Goal: Information Seeking & Learning: Learn about a topic

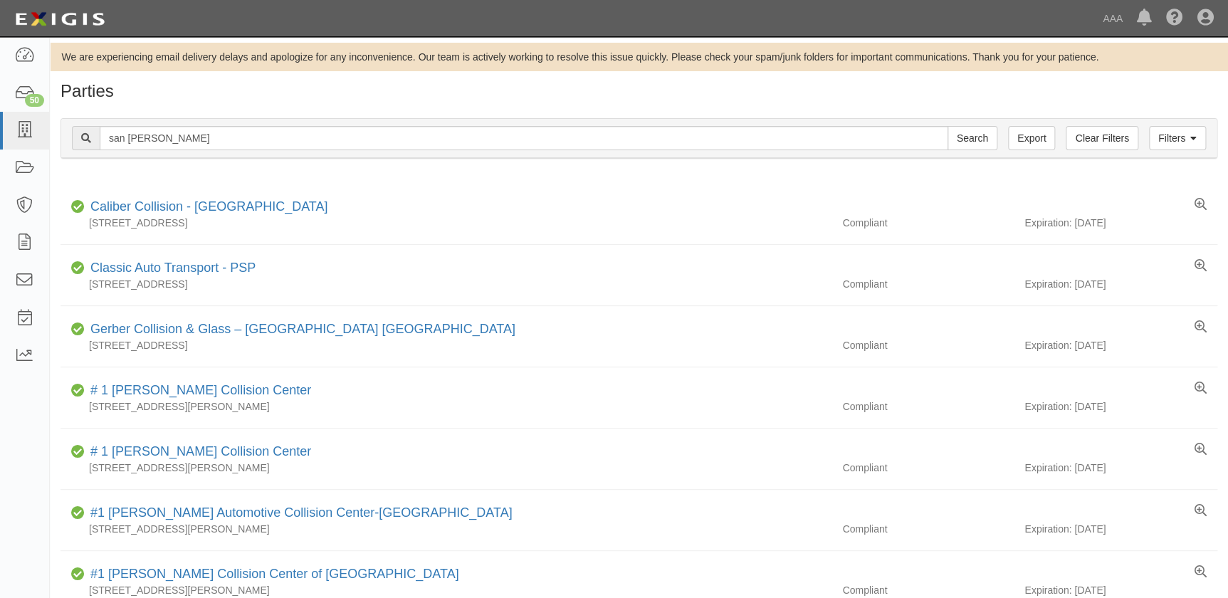
type input "san joaquin"
click at [947, 126] on input "Search" at bounding box center [972, 138] width 50 height 24
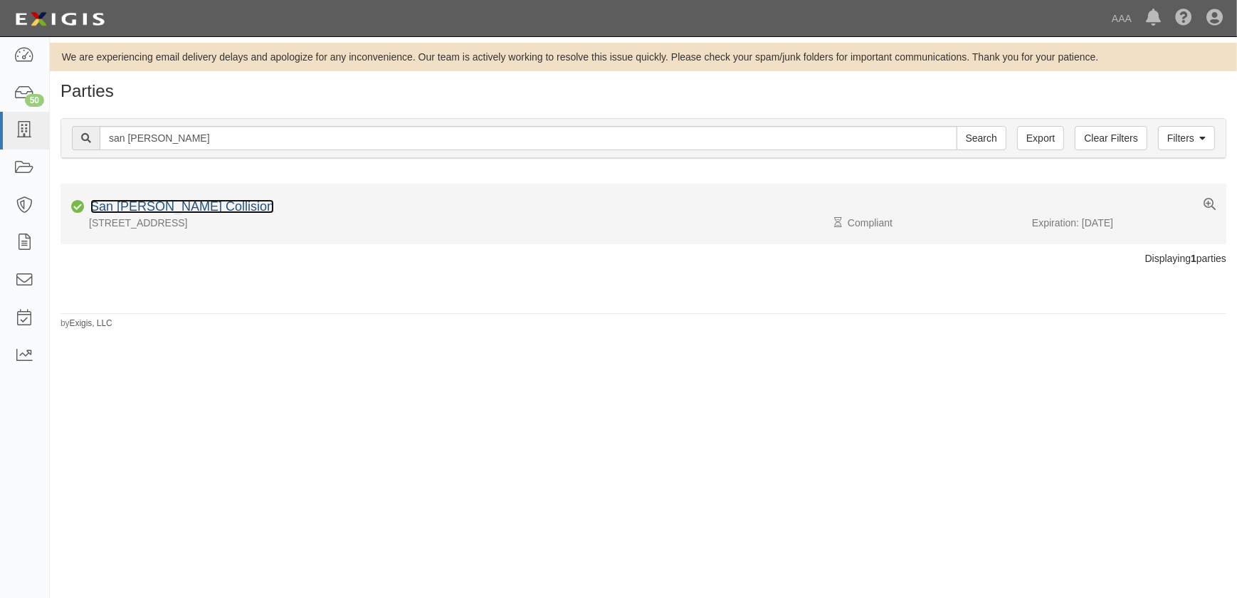
click at [169, 204] on link "San Joaquin Collision" at bounding box center [182, 206] width 184 height 14
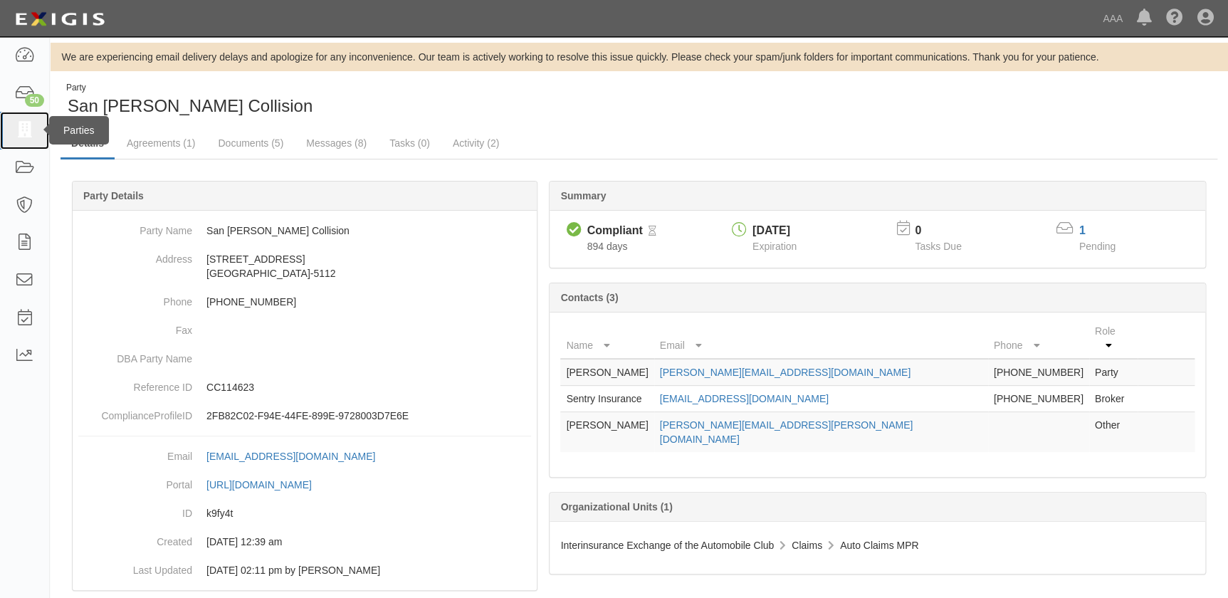
click at [24, 137] on icon at bounding box center [24, 130] width 20 height 16
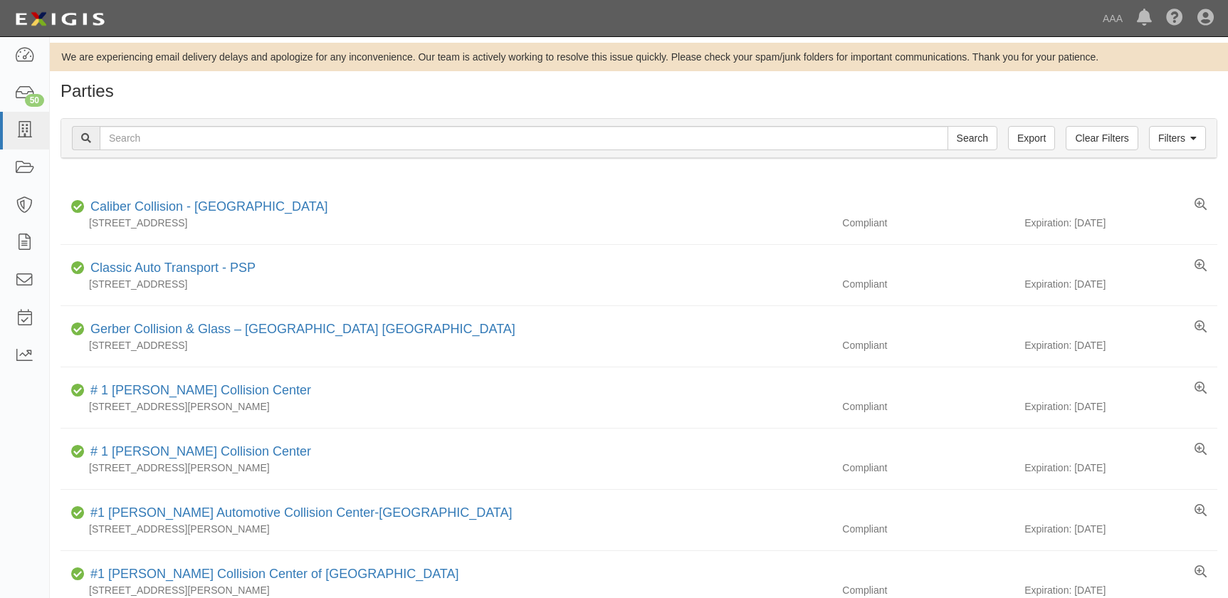
click at [261, 142] on input "text" at bounding box center [524, 138] width 849 height 24
type input "[PERSON_NAME] Collision Center"
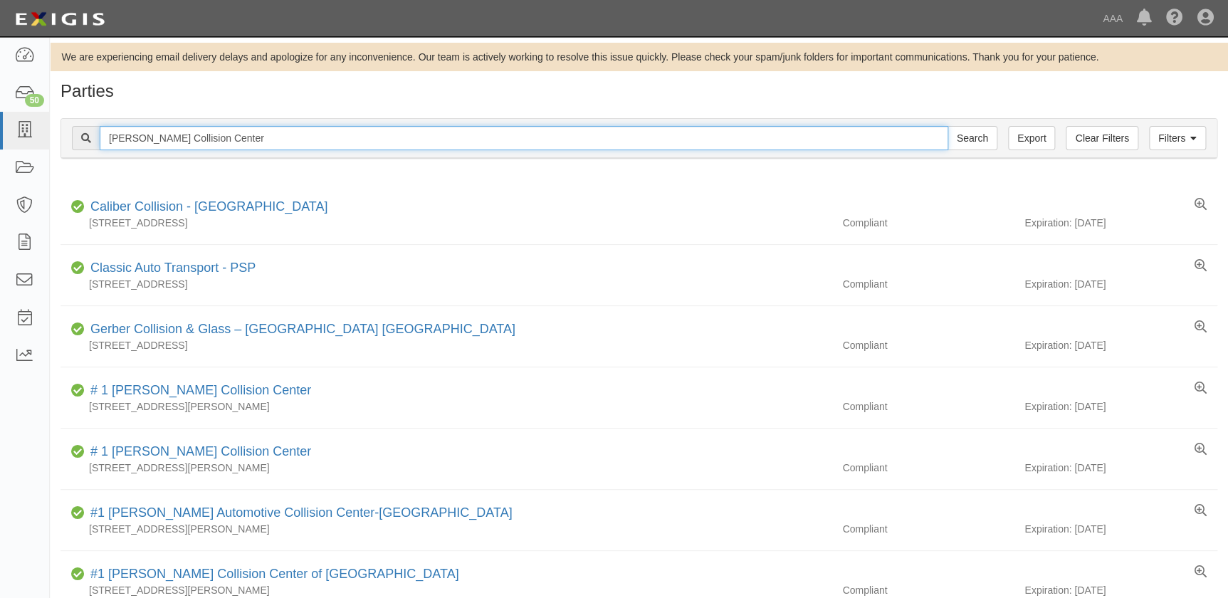
click at [282, 131] on input "Kenny Ross Collision Center" at bounding box center [524, 138] width 849 height 24
click at [947, 126] on input "Search" at bounding box center [972, 138] width 50 height 24
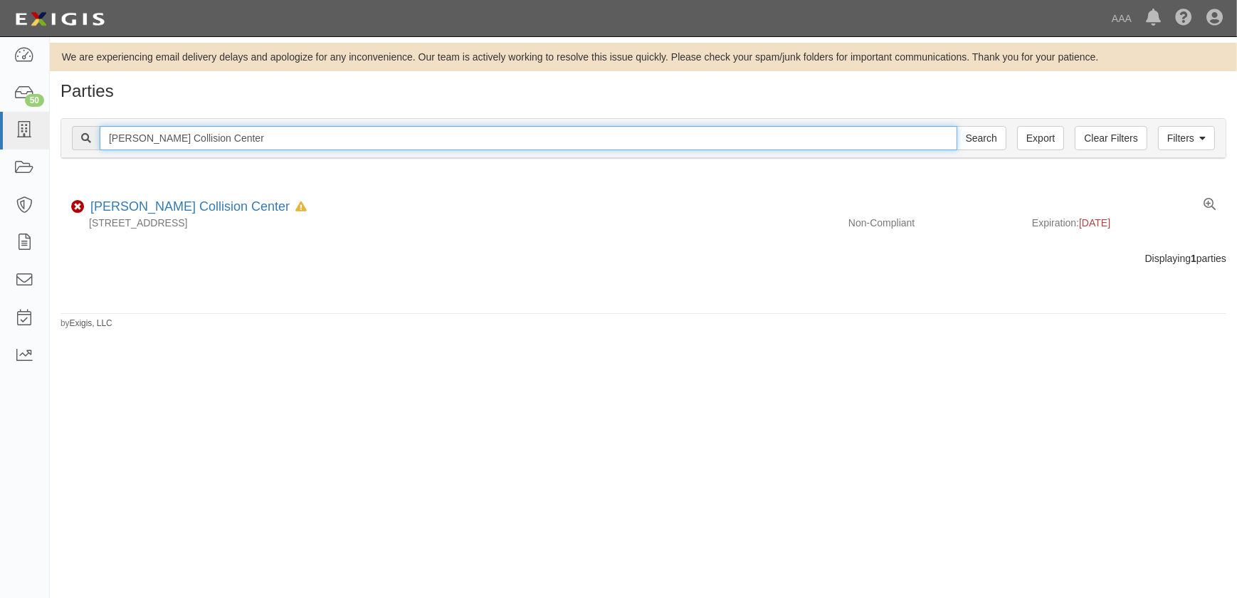
drag, startPoint x: 169, startPoint y: 137, endPoint x: 113, endPoint y: 140, distance: 55.6
click at [113, 139] on input "Kenny Ross Collision Center" at bounding box center [529, 138] width 858 height 24
paste input "Chrisenberry Paint & Body Inc"
type input "KChrisenberry Paint & Body Inc"
click at [957, 126] on input "Search" at bounding box center [982, 138] width 50 height 24
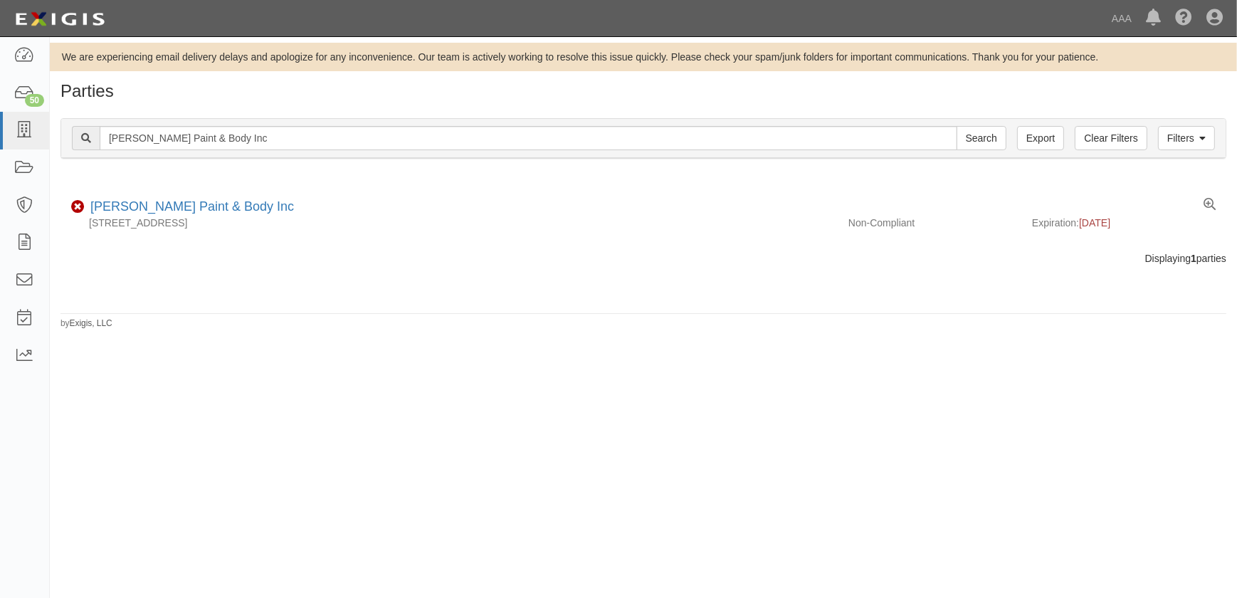
type input "[PERSON_NAME] Paint & Body Inc"
click at [957, 126] on input "Search" at bounding box center [982, 138] width 50 height 24
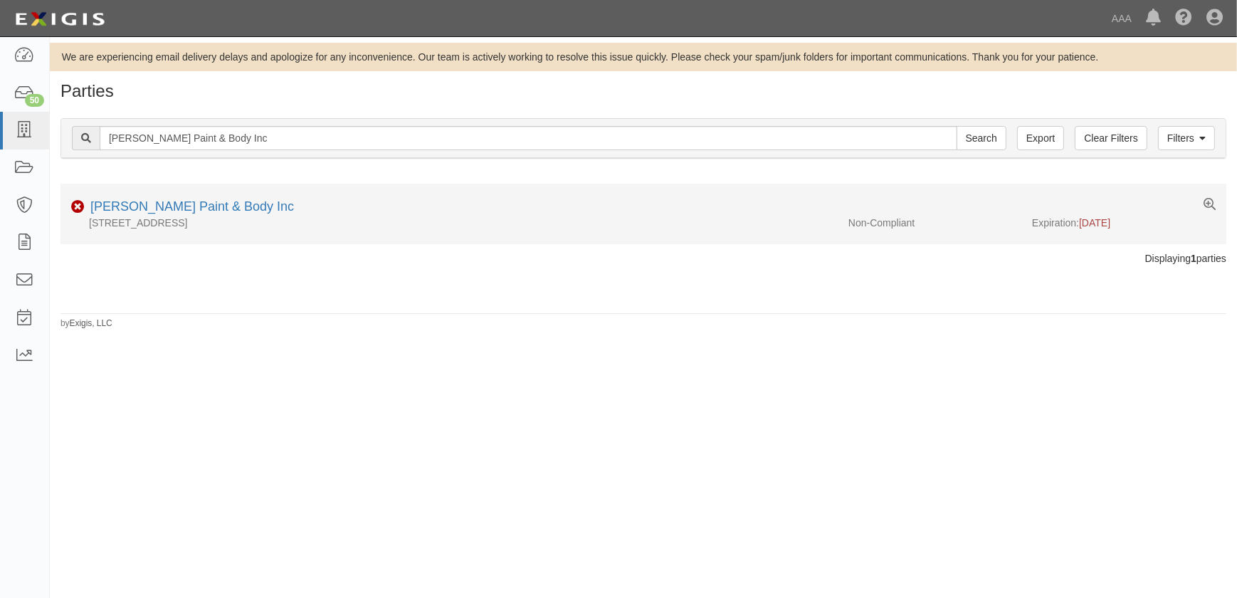
click at [170, 191] on li "Non-Compliant Chrisenberry Paint & Body Inc #22 20th Ct Northwest, Birmingham, …" at bounding box center [644, 214] width 1166 height 61
click at [170, 204] on link "[PERSON_NAME] Paint & Body Inc" at bounding box center [192, 206] width 204 height 14
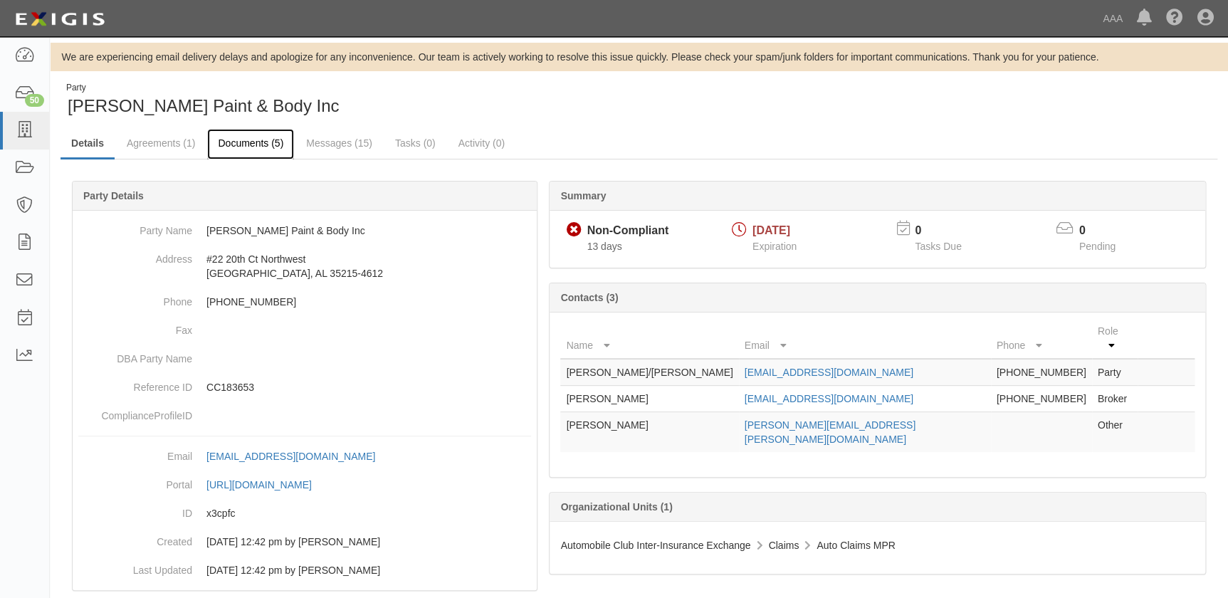
click at [253, 149] on link "Documents (5)" at bounding box center [250, 144] width 87 height 31
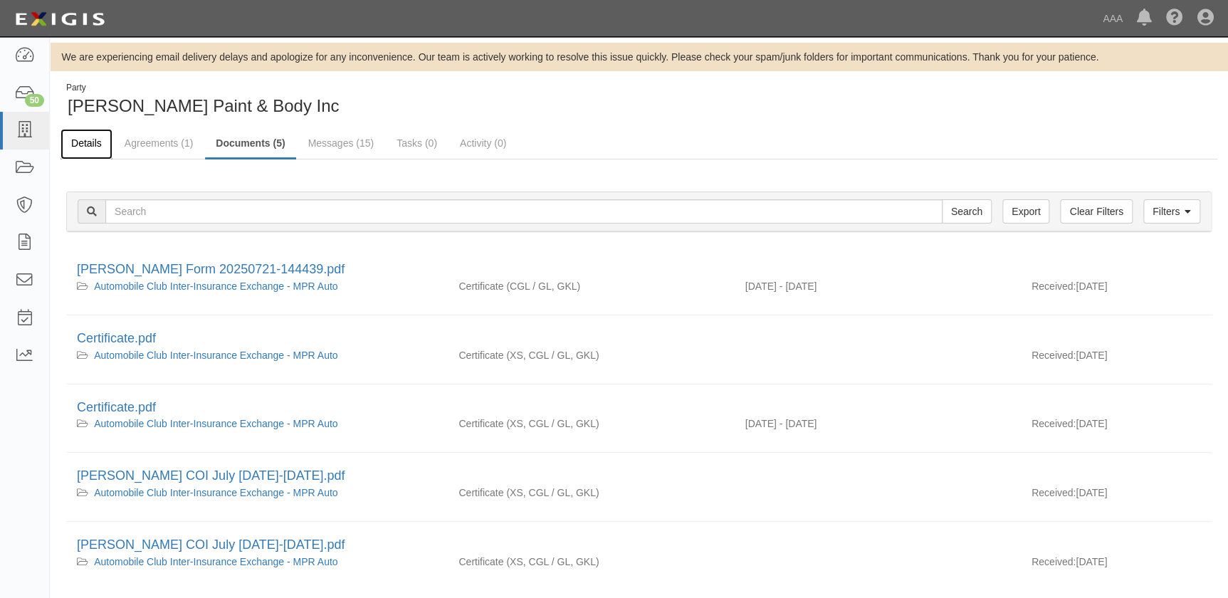
click at [93, 147] on link "Details" at bounding box center [87, 144] width 52 height 31
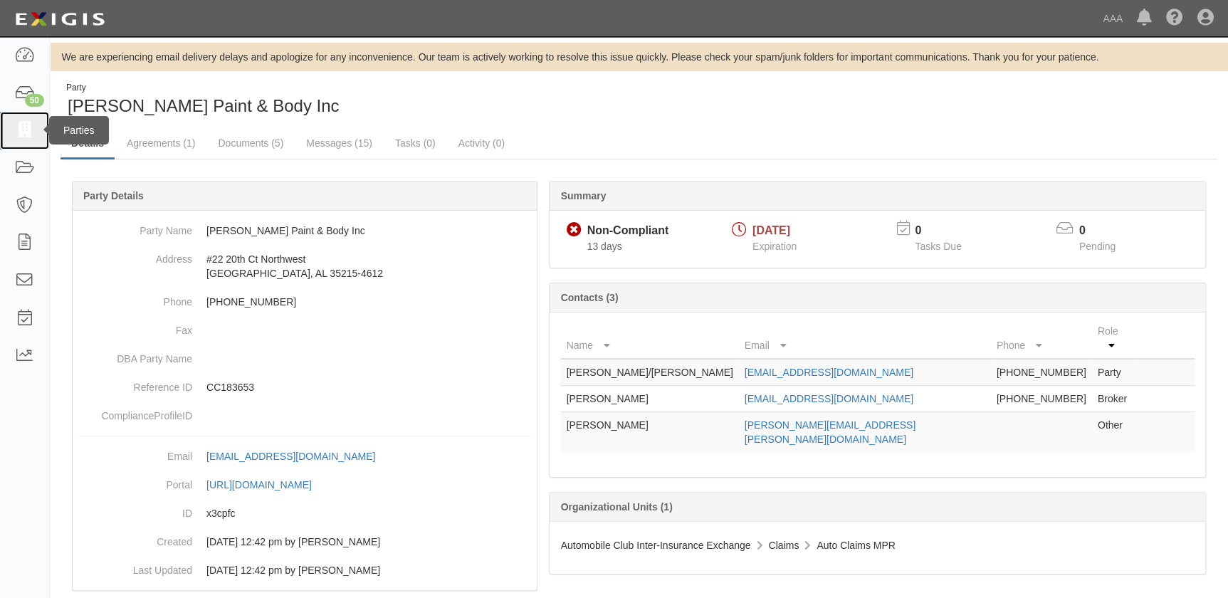
click at [26, 137] on icon at bounding box center [24, 130] width 20 height 16
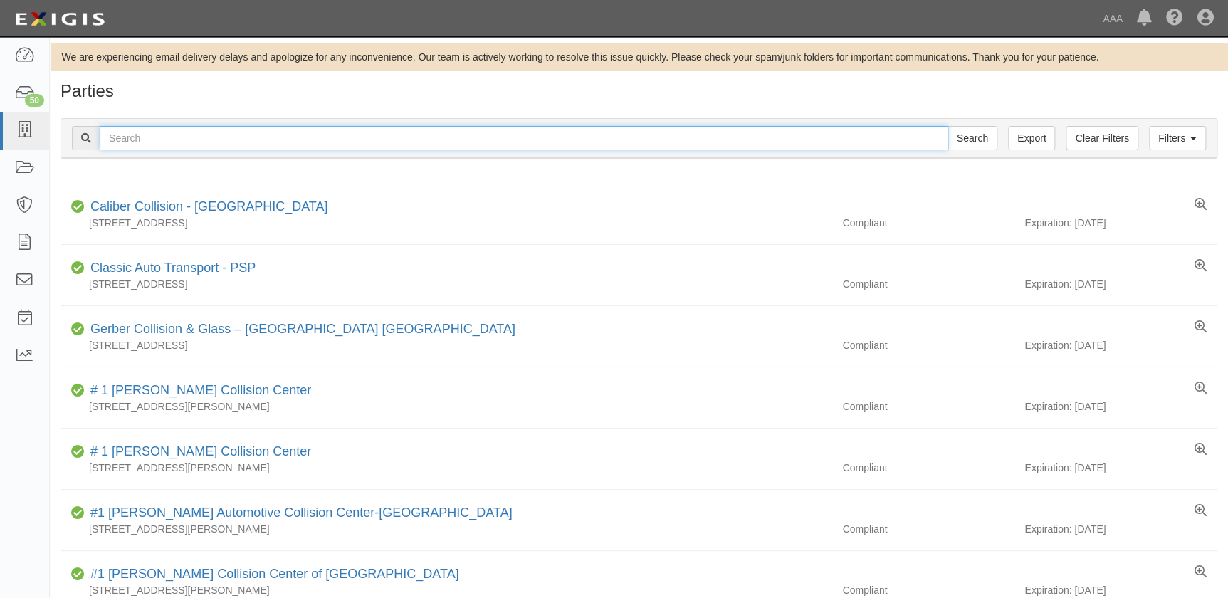
click at [166, 135] on input "text" at bounding box center [524, 138] width 849 height 24
type input "car crafters"
click at [947, 126] on input "Search" at bounding box center [972, 138] width 50 height 24
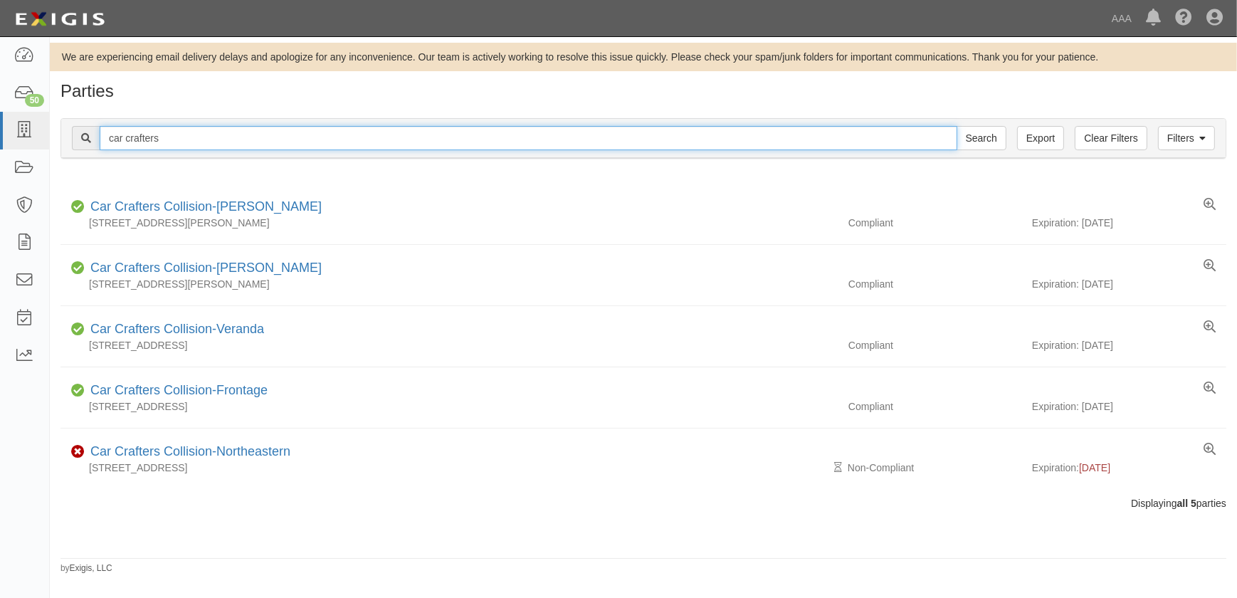
drag, startPoint x: 102, startPoint y: 142, endPoint x: 65, endPoint y: 144, distance: 36.3
click at [65, 144] on div "Filters Clear Filters Export car crafters Search Filters" at bounding box center [643, 138] width 1165 height 39
paste input "Freer Auto Body"
type input "Freer Auto Body"
click at [957, 126] on input "Search" at bounding box center [982, 138] width 50 height 24
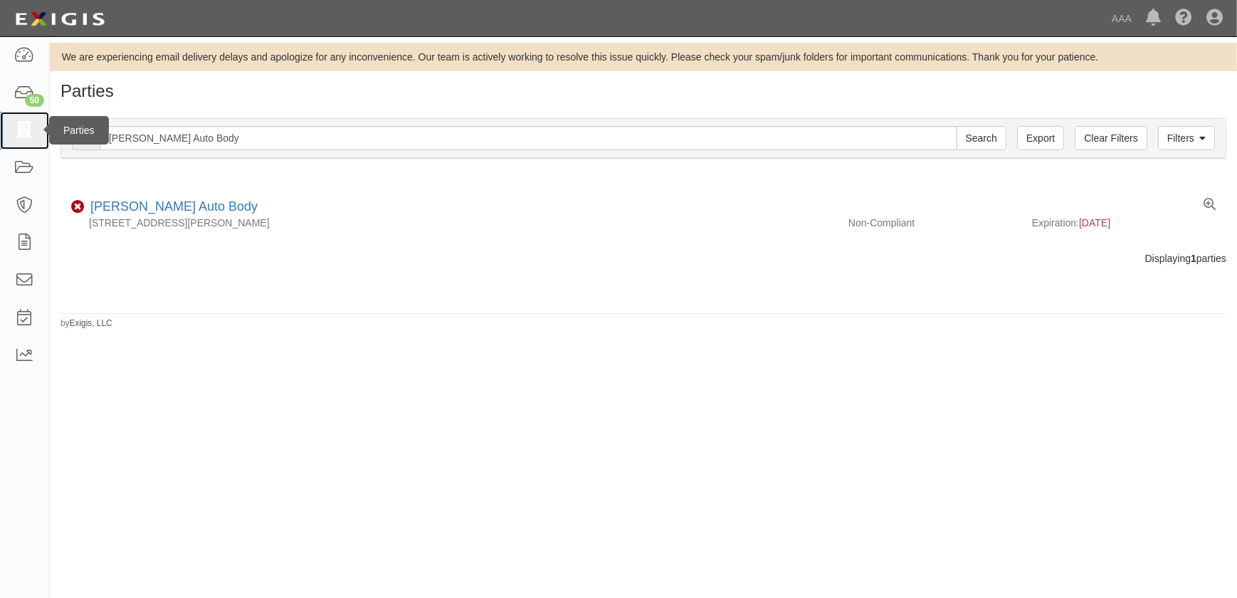
click at [22, 137] on icon at bounding box center [24, 130] width 20 height 16
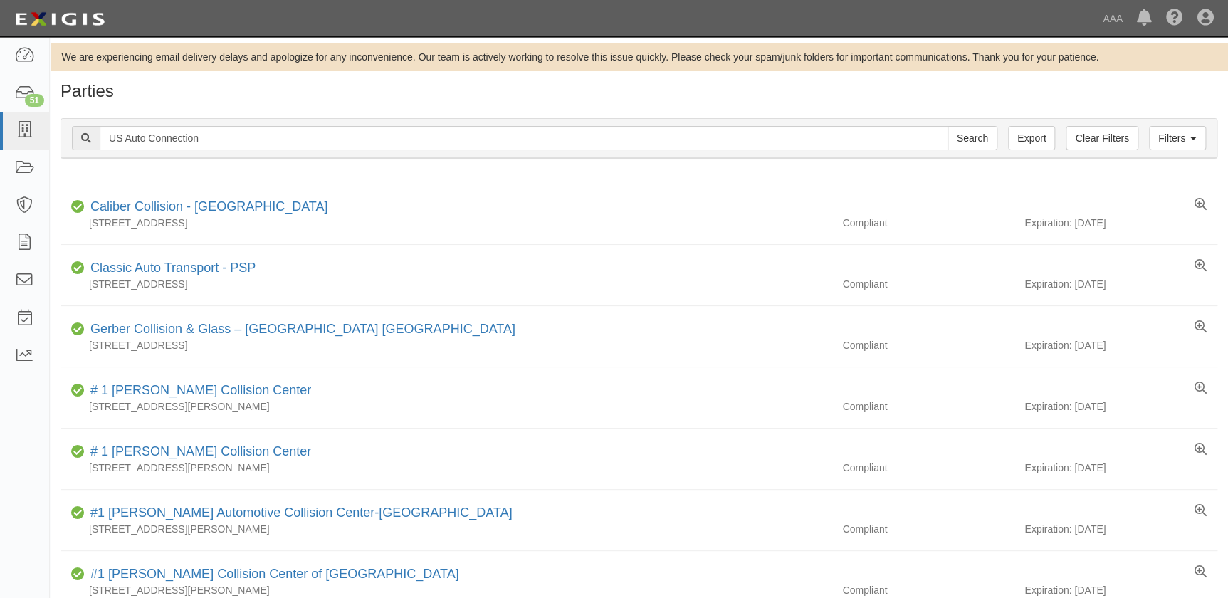
type input "US Auto Connection"
click at [947, 126] on input "Search" at bounding box center [972, 138] width 50 height 24
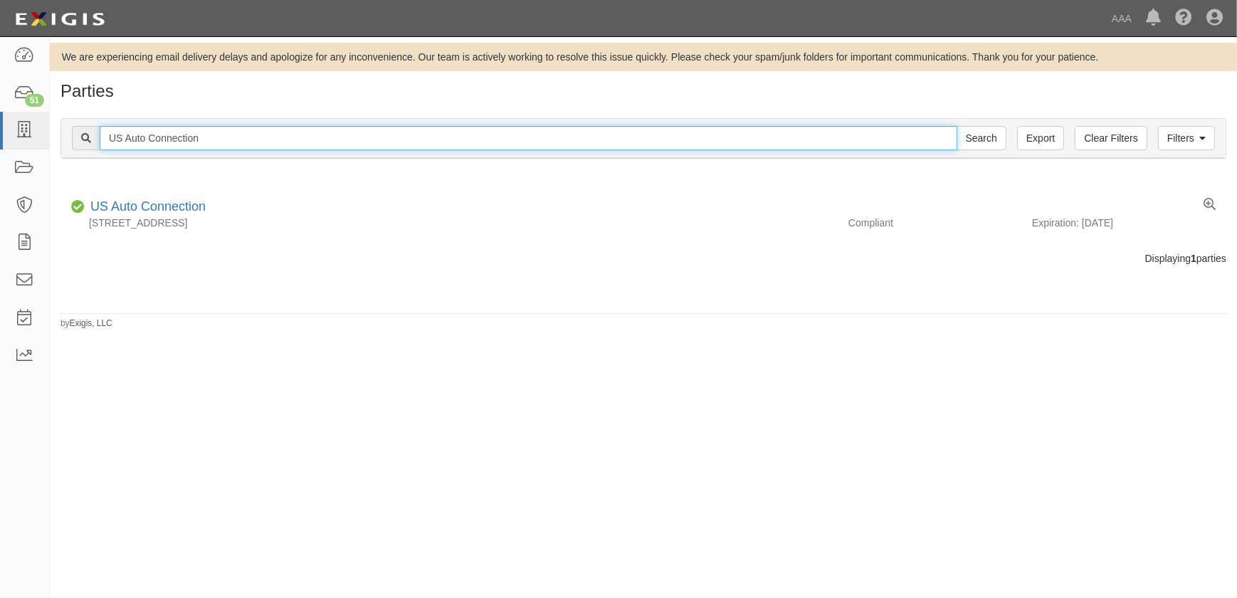
drag, startPoint x: 213, startPoint y: 138, endPoint x: 58, endPoint y: 136, distance: 154.5
click at [58, 136] on div "Filters Clear Filters Export US Auto Connection Search Filters Compliance Statu…" at bounding box center [643, 139] width 1187 height 65
paste input "M & M Body Shop"
type input "M & M Body Shop"
click at [957, 126] on input "Search" at bounding box center [982, 138] width 50 height 24
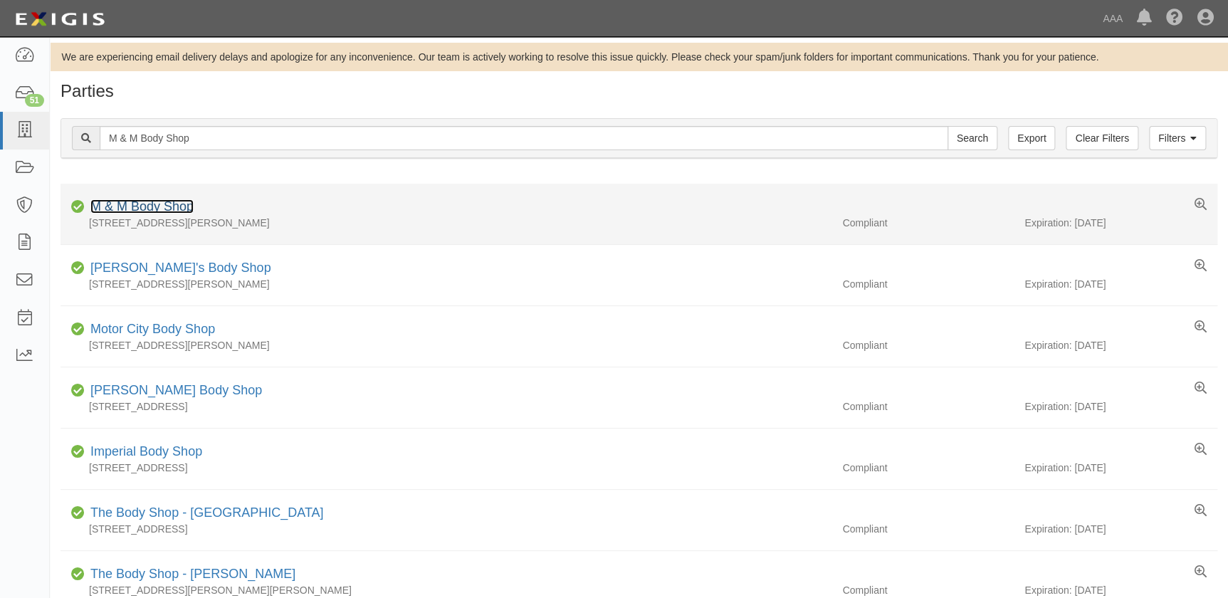
click at [152, 208] on link "M & M Body Shop" at bounding box center [141, 206] width 103 height 14
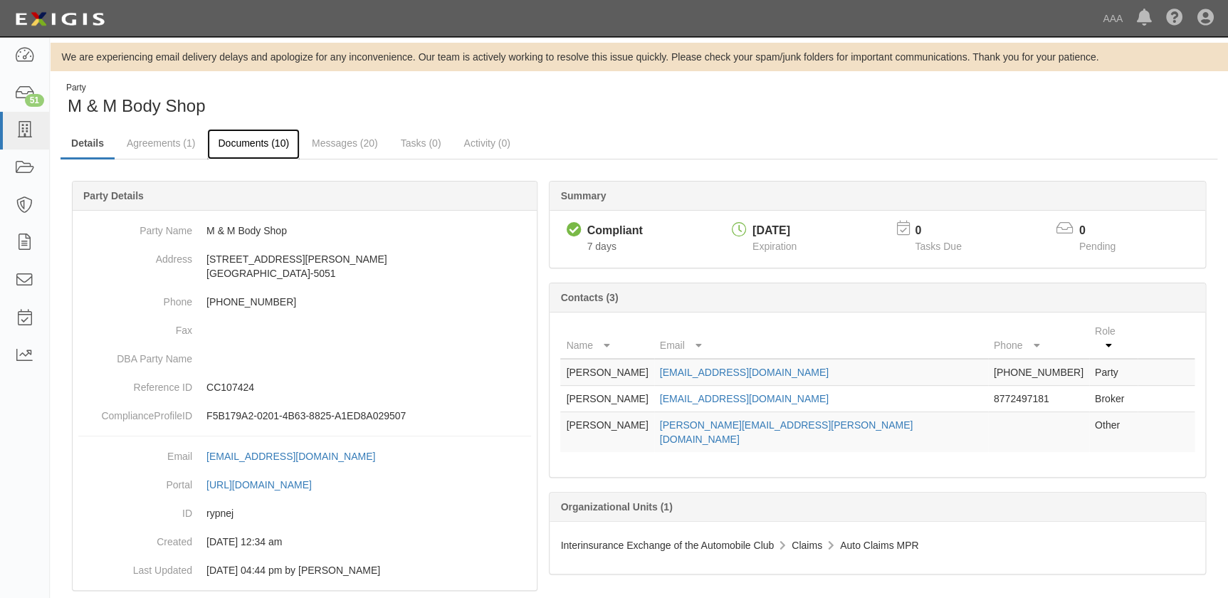
click at [238, 143] on link "Documents (10)" at bounding box center [253, 144] width 93 height 31
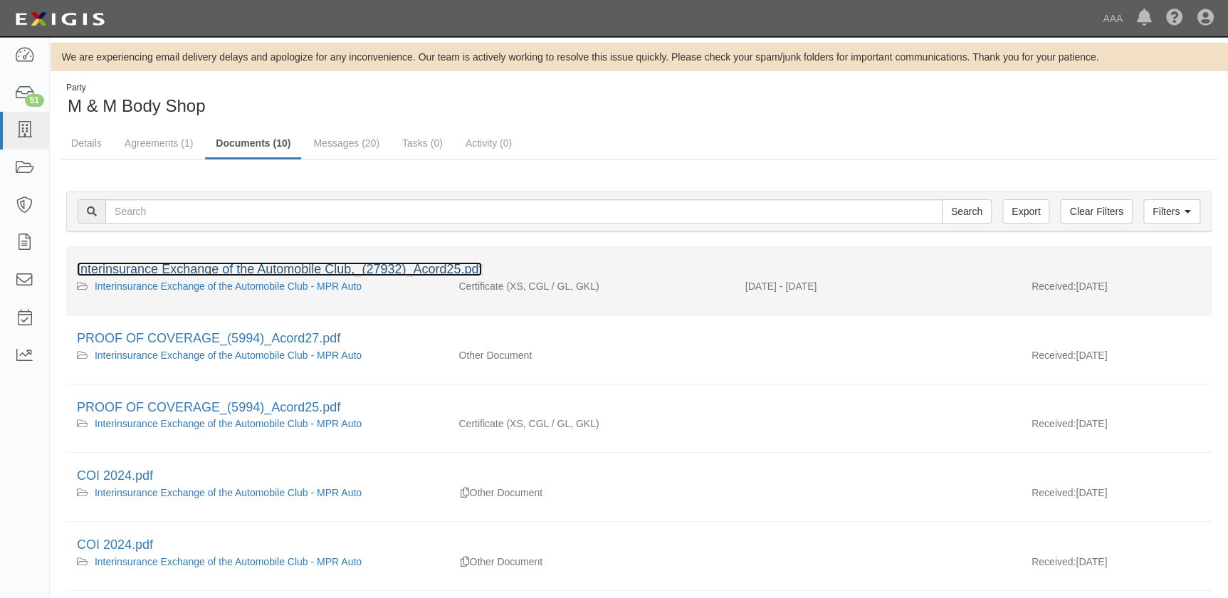
click at [230, 270] on link "Interinsurance Exchange of the Automobile Club,_(27932)_Acord25.pdf" at bounding box center [279, 269] width 405 height 14
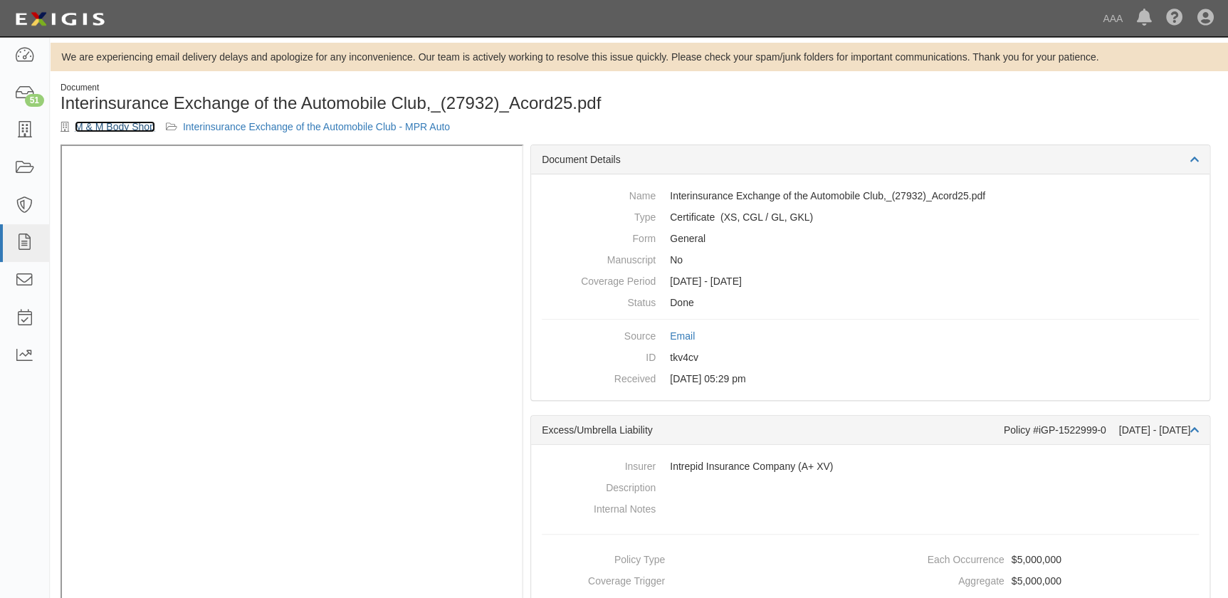
click at [130, 130] on link "M & M Body Shop" at bounding box center [115, 126] width 80 height 11
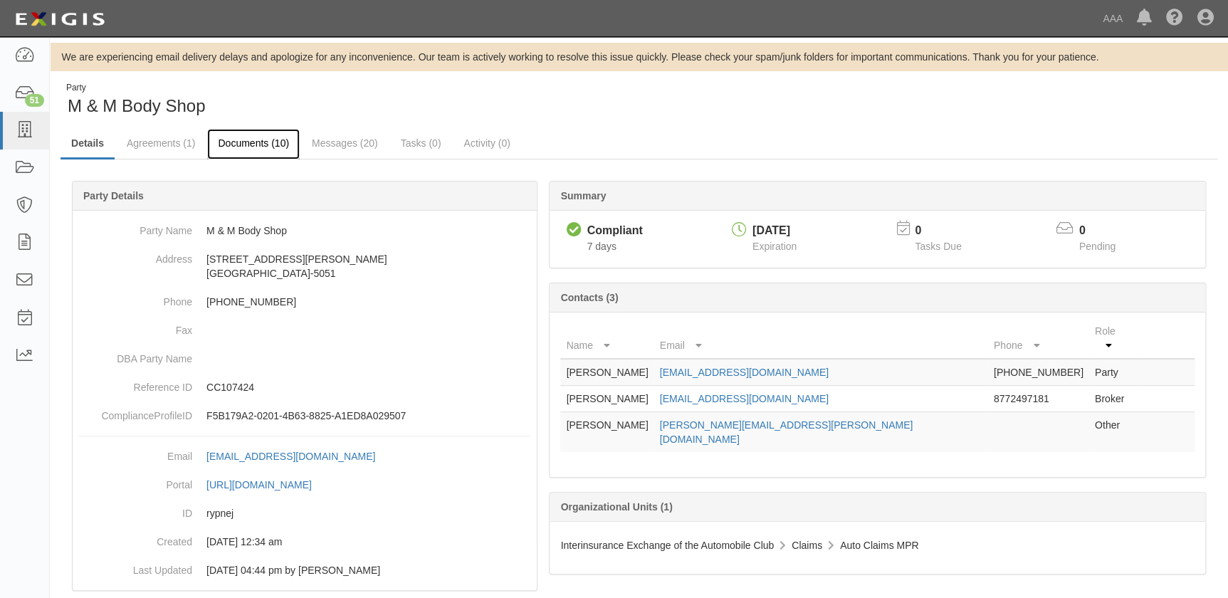
click at [244, 142] on link "Documents (10)" at bounding box center [253, 144] width 93 height 31
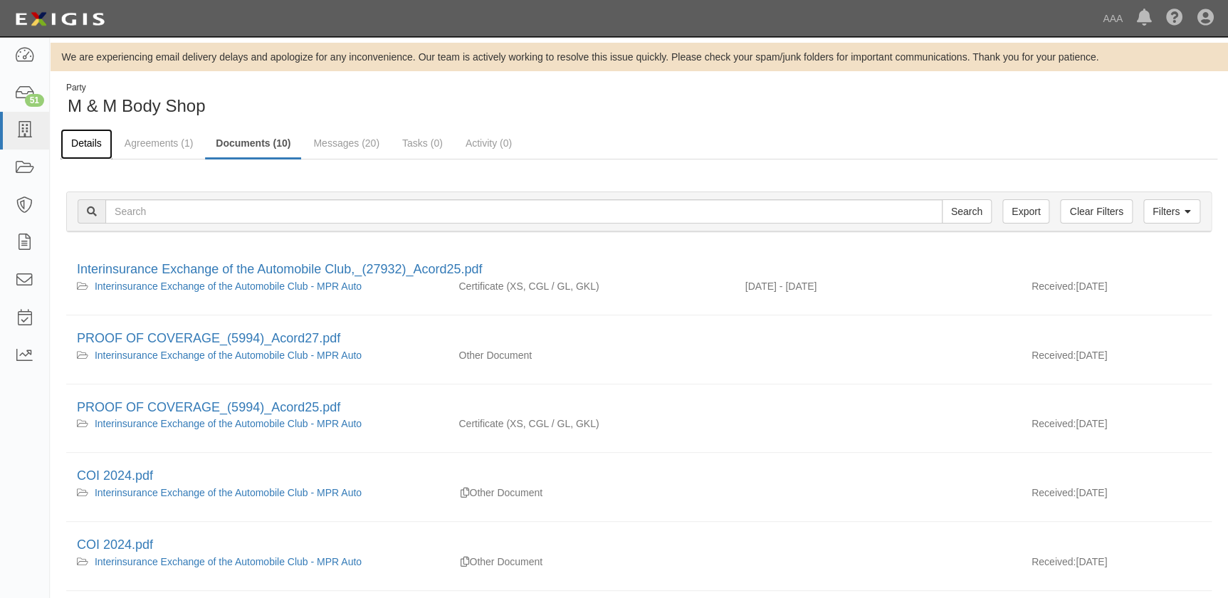
click at [81, 140] on link "Details" at bounding box center [87, 144] width 52 height 31
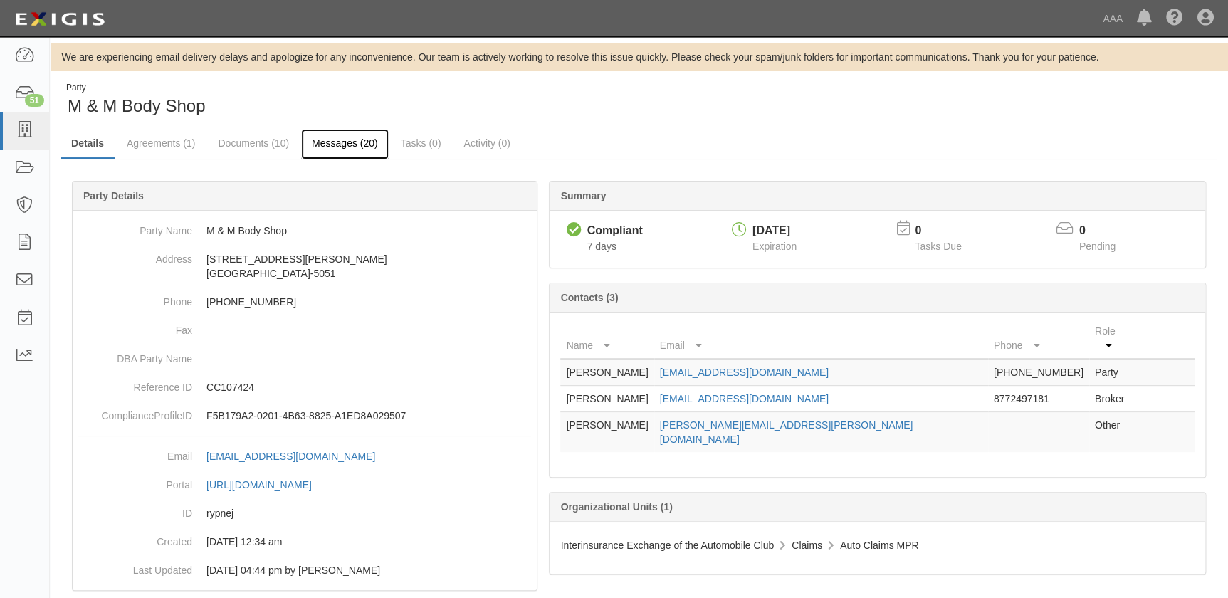
click at [334, 143] on link "Messages (20)" at bounding box center [345, 144] width 88 height 31
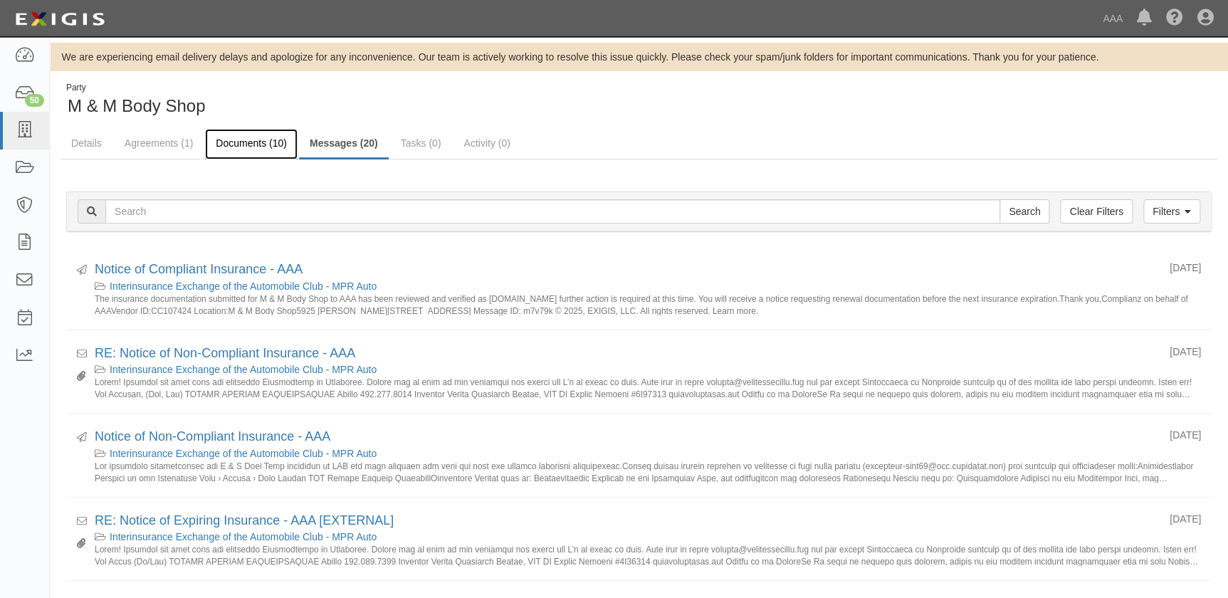
click at [239, 145] on link "Documents (10)" at bounding box center [251, 144] width 93 height 31
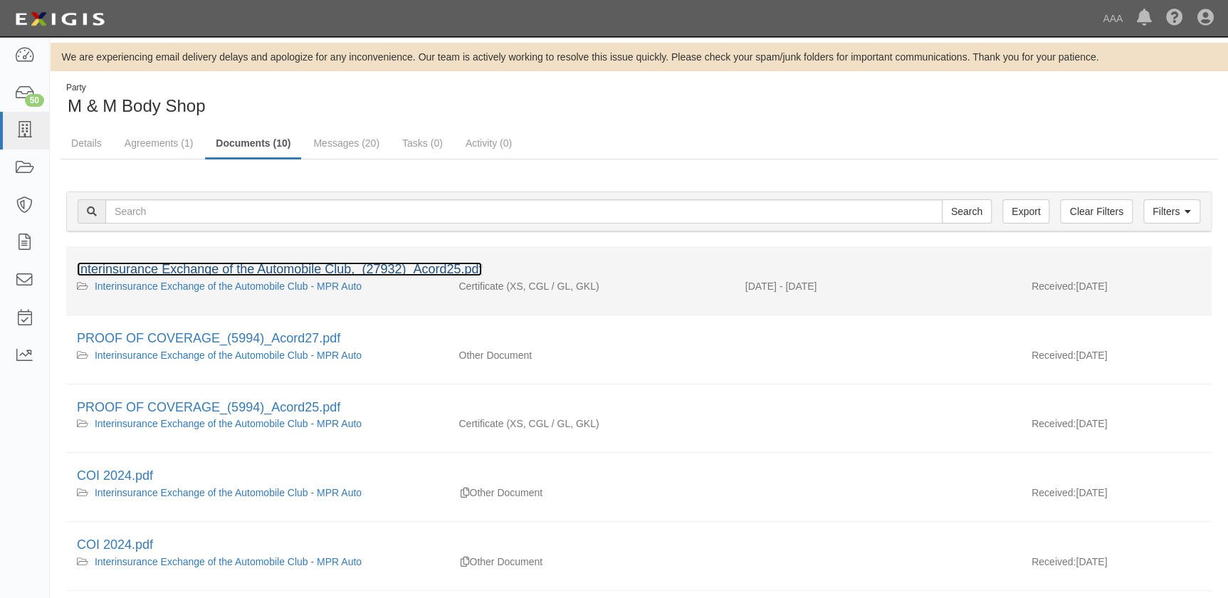
click at [234, 274] on link "Interinsurance Exchange of the Automobile Club,_(27932)_Acord25.pdf" at bounding box center [279, 269] width 405 height 14
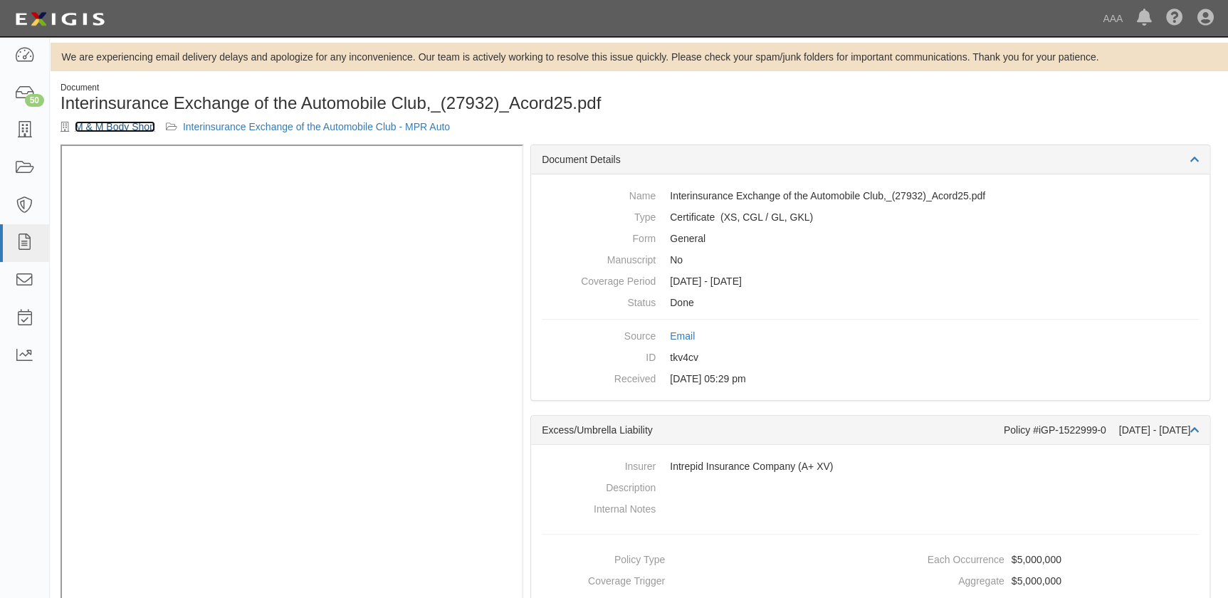
click at [105, 125] on link "M & M Body Shop" at bounding box center [115, 126] width 80 height 11
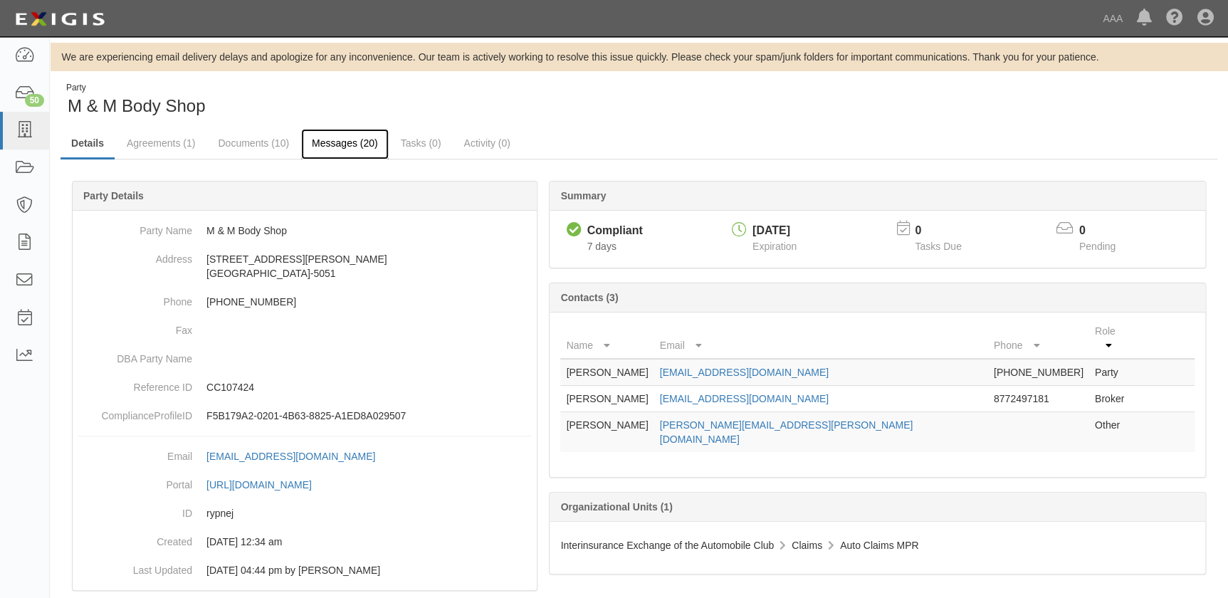
click at [349, 140] on link "Messages (20)" at bounding box center [345, 144] width 88 height 31
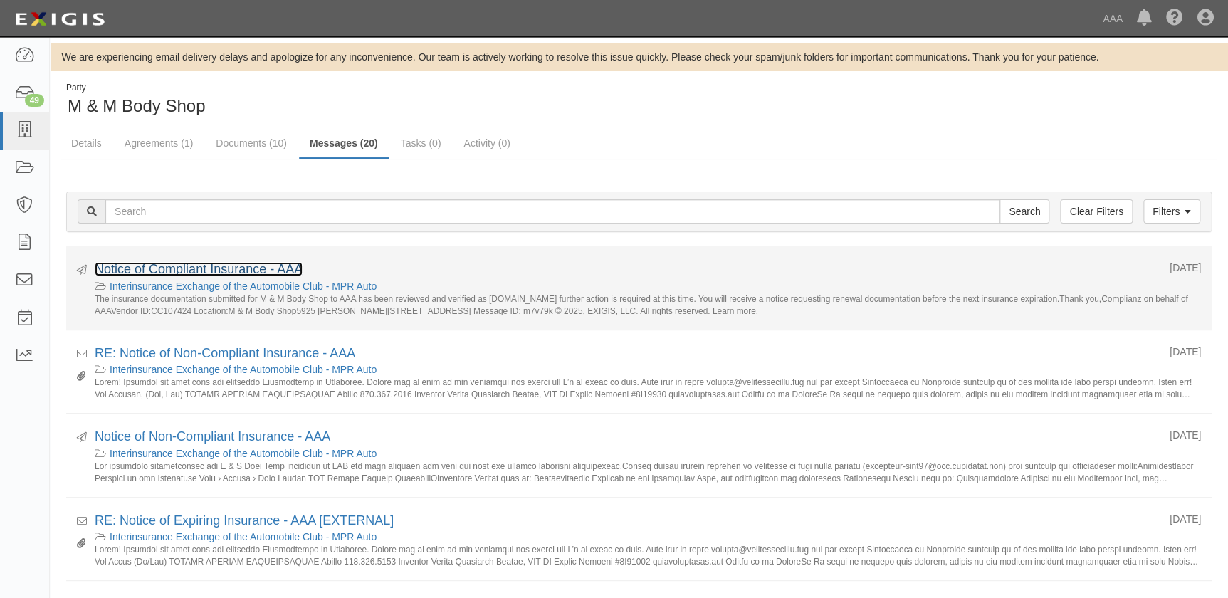
click at [236, 270] on link "Notice of Compliant Insurance - AAA" at bounding box center [199, 269] width 208 height 14
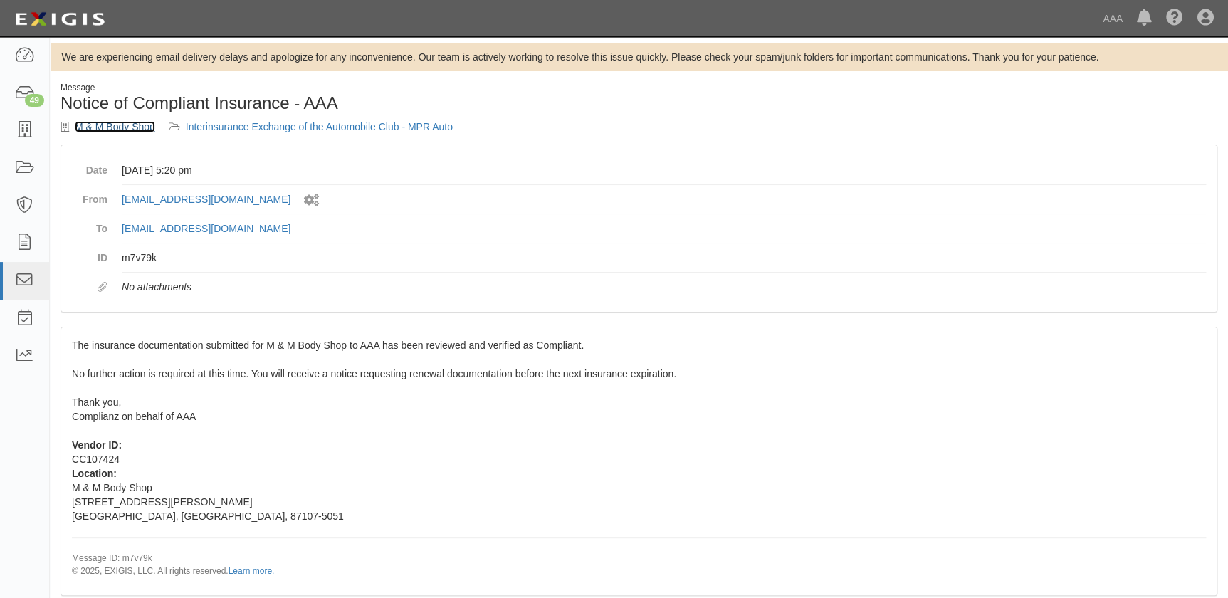
click at [129, 123] on link "M & M Body Shop" at bounding box center [115, 126] width 80 height 11
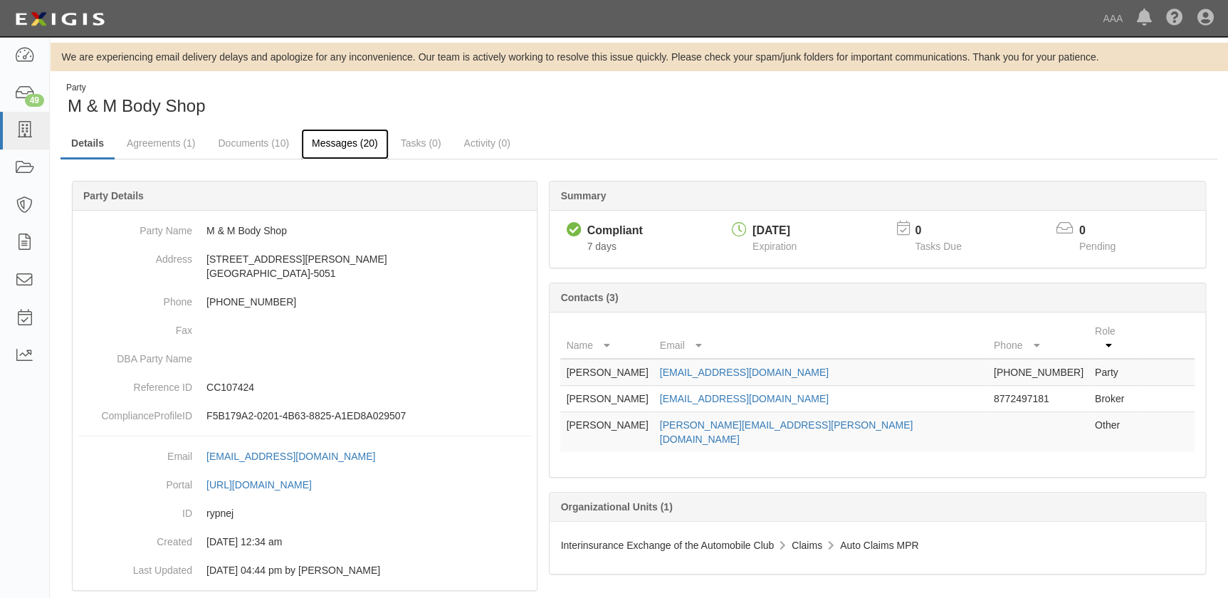
click at [347, 143] on link "Messages (20)" at bounding box center [345, 144] width 88 height 31
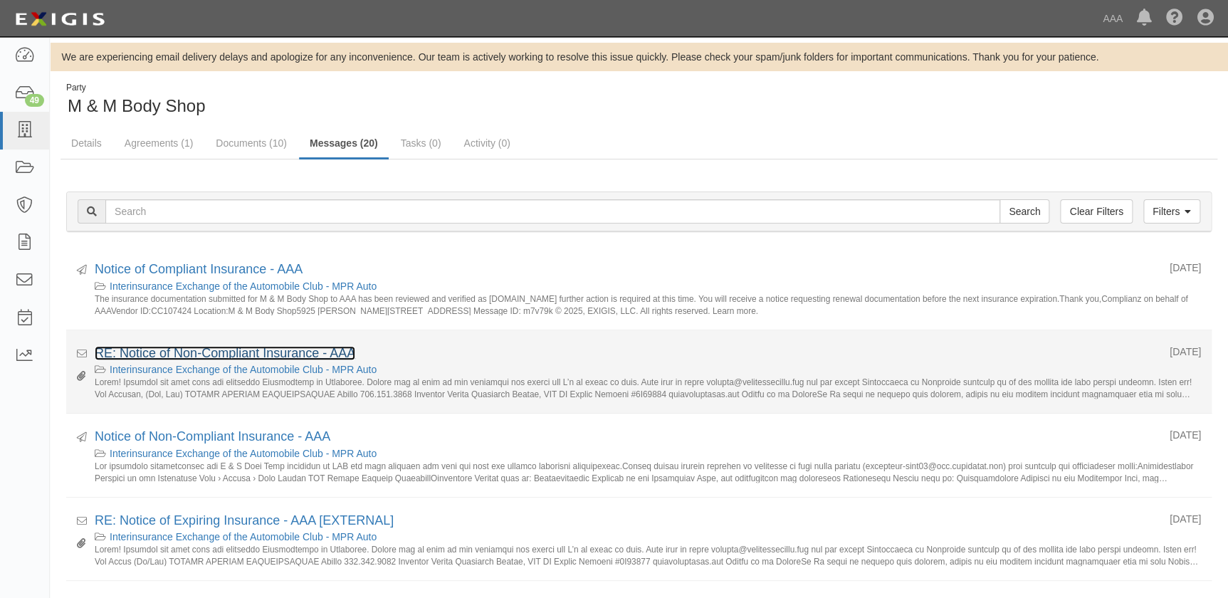
click at [203, 350] on link "RE: Notice of Non-Compliant Insurance - AAA" at bounding box center [225, 353] width 261 height 14
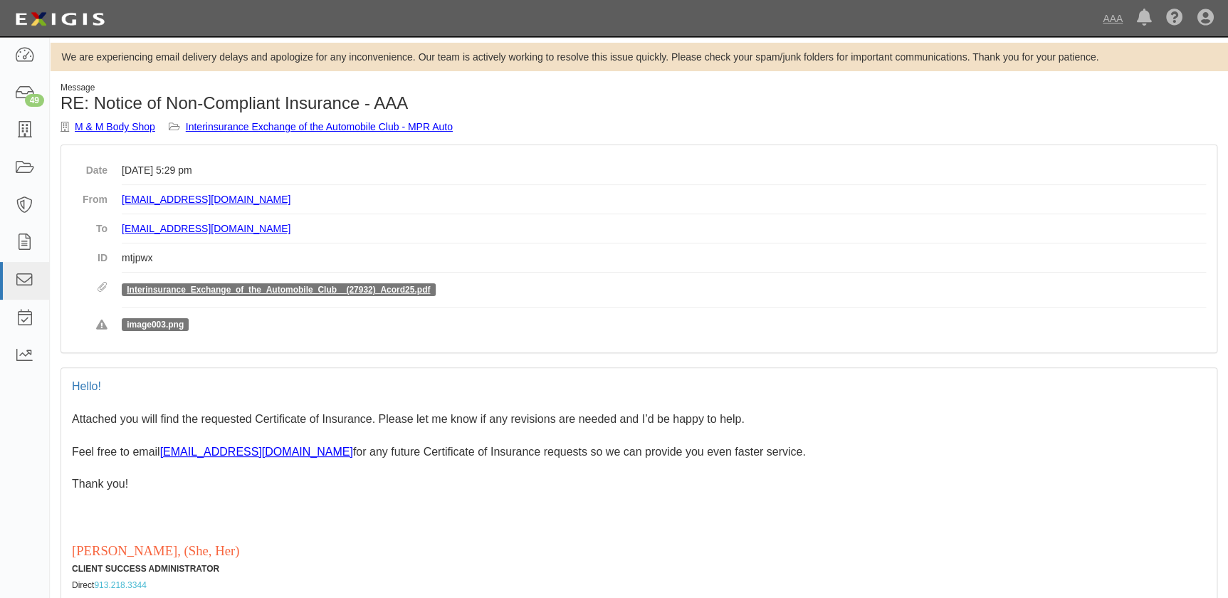
click at [434, 493] on p at bounding box center [639, 501] width 1134 height 16
click at [242, 286] on link "Interinsurance_Exchange_of_the_Automobile_Club__(27932)_Acord25.pdf" at bounding box center [278, 290] width 303 height 10
click at [271, 497] on p at bounding box center [639, 501] width 1134 height 16
click at [115, 120] on div "M & M Body Shop Interinsurance Exchange of the Automobile Club - MPR Auto" at bounding box center [345, 127] width 568 height 14
click at [112, 123] on link "M & M Body Shop" at bounding box center [115, 126] width 80 height 11
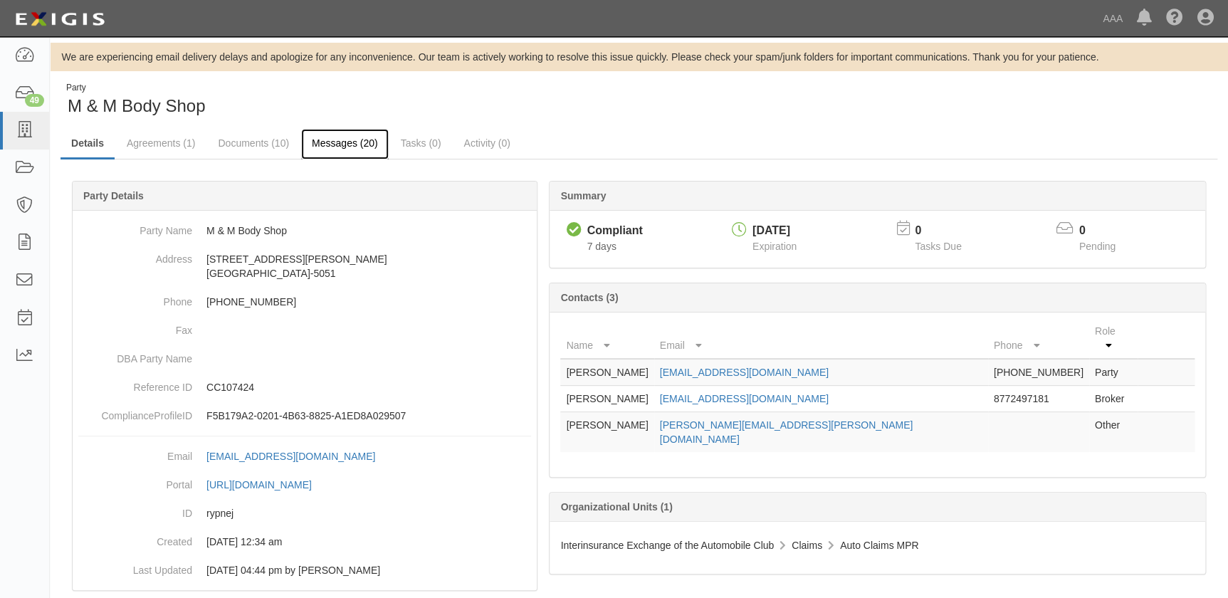
click at [331, 145] on link "Messages (20)" at bounding box center [345, 144] width 88 height 31
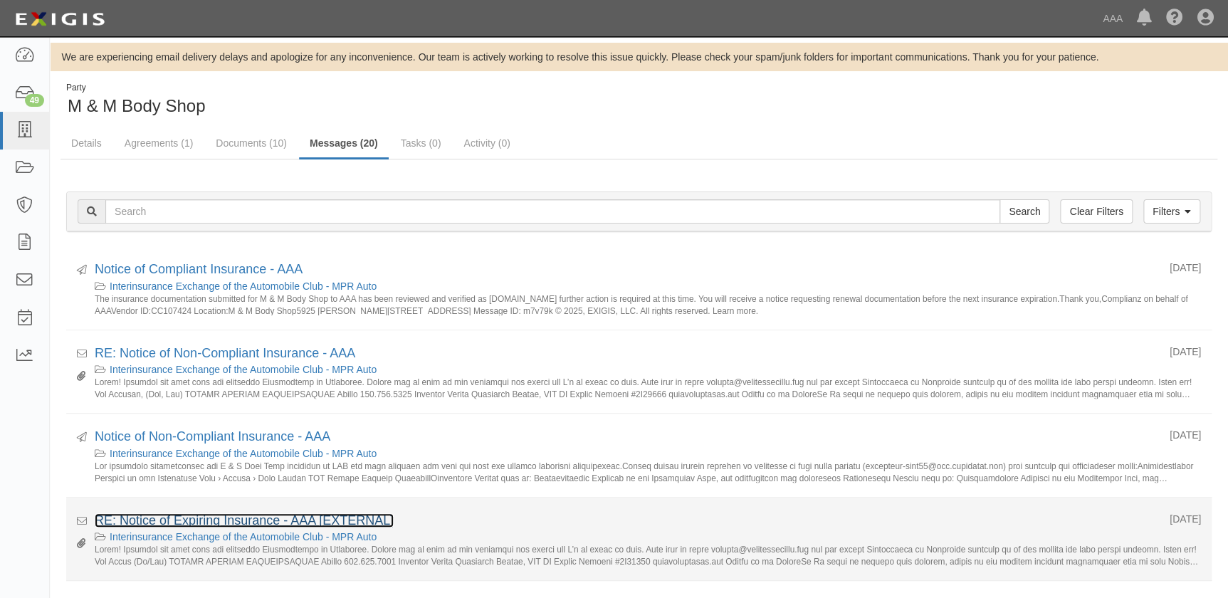
click at [185, 522] on link "RE: Notice of Expiring Insurance - AAA [EXTERNAL]" at bounding box center [244, 520] width 299 height 14
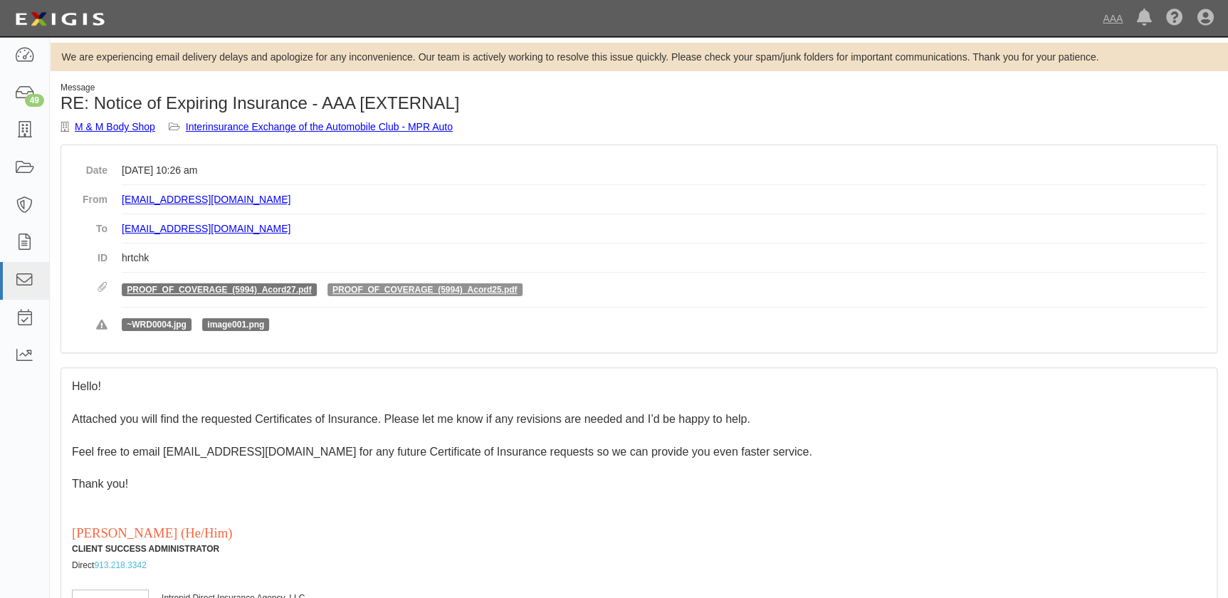
click at [367, 295] on span "PROOF_OF_COVERAGE_(5994)_Acord25.pdf" at bounding box center [424, 289] width 195 height 13
click at [369, 288] on link "PROOF_OF_COVERAGE_(5994)_Acord25.pdf" at bounding box center [424, 290] width 184 height 10
click at [240, 289] on link "PROOF_OF_COVERAGE_(5994)_Acord27.pdf" at bounding box center [219, 290] width 184 height 10
click at [120, 126] on link "M & M Body Shop" at bounding box center [115, 126] width 80 height 11
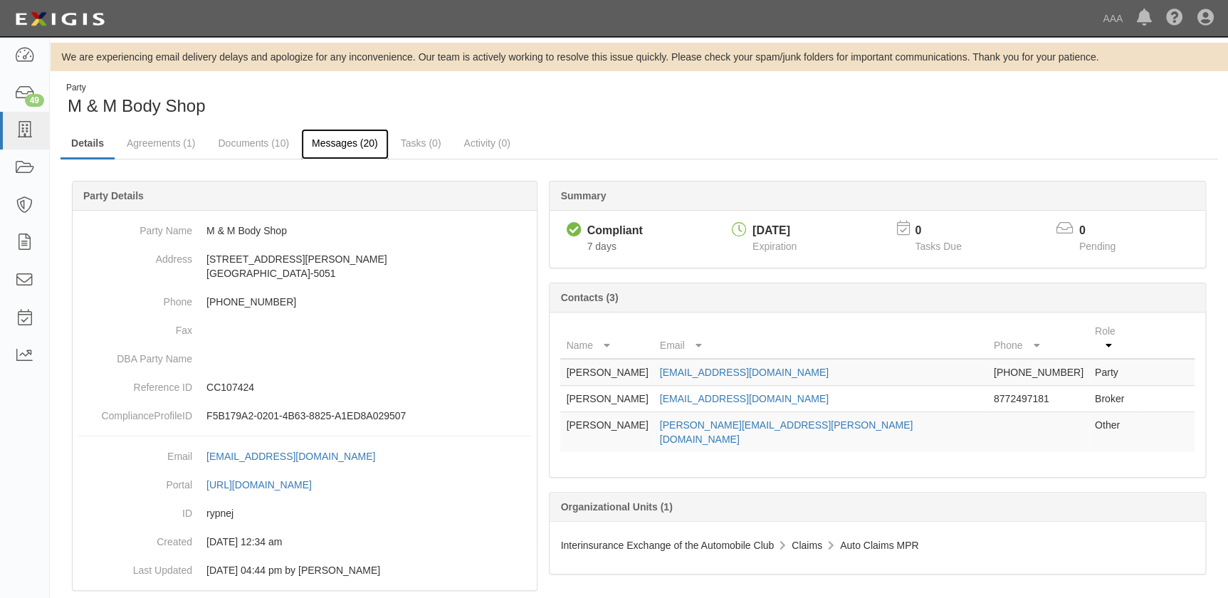
click at [334, 142] on link "Messages (20)" at bounding box center [345, 144] width 88 height 31
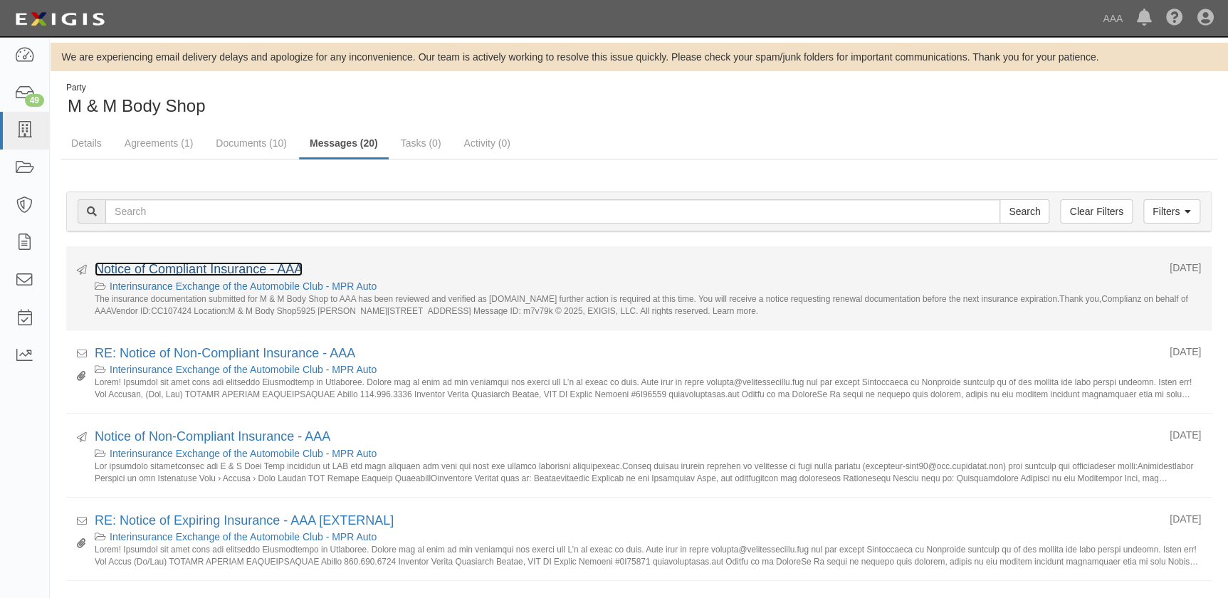
click at [233, 268] on link "Notice of Compliant Insurance - AAA" at bounding box center [199, 269] width 208 height 14
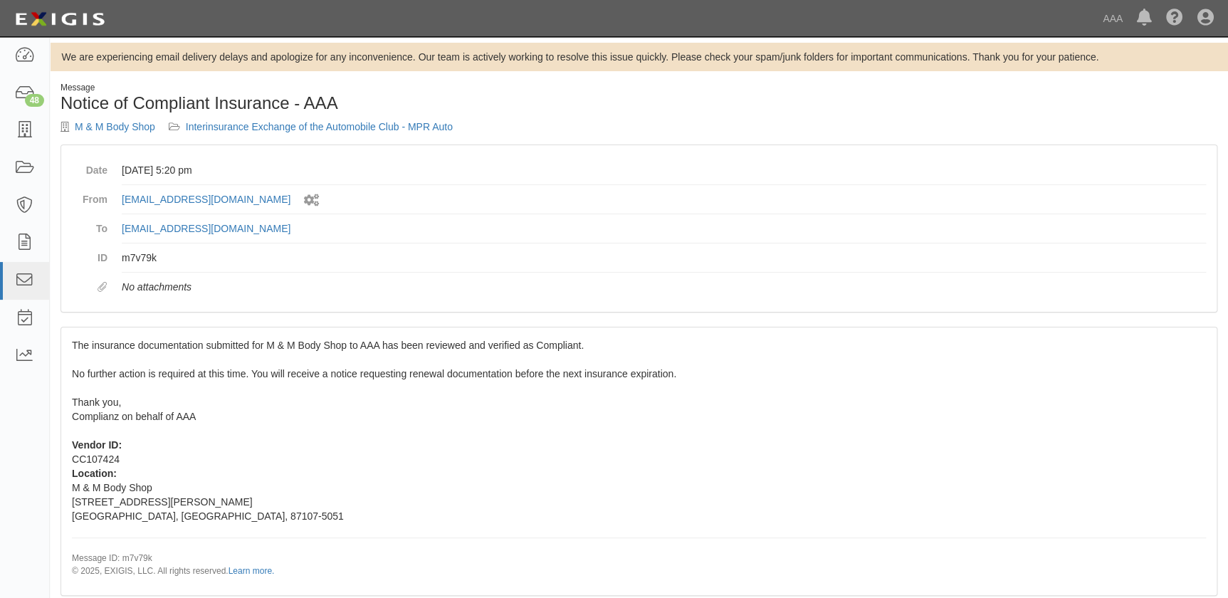
click at [171, 382] on div "The insurance documentation submitted for M & M Body Shop to AAA has been revie…" at bounding box center [638, 460] width 1155 height 267
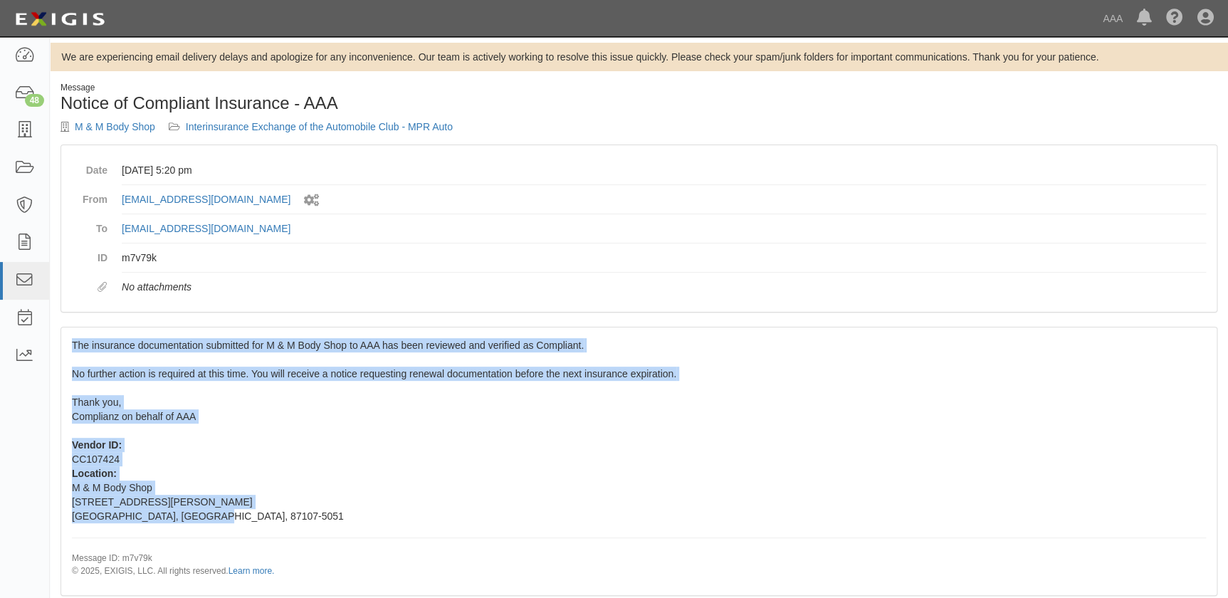
drag, startPoint x: 71, startPoint y: 342, endPoint x: 256, endPoint y: 511, distance: 250.4
click at [256, 511] on div "The insurance documentation submitted for M & M Body Shop to AAA has been revie…" at bounding box center [638, 460] width 1155 height 267
copy span "The insurance documentation submitted for M & M Body Shop to AAA has been revie…"
click at [107, 125] on link "M & M Body Shop" at bounding box center [115, 126] width 80 height 11
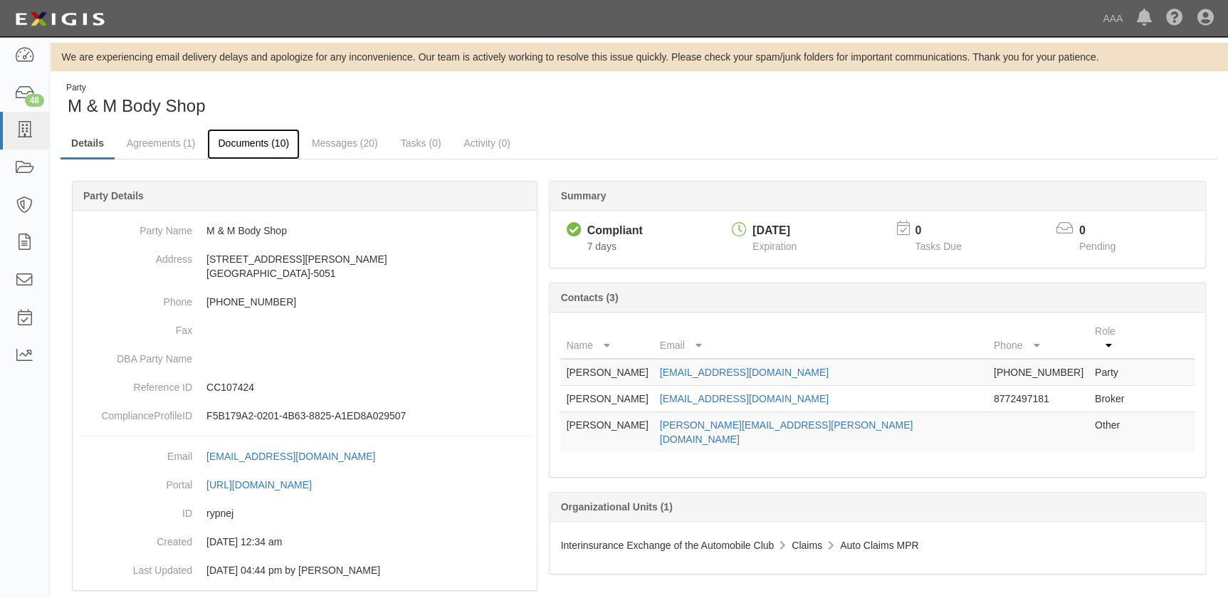
click at [240, 145] on link "Documents (10)" at bounding box center [253, 144] width 93 height 31
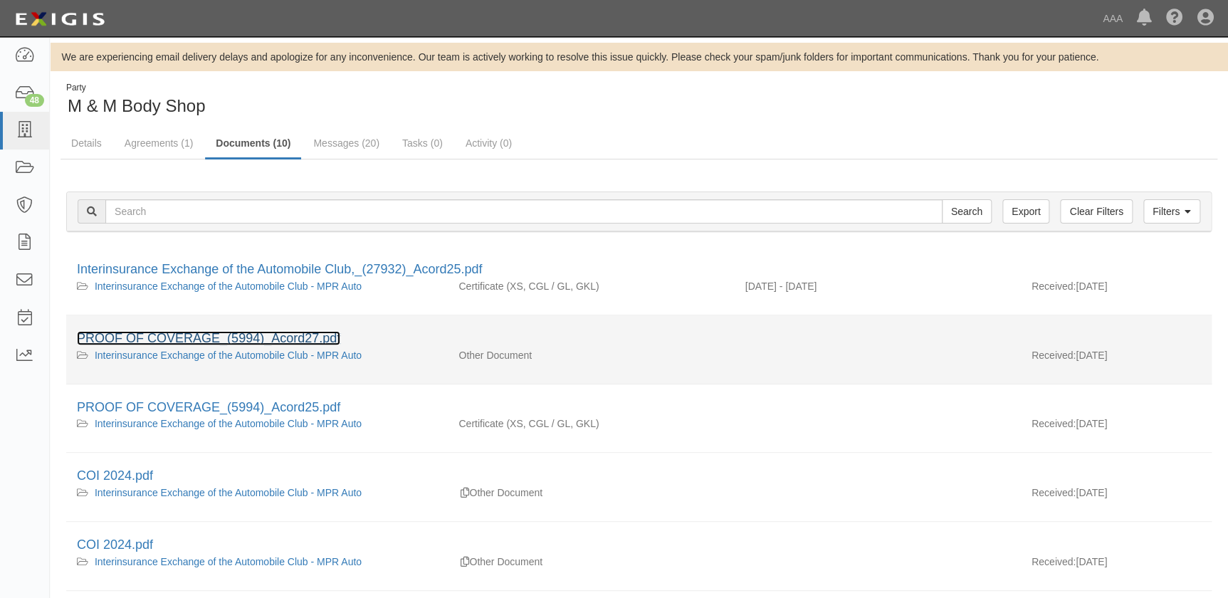
click at [194, 339] on link "PROOF OF COVERAGE_(5994)_Acord27.pdf" at bounding box center [208, 338] width 263 height 14
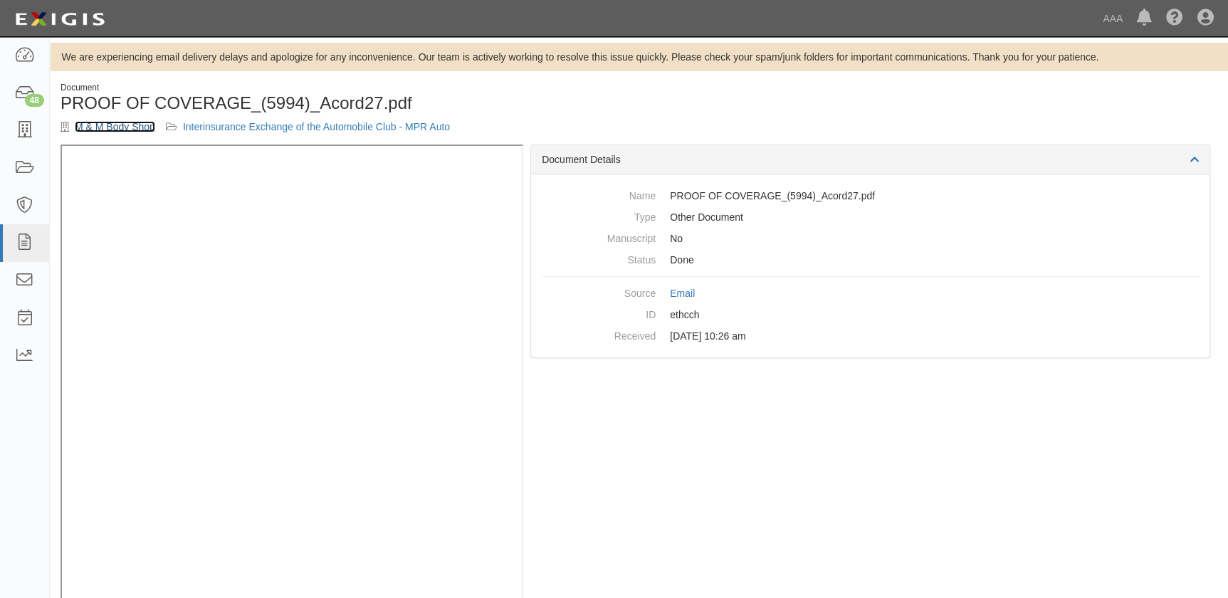
click at [125, 128] on link "M & M Body Shop" at bounding box center [115, 126] width 80 height 11
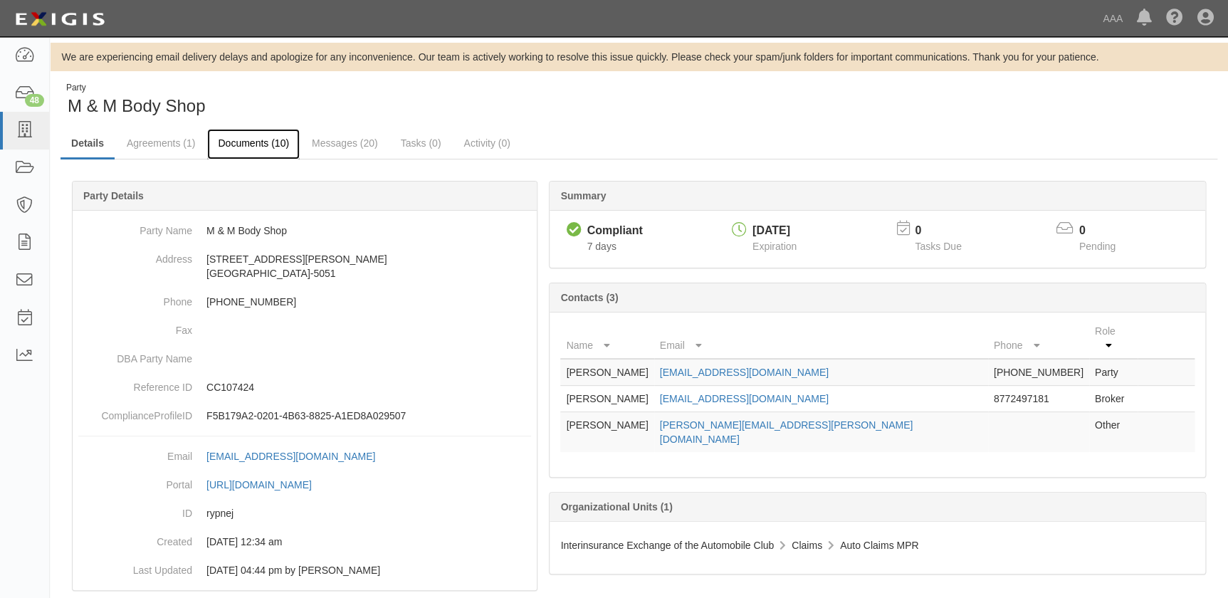
click at [247, 142] on link "Documents (10)" at bounding box center [253, 144] width 93 height 31
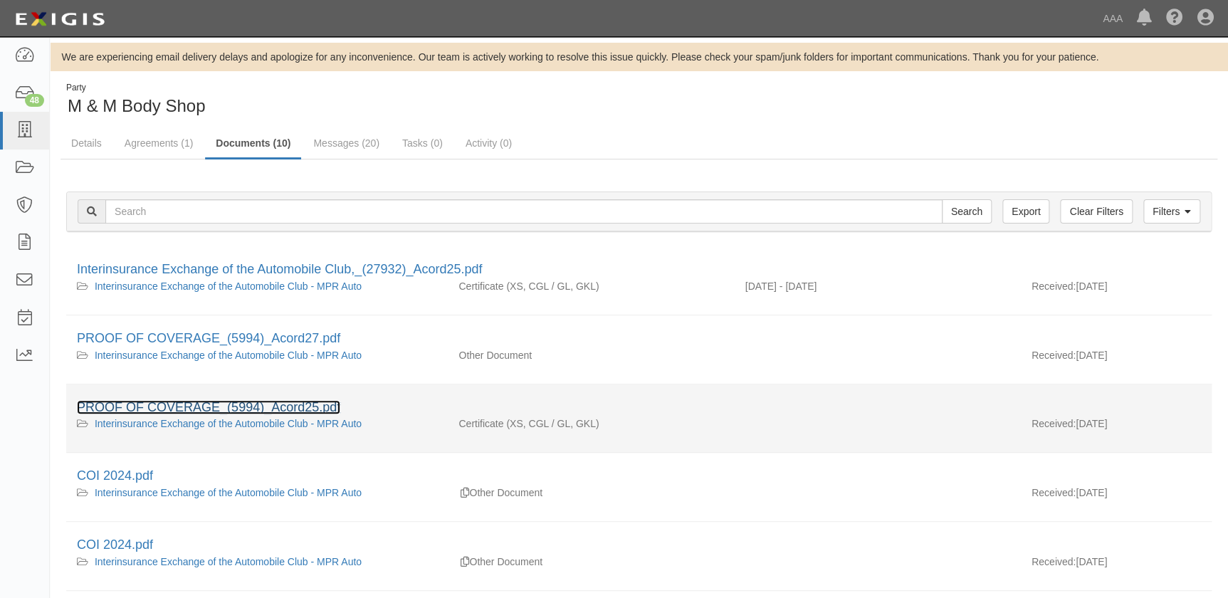
click at [191, 408] on link "PROOF OF COVERAGE_(5994)_Acord25.pdf" at bounding box center [208, 407] width 263 height 14
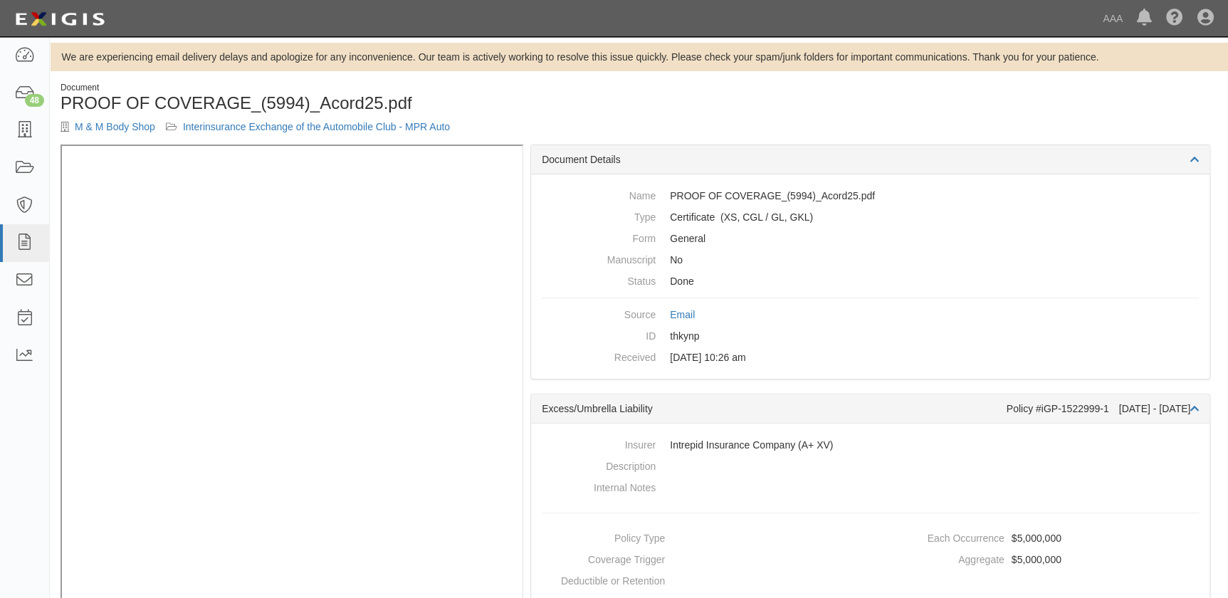
scroll to position [28, 0]
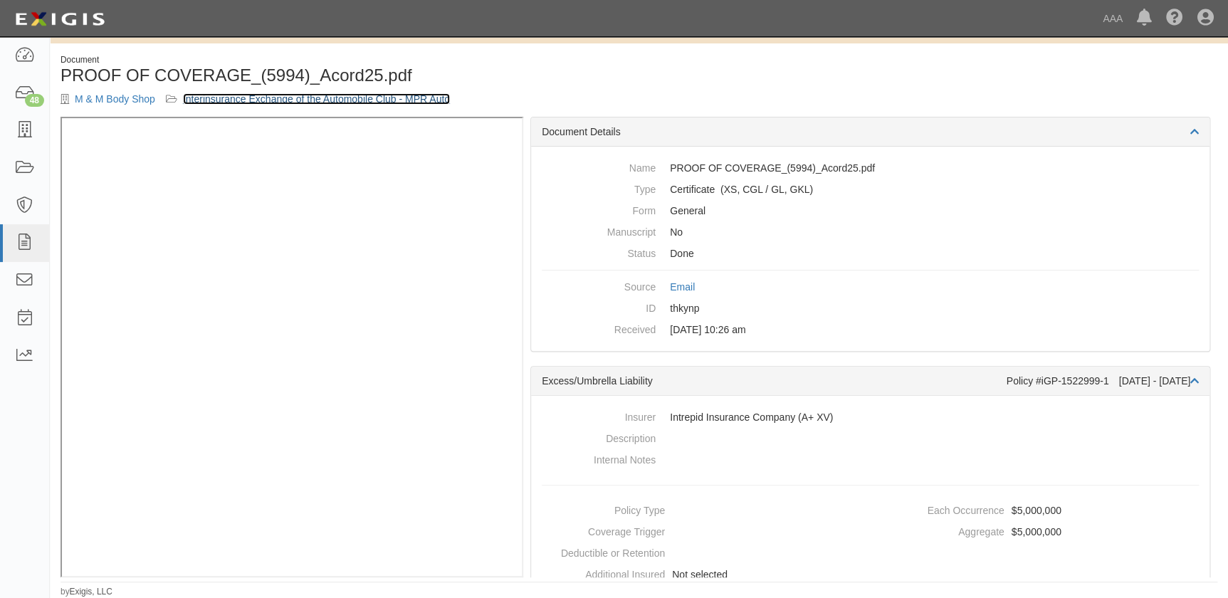
click at [235, 95] on link "Interinsurance Exchange of the Automobile Club - MPR Auto" at bounding box center [316, 98] width 267 height 11
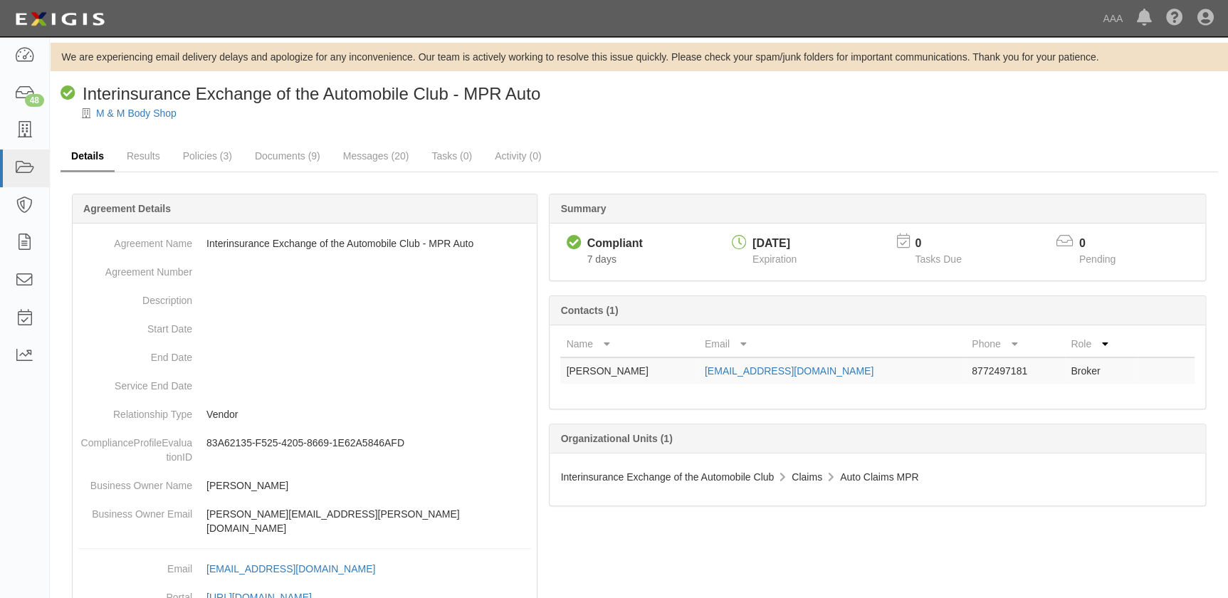
click at [75, 154] on link "Details" at bounding box center [88, 157] width 54 height 31
click at [134, 156] on link "Results" at bounding box center [143, 157] width 55 height 31
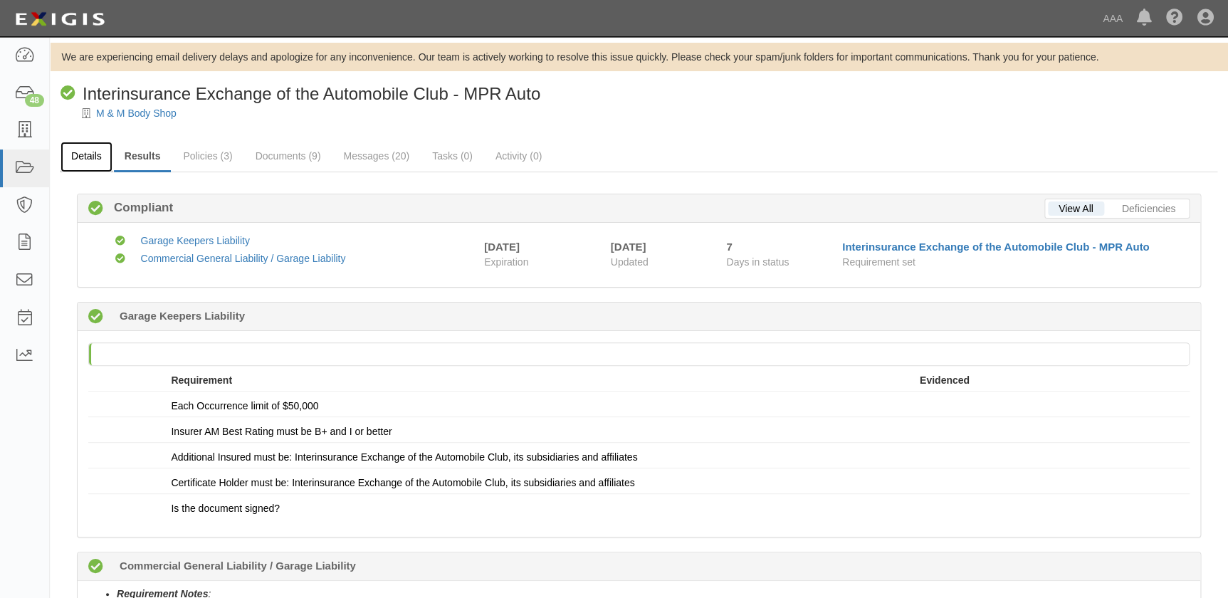
click at [83, 160] on link "Details" at bounding box center [87, 157] width 52 height 31
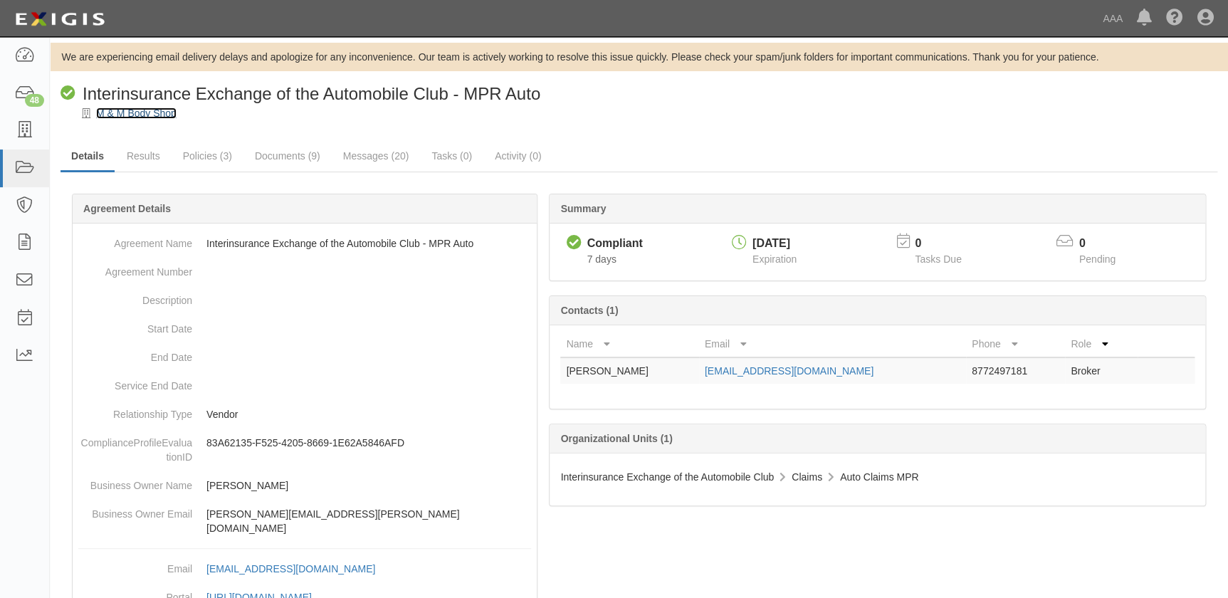
click at [151, 115] on link "M & M Body Shop" at bounding box center [136, 112] width 80 height 11
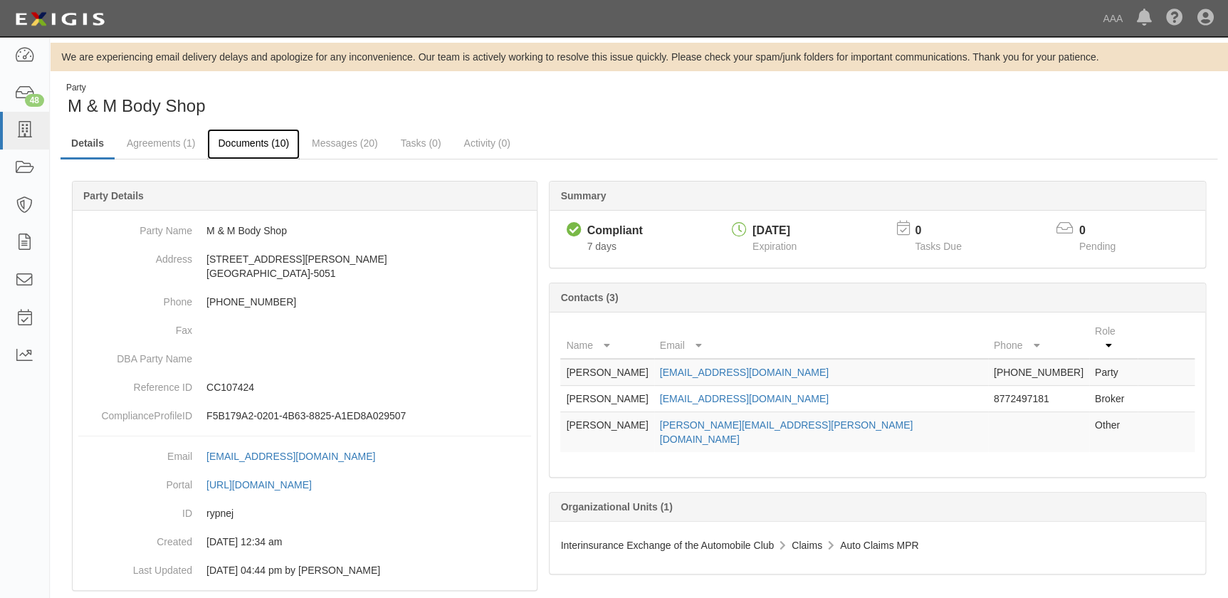
click at [249, 148] on link "Documents (10)" at bounding box center [253, 144] width 93 height 31
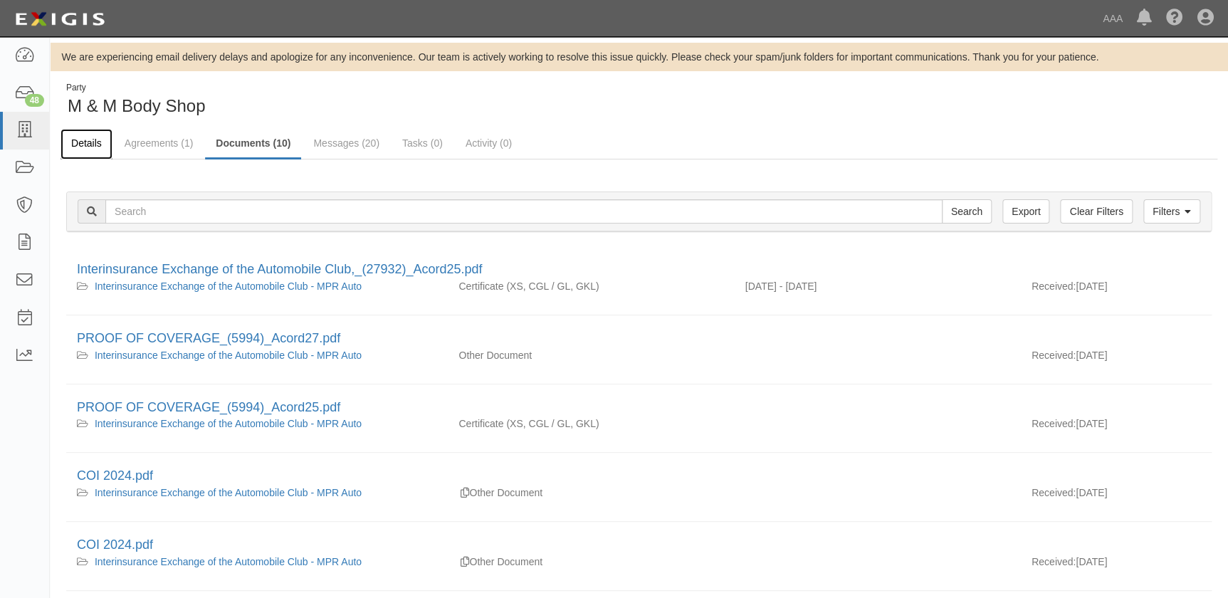
click at [81, 145] on link "Details" at bounding box center [87, 144] width 52 height 31
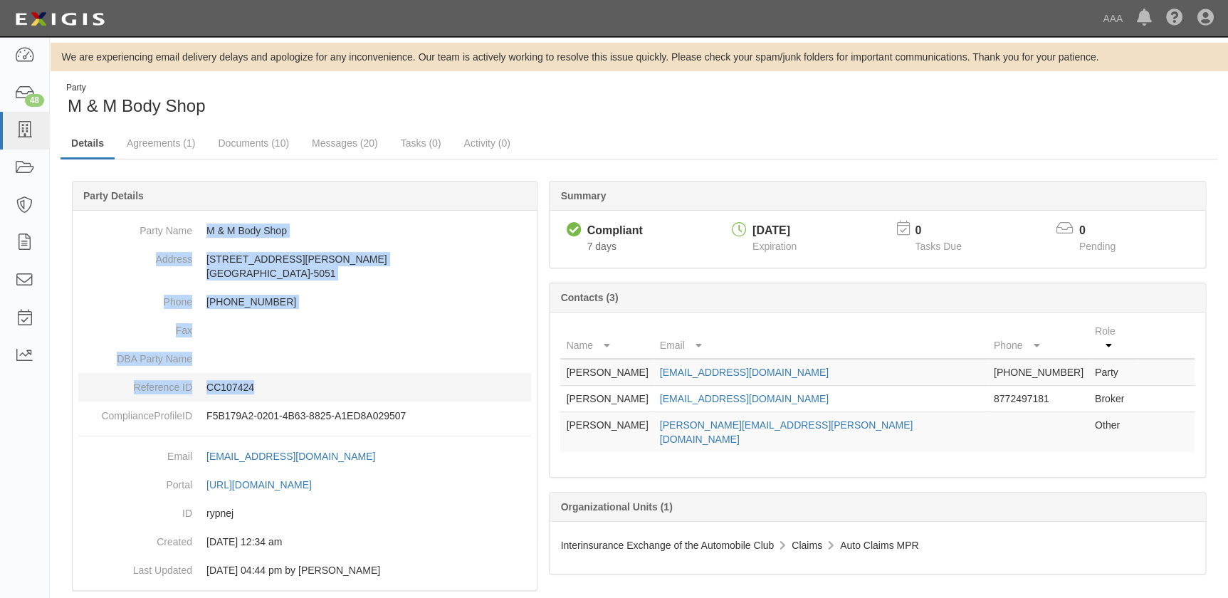
drag, startPoint x: 205, startPoint y: 228, endPoint x: 323, endPoint y: 386, distance: 197.3
click at [323, 386] on dl "Party Name M & M Body Shop Address [STREET_ADDRESS][PERSON_NAME][PHONE_NUMBER] …" at bounding box center [304, 323] width 453 height 214
copy dl "M & M Body Shop Address [STREET_ADDRESS][PERSON_NAME][PHONE_NUMBER] Phone [PHON…"
click at [242, 140] on link "Documents (10)" at bounding box center [253, 144] width 93 height 31
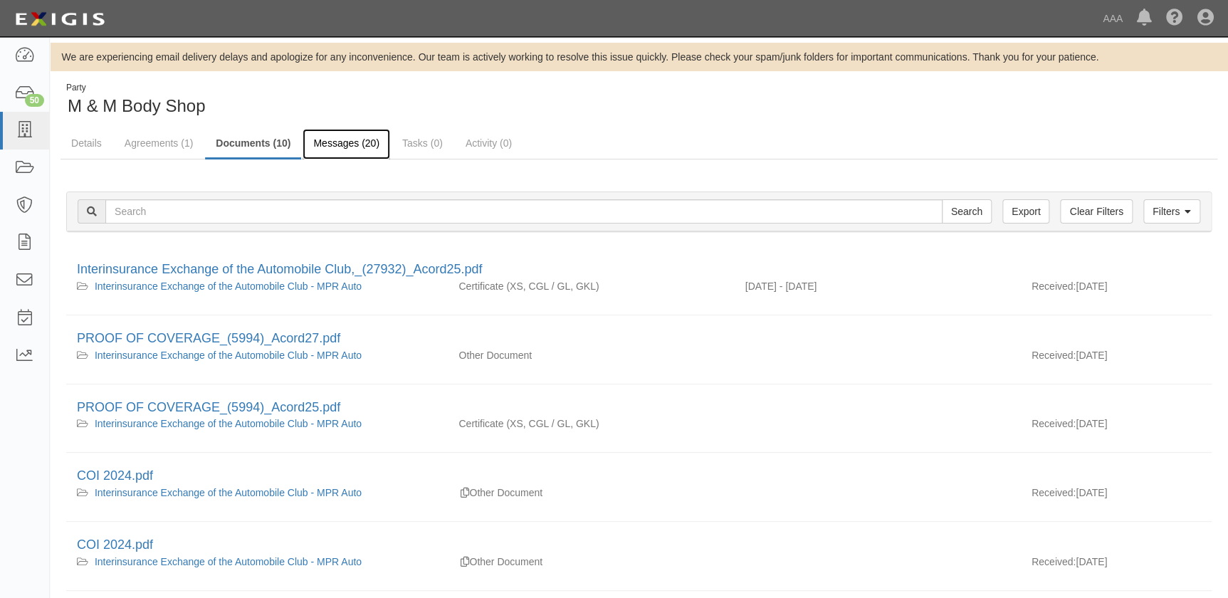
click at [337, 143] on link "Messages (20)" at bounding box center [347, 144] width 88 height 31
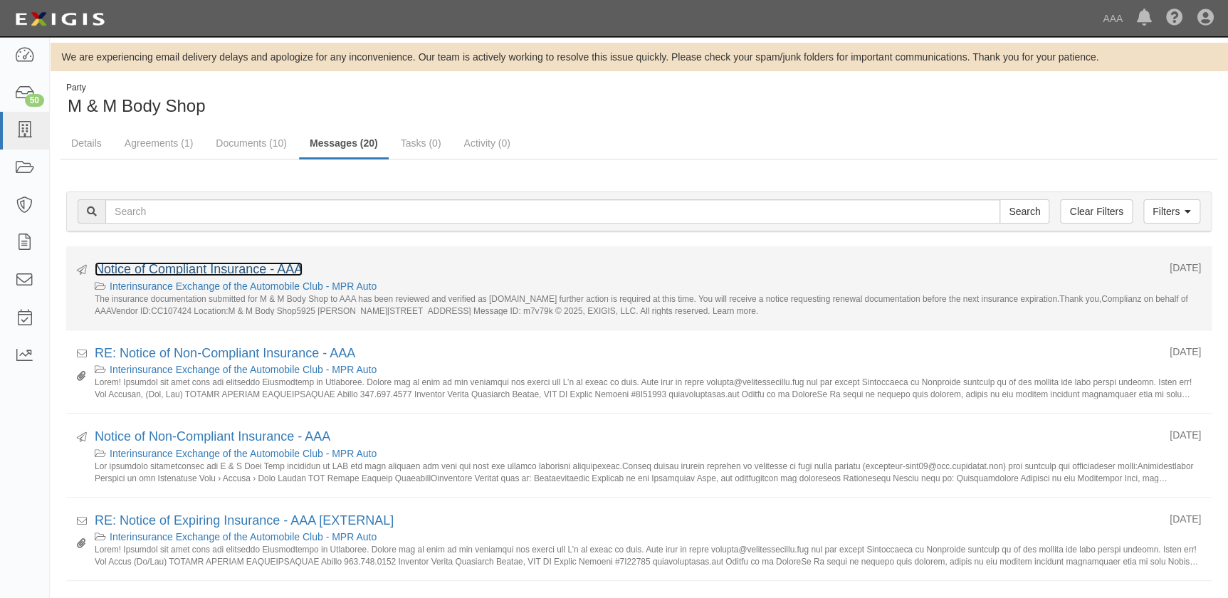
click at [210, 268] on link "Notice of Compliant Insurance - AAA" at bounding box center [199, 269] width 208 height 14
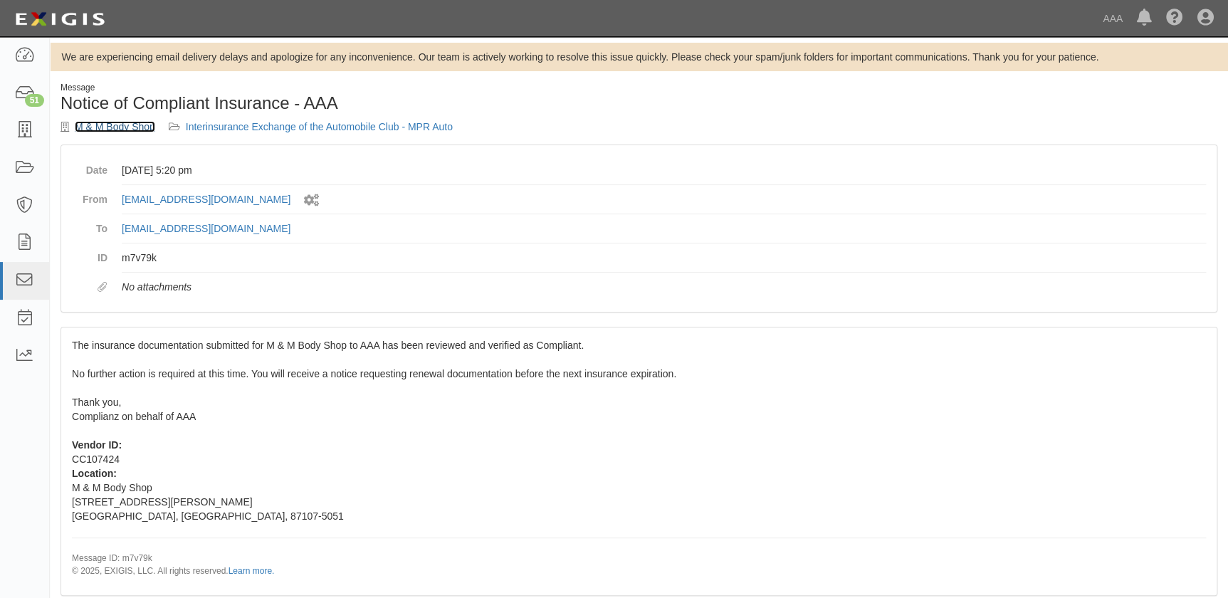
click at [130, 129] on link "M & M Body Shop" at bounding box center [115, 126] width 80 height 11
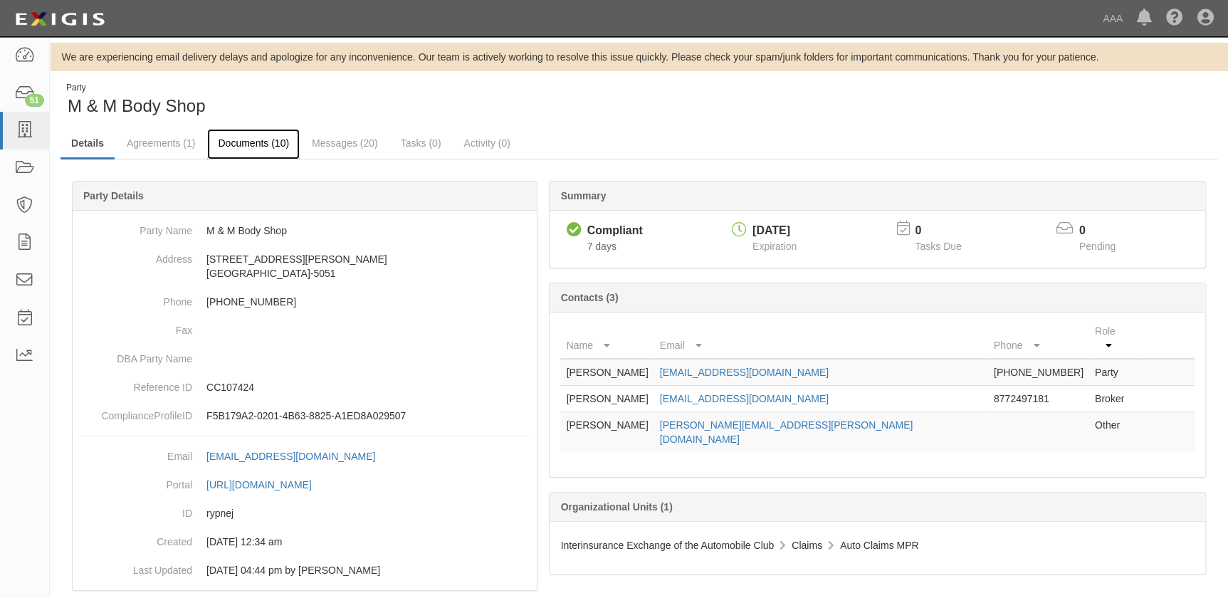
click at [240, 143] on link "Documents (10)" at bounding box center [253, 144] width 93 height 31
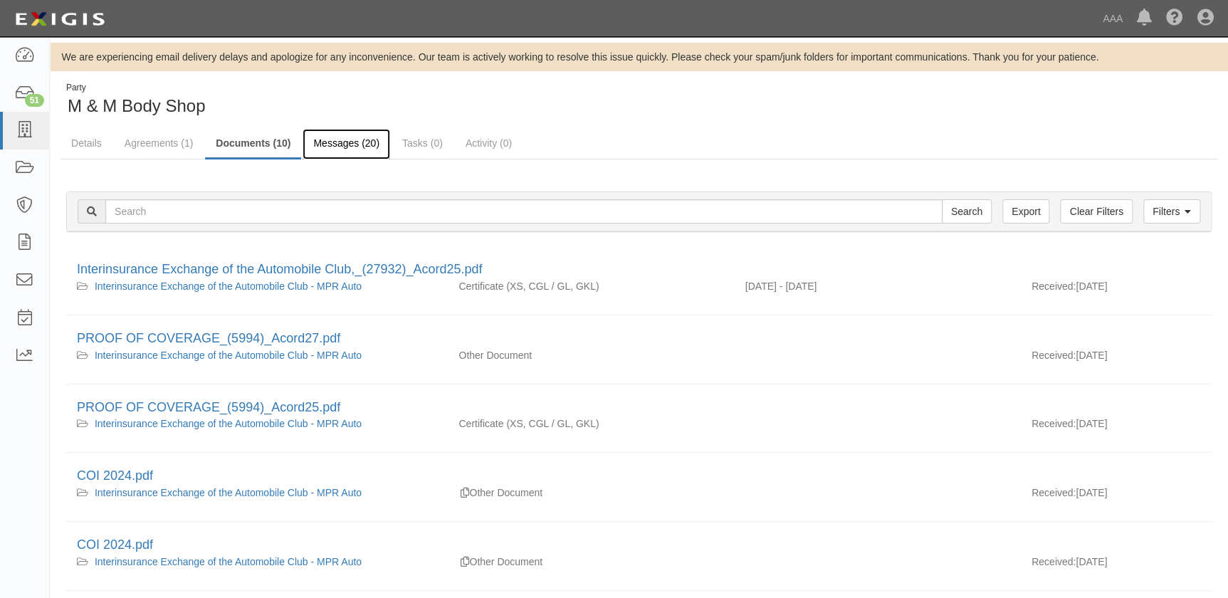
click at [349, 144] on link "Messages (20)" at bounding box center [347, 144] width 88 height 31
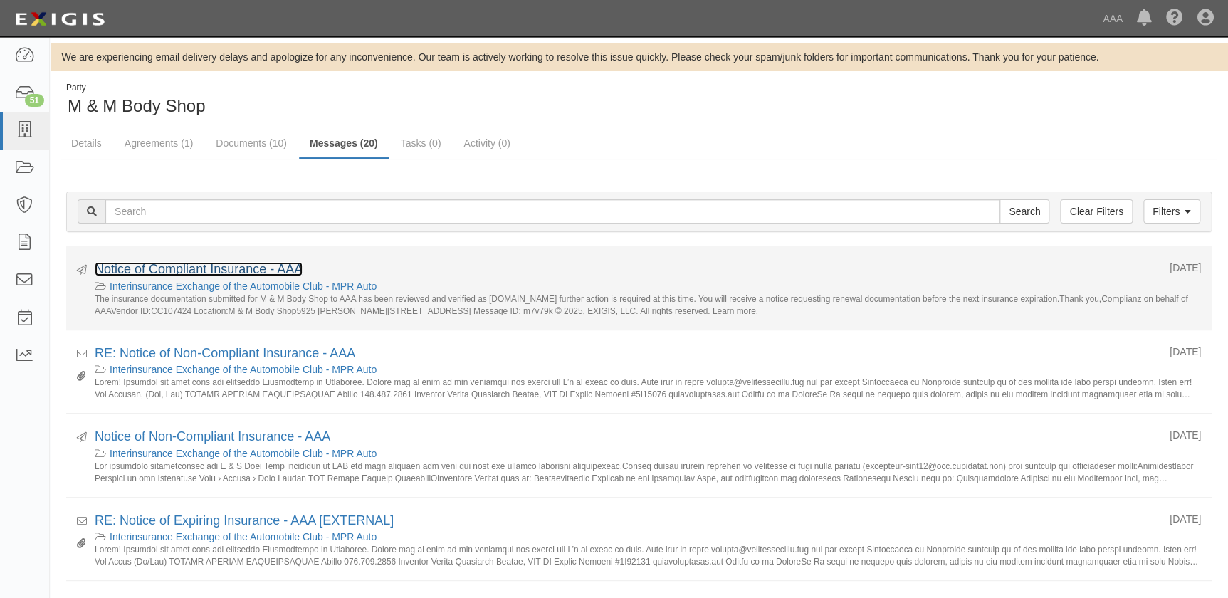
click at [224, 268] on link "Notice of Compliant Insurance - AAA" at bounding box center [199, 269] width 208 height 14
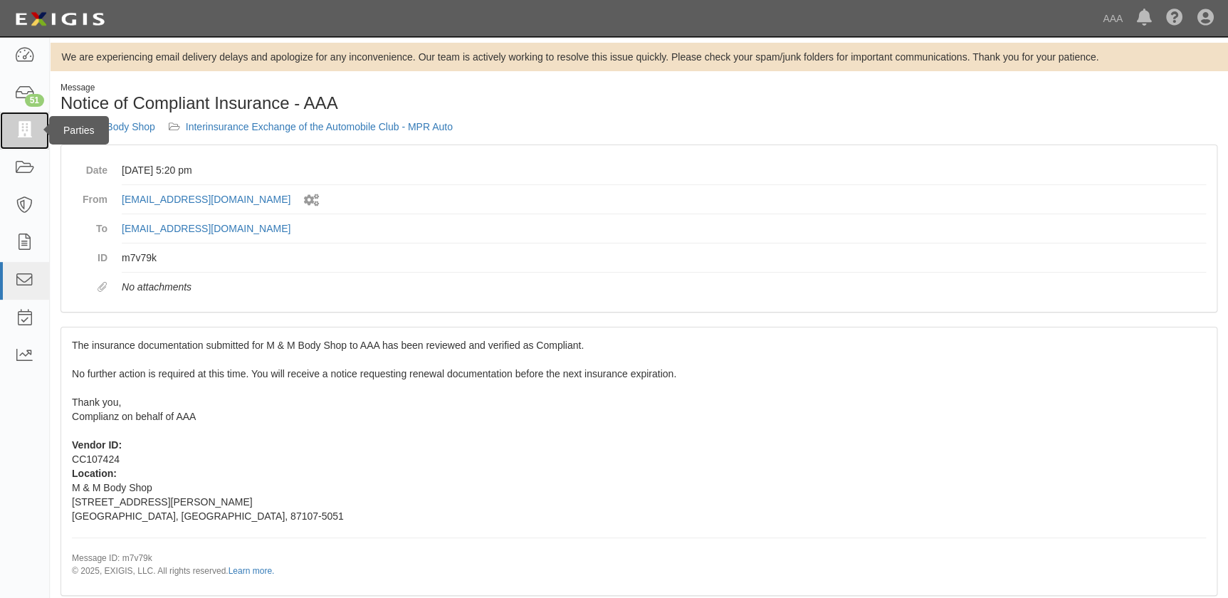
click at [23, 132] on icon at bounding box center [24, 130] width 20 height 16
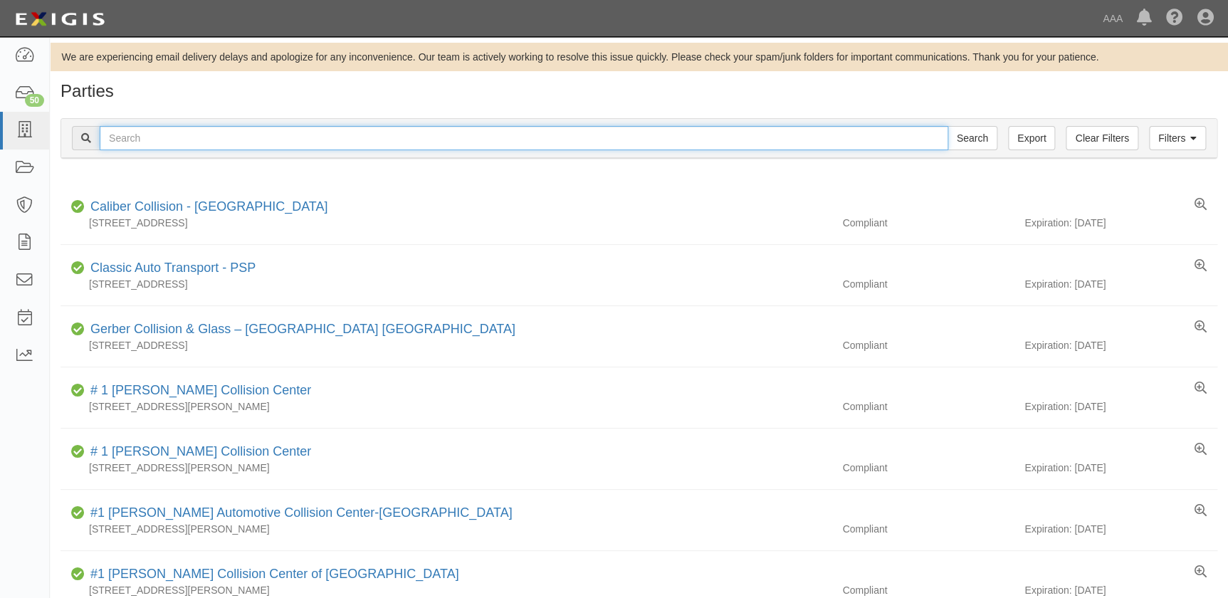
click at [221, 138] on input "text" at bounding box center [524, 138] width 849 height 24
type input "[PERSON_NAME]"
click at [947, 126] on input "Search" at bounding box center [972, 138] width 50 height 24
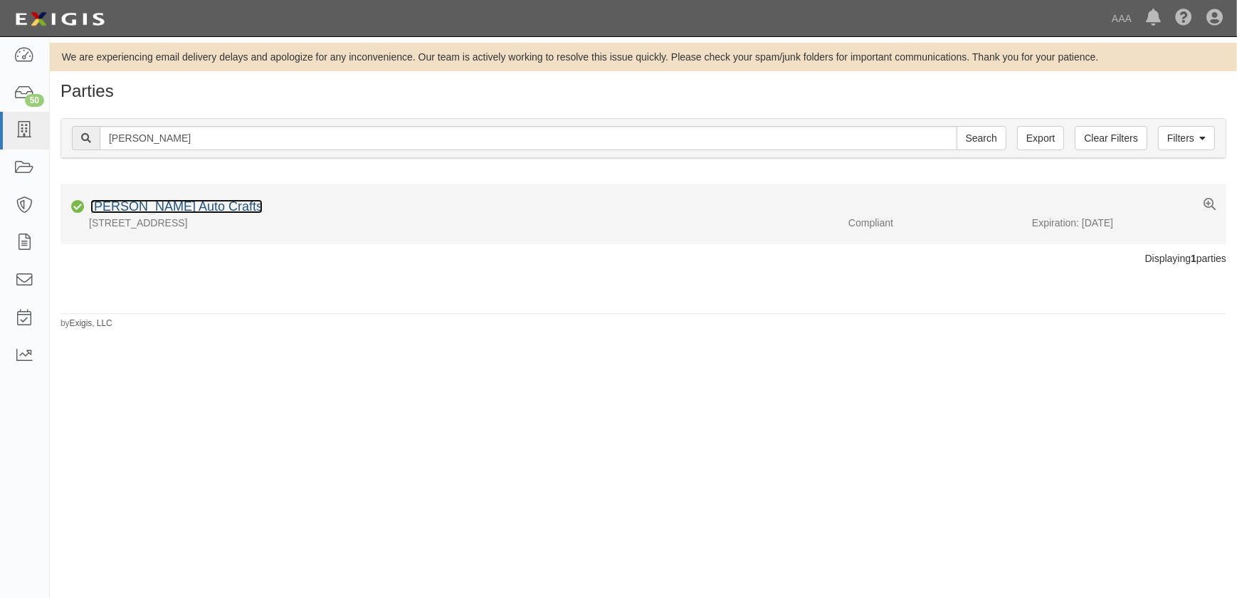
click at [186, 206] on link "[PERSON_NAME] Auto Crafts" at bounding box center [176, 206] width 172 height 14
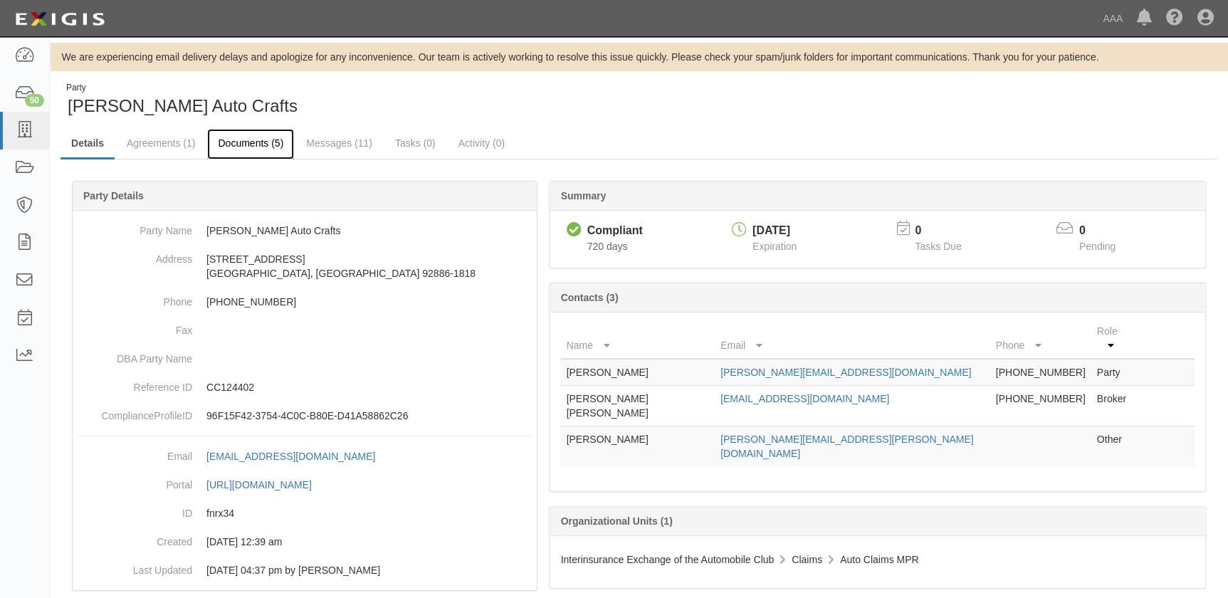
click at [248, 149] on link "Documents (5)" at bounding box center [250, 144] width 87 height 31
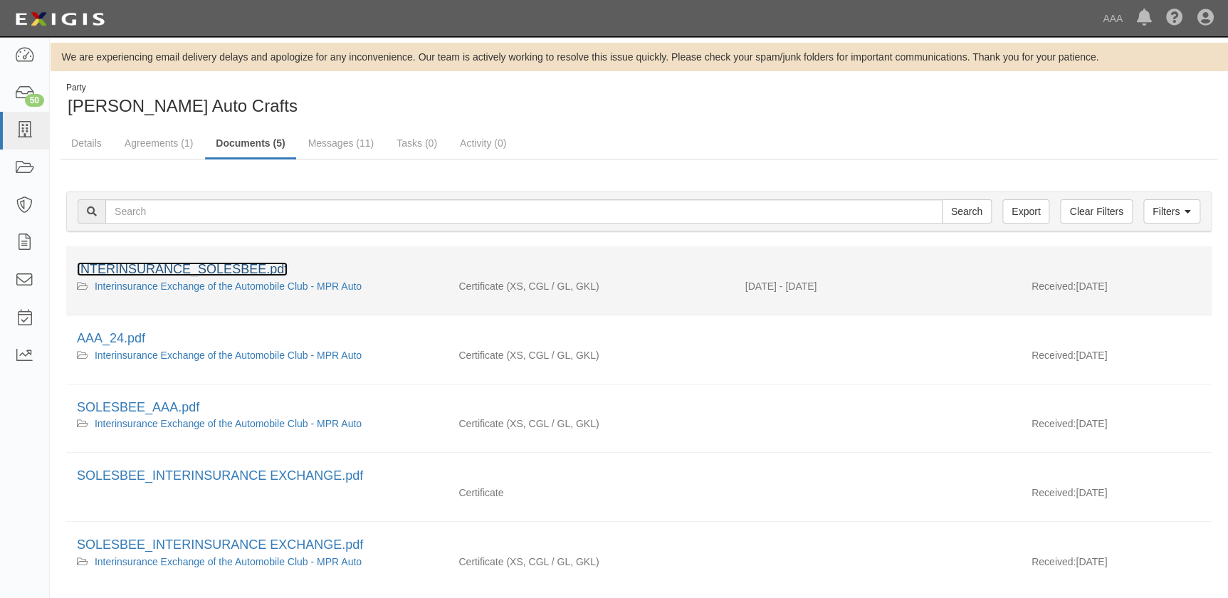
click at [206, 262] on link "INTERINSURANCE_SOLESBEE.pdf" at bounding box center [182, 269] width 211 height 14
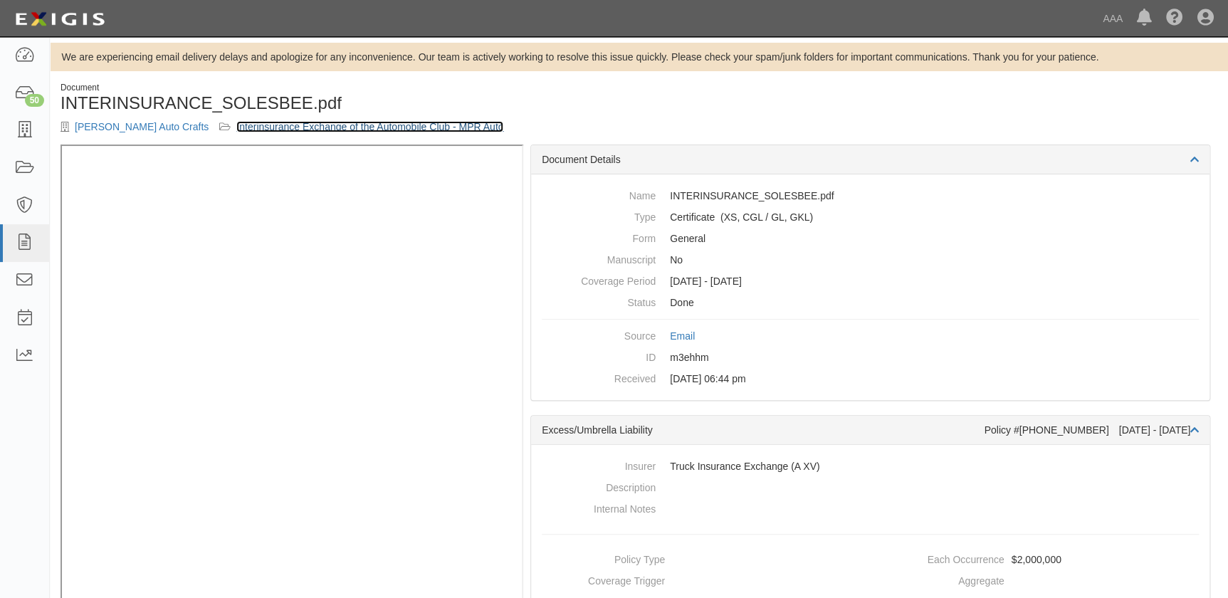
click at [236, 128] on link "Interinsurance Exchange of the Automobile Club - MPR Auto" at bounding box center [369, 126] width 267 height 11
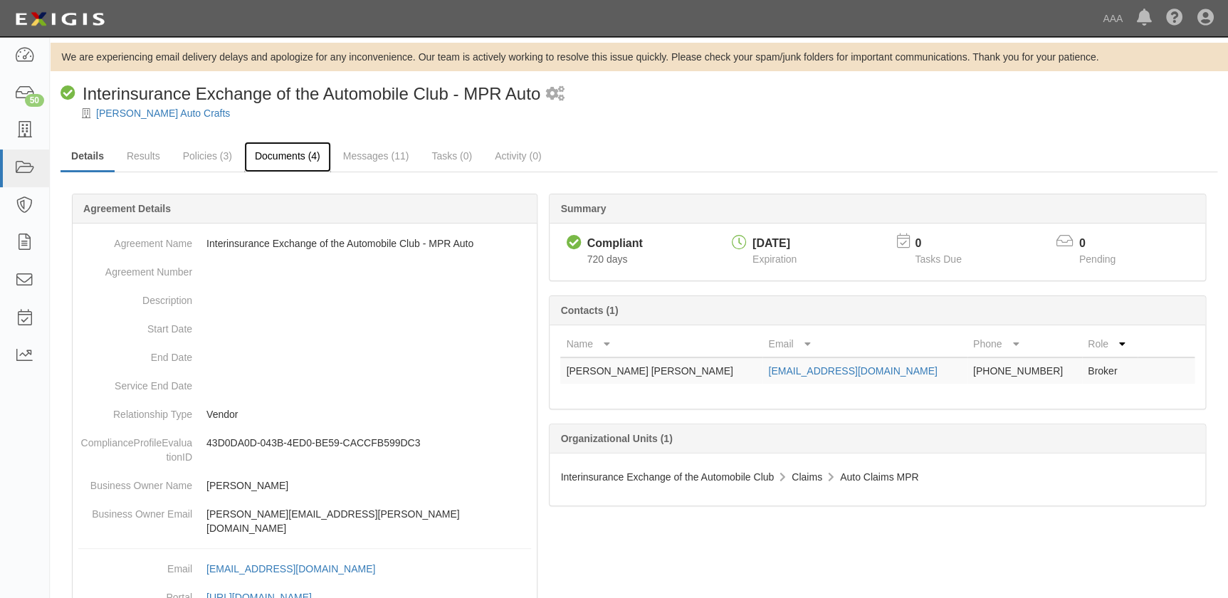
click at [273, 161] on link "Documents (4)" at bounding box center [287, 157] width 87 height 31
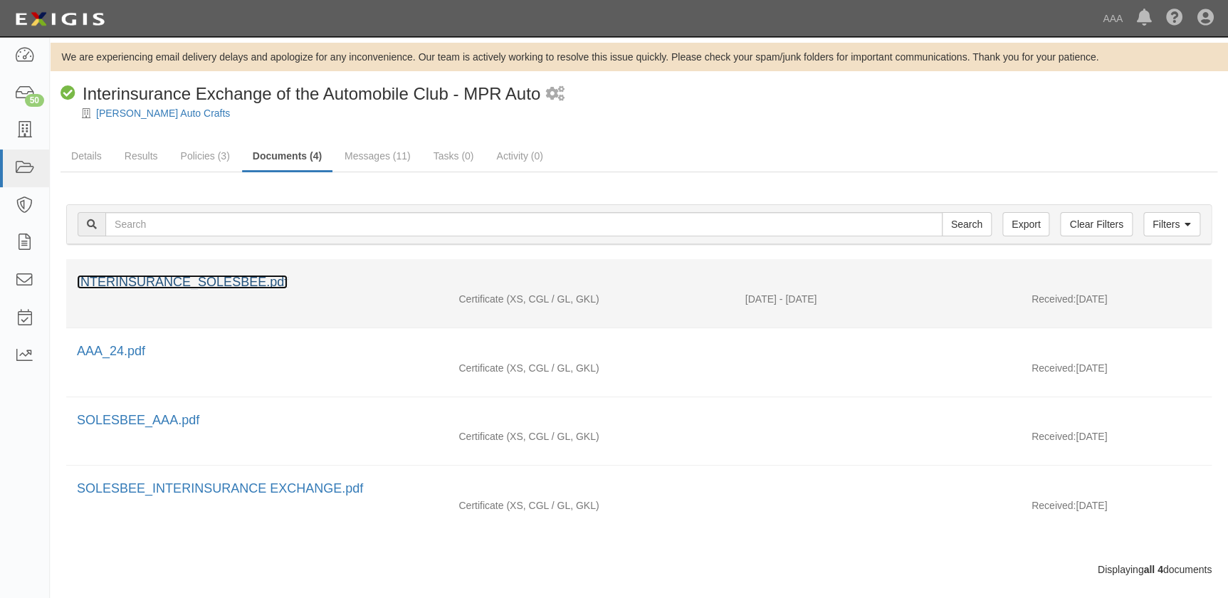
click at [154, 280] on link "INTERINSURANCE_SOLESBEE.pdf" at bounding box center [182, 282] width 211 height 14
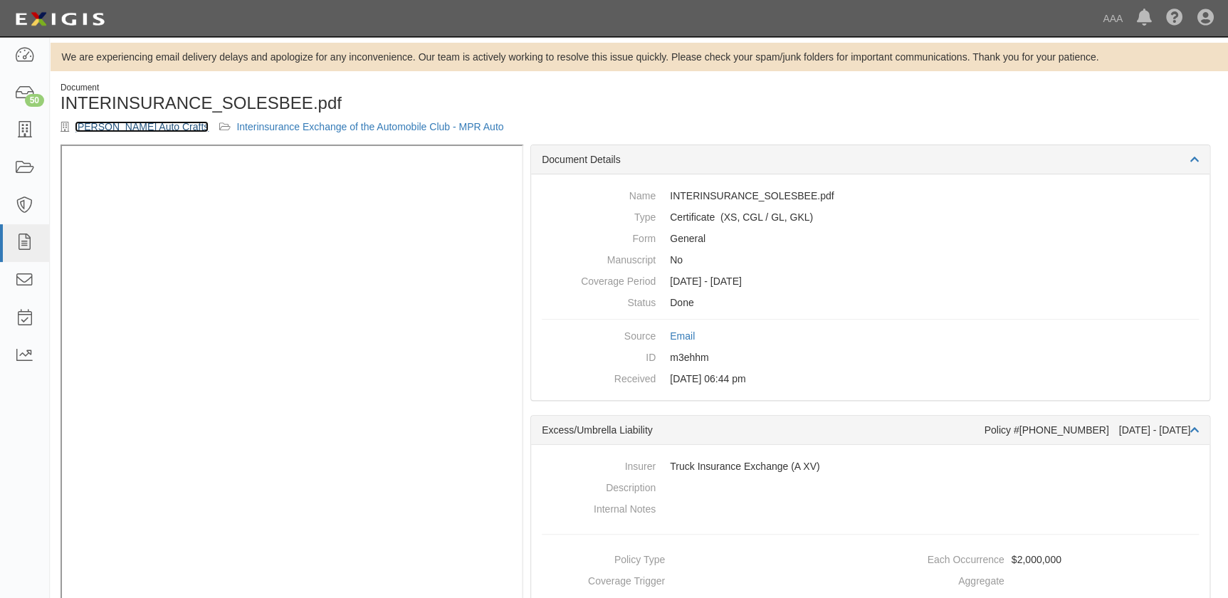
click at [140, 131] on link "[PERSON_NAME] Auto Crafts" at bounding box center [142, 126] width 134 height 11
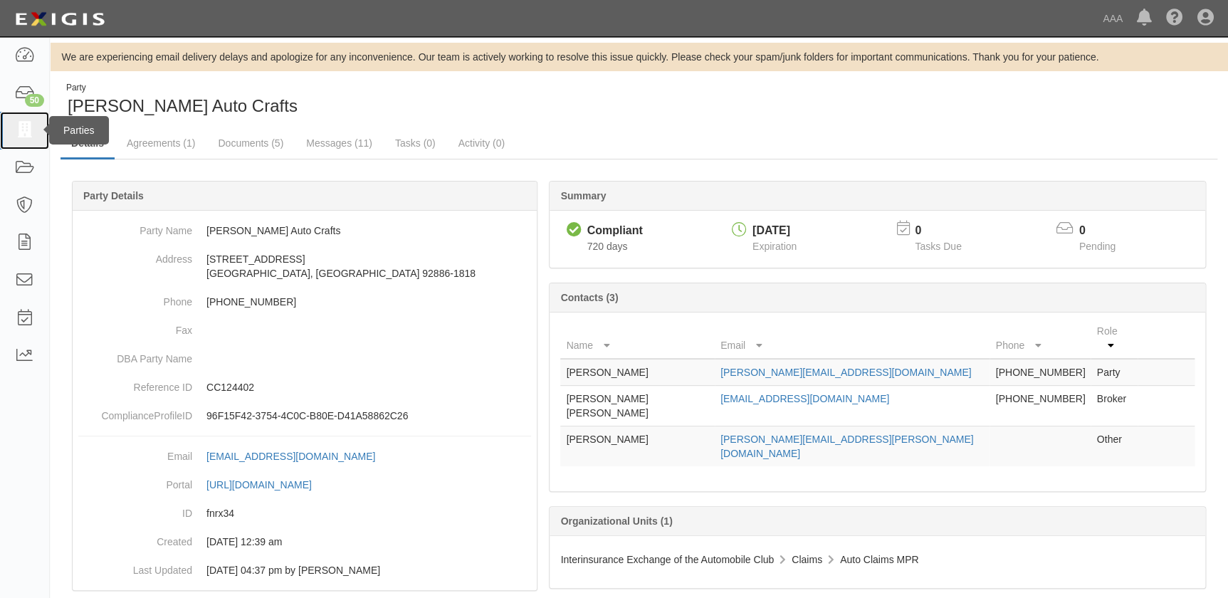
click at [23, 130] on icon at bounding box center [24, 130] width 20 height 16
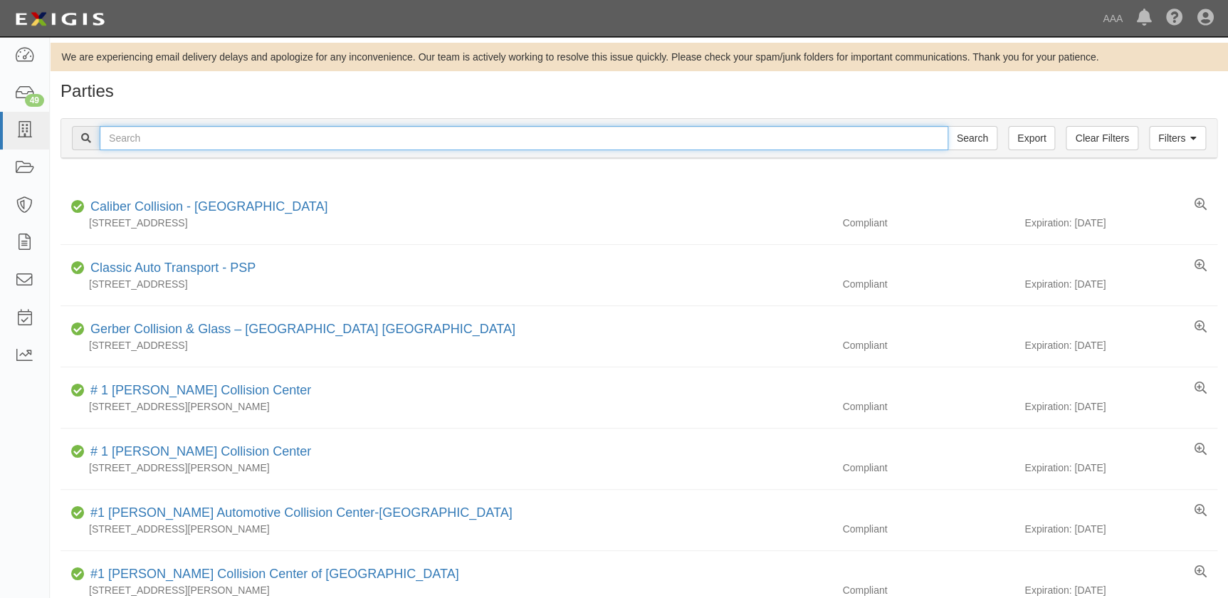
click at [209, 140] on input "text" at bounding box center [524, 138] width 849 height 24
type input "gerber"
click at [947, 126] on input "Search" at bounding box center [972, 138] width 50 height 24
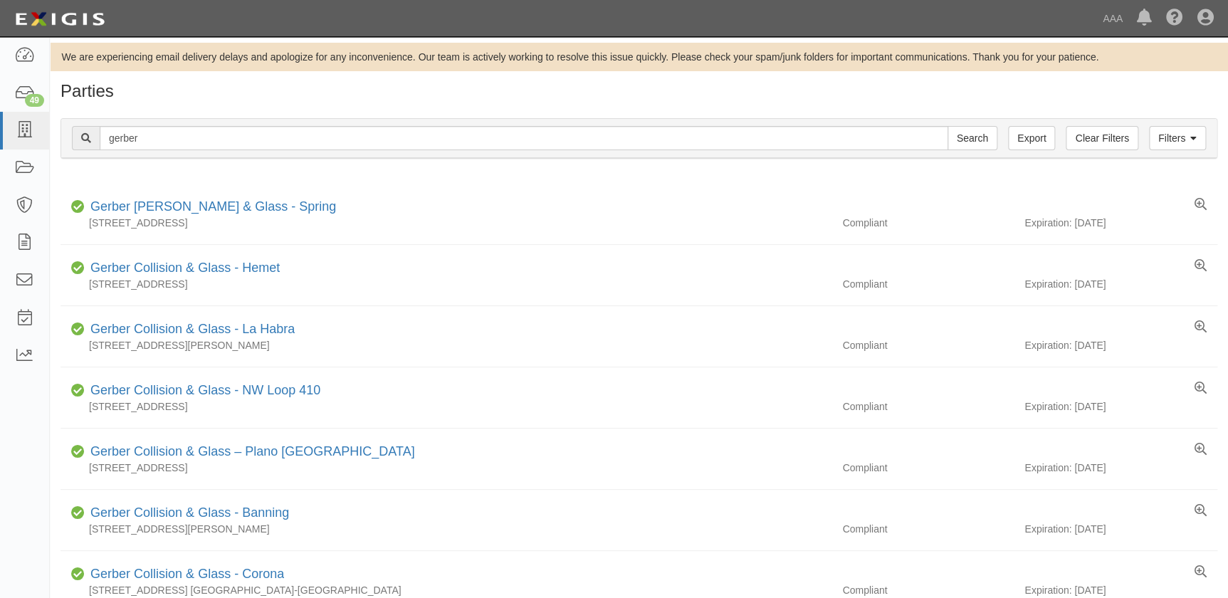
click at [429, 100] on h1 "Parties" at bounding box center [639, 91] width 1157 height 19
drag, startPoint x: 172, startPoint y: 137, endPoint x: 61, endPoint y: 131, distance: 111.2
click at [68, 132] on div "Filters Clear Filters Export gerber Search Filters" at bounding box center [638, 138] width 1155 height 39
paste input "[PERSON_NAME]'s Collision Center"
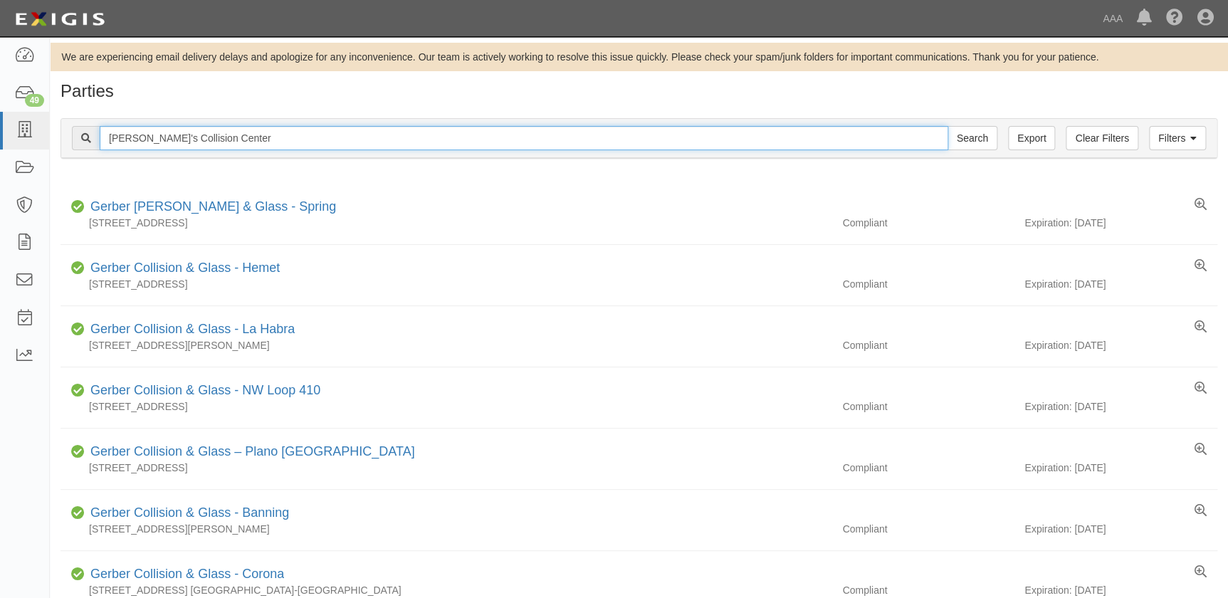
type input "[PERSON_NAME]'s Collision Center"
click at [947, 126] on input "Search" at bounding box center [972, 138] width 50 height 24
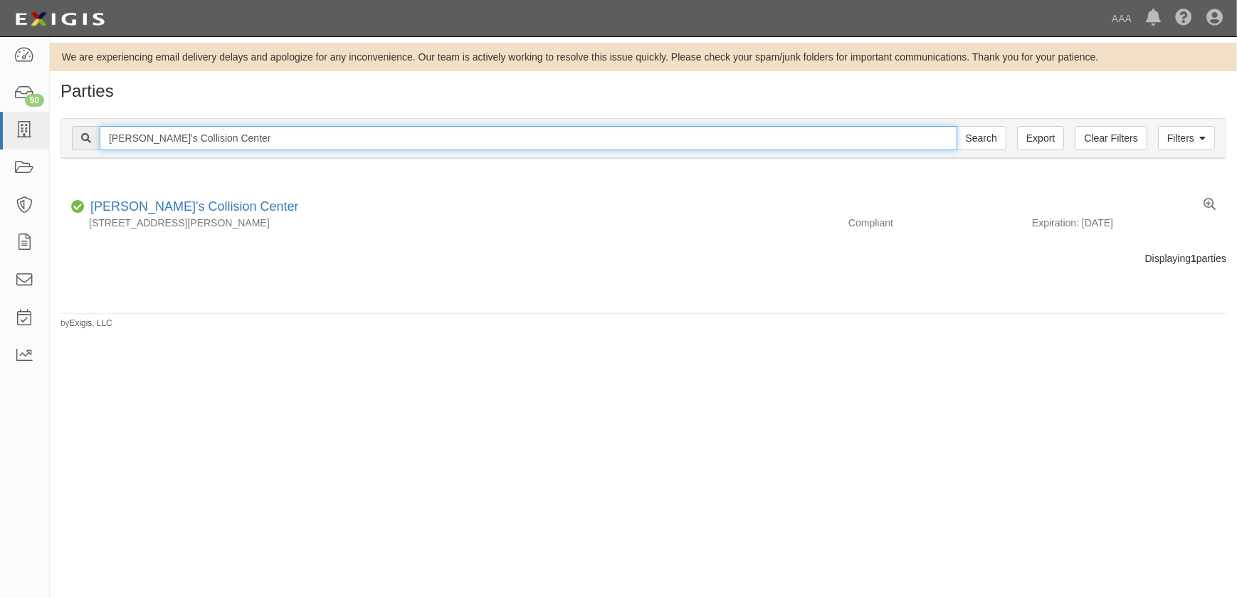
drag, startPoint x: 250, startPoint y: 137, endPoint x: 74, endPoint y: 135, distance: 175.8
click at [74, 135] on div "[PERSON_NAME]'s Collision Center Search" at bounding box center [539, 138] width 935 height 24
paste input "Mastercraft Motors - Ventura"
type input "Mastercraft Motors - Ventura"
click at [957, 126] on input "Search" at bounding box center [982, 138] width 50 height 24
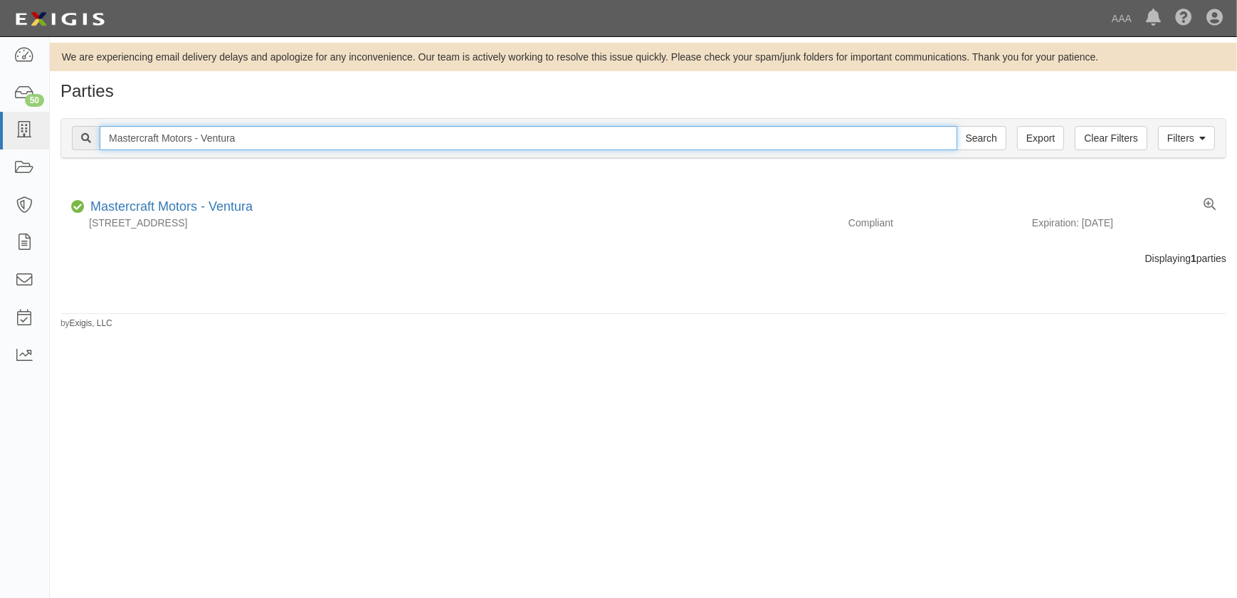
drag, startPoint x: 127, startPoint y: 131, endPoint x: 90, endPoint y: 131, distance: 37.0
click at [90, 131] on div "Mastercraft Motors - Ventura Search" at bounding box center [539, 138] width 935 height 24
paste input "Hendrick Chevrolet"
type input "Hendrick Chevrolet"
click at [957, 126] on input "Search" at bounding box center [982, 138] width 50 height 24
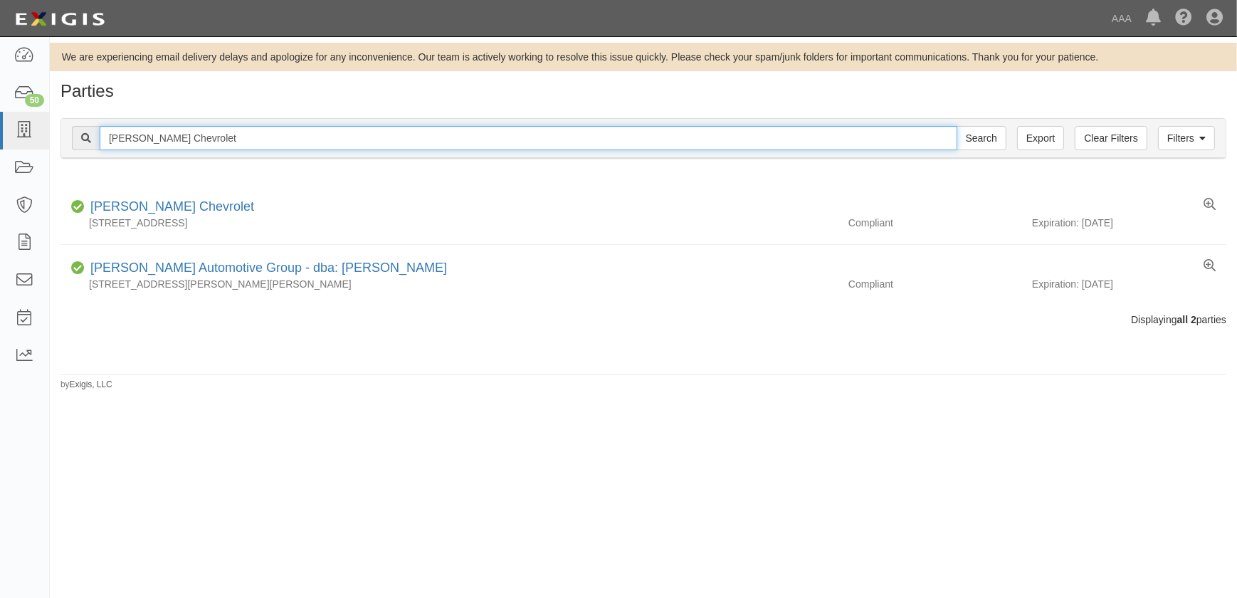
drag, startPoint x: 227, startPoint y: 132, endPoint x: 64, endPoint y: 128, distance: 163.1
click at [64, 128] on div "Filters Clear Filters Export Hendrick Chevrolet Search Filters" at bounding box center [643, 138] width 1165 height 39
paste input "Joe Machens East"
type input "Joe Machens East"
click at [957, 126] on input "Search" at bounding box center [982, 138] width 50 height 24
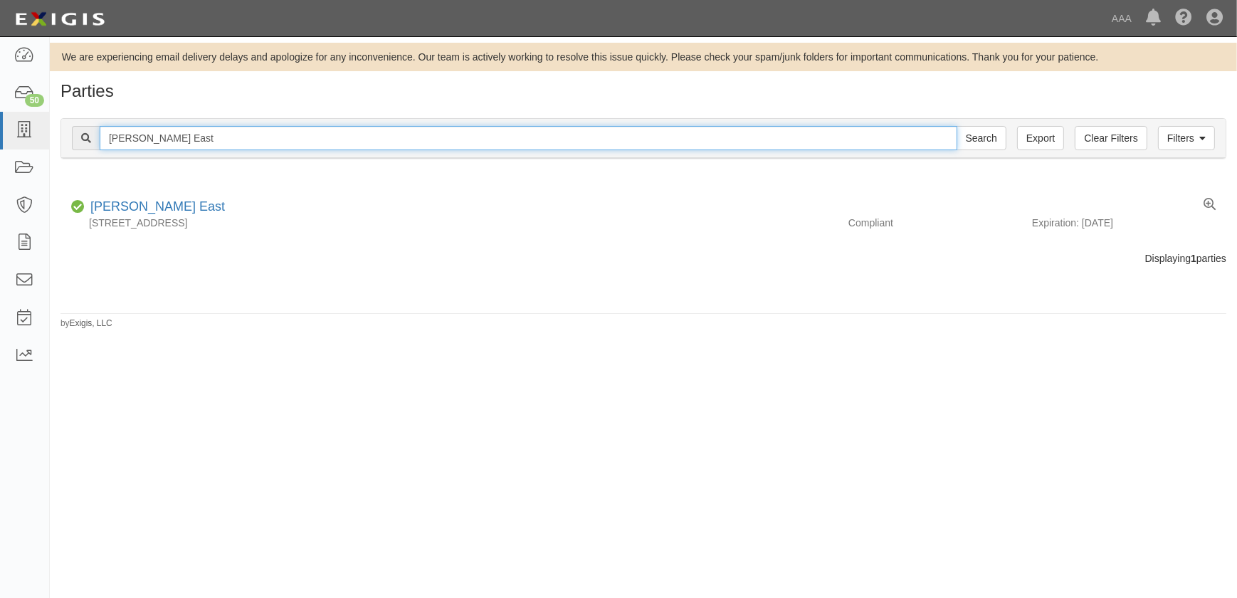
click at [205, 134] on input "[PERSON_NAME] East" at bounding box center [529, 138] width 858 height 24
type input "[PERSON_NAME]"
click at [957, 126] on input "Search" at bounding box center [982, 138] width 50 height 24
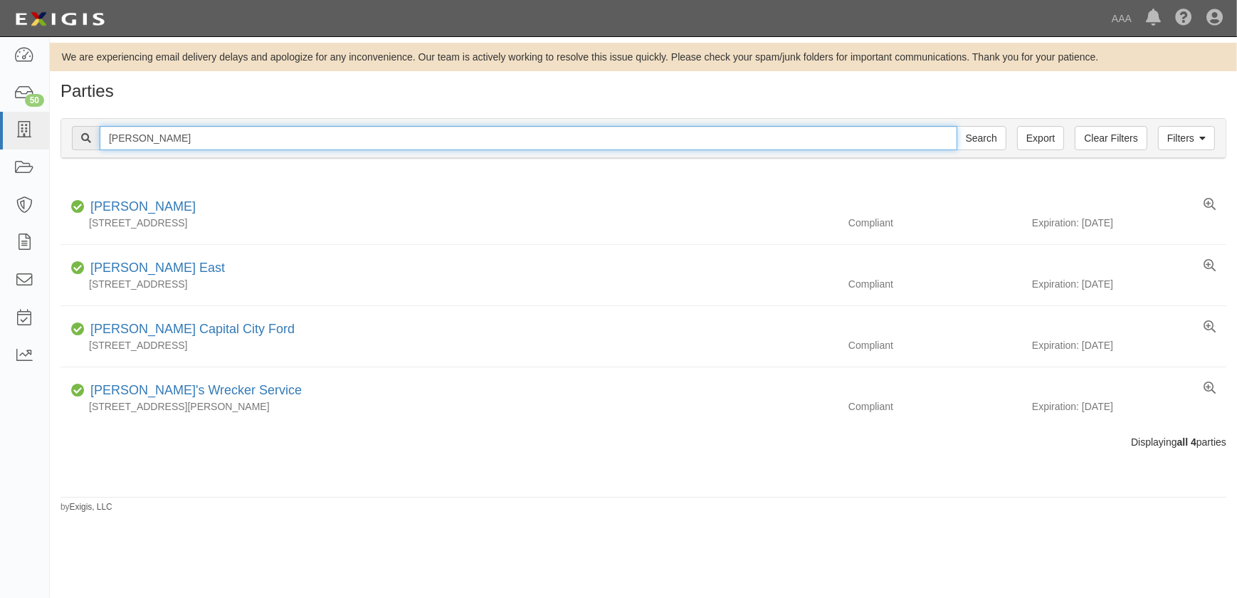
drag, startPoint x: 192, startPoint y: 135, endPoint x: 68, endPoint y: 133, distance: 123.9
click at [68, 133] on div "Filters Clear Filters Export Joe Machens Search Filters" at bounding box center [643, 138] width 1165 height 39
paste input "Mossy Collision - [GEOGRAPHIC_DATA]"
type input "Mossy Collision - [GEOGRAPHIC_DATA]"
click at [957, 126] on input "Search" at bounding box center [982, 138] width 50 height 24
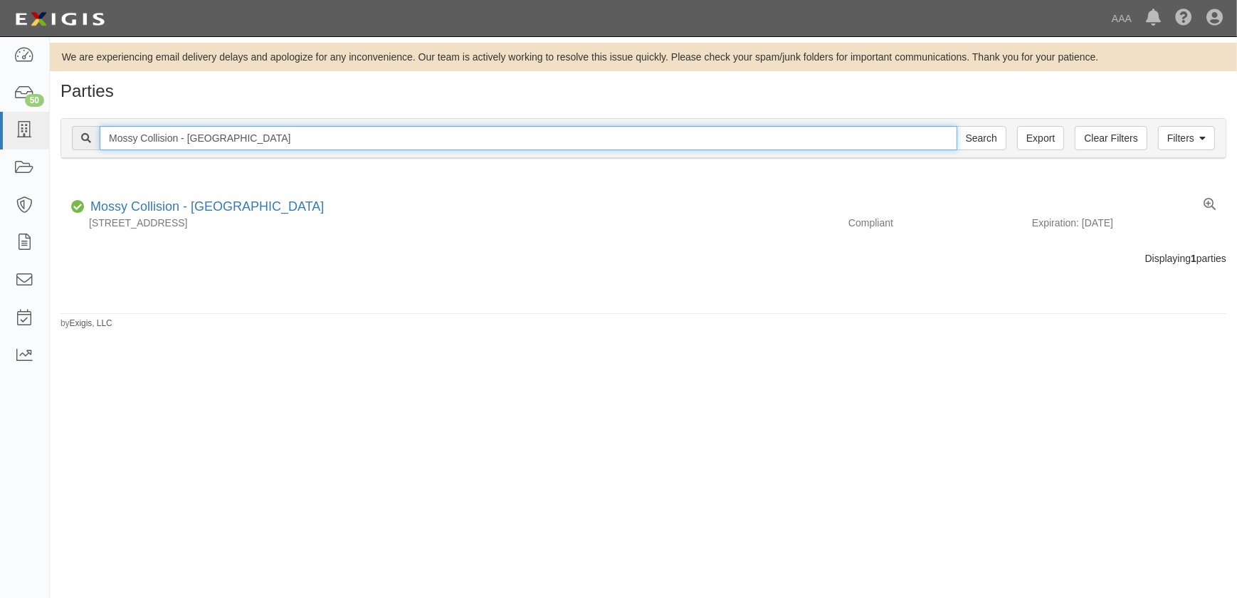
drag, startPoint x: 253, startPoint y: 133, endPoint x: 180, endPoint y: 140, distance: 73.6
click at [180, 140] on input "Mossy Collision - [GEOGRAPHIC_DATA]" at bounding box center [529, 138] width 858 height 24
type input "Mossy Collision"
click at [957, 126] on input "Search" at bounding box center [982, 138] width 50 height 24
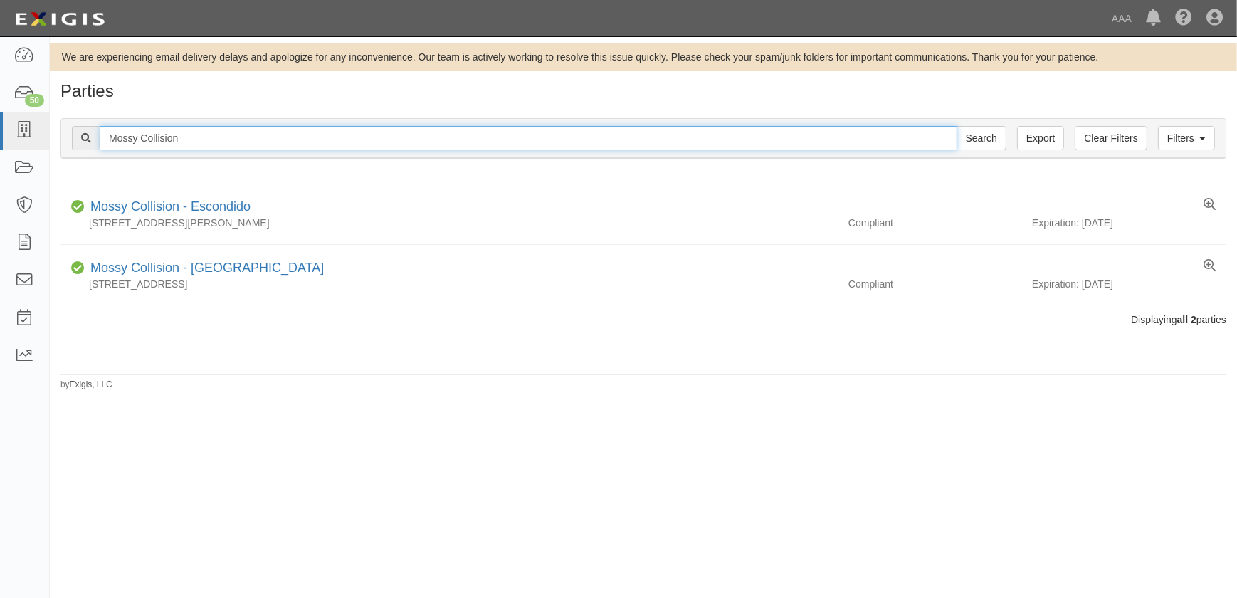
click at [290, 138] on input "Mossy Collision" at bounding box center [529, 138] width 858 height 24
drag, startPoint x: 290, startPoint y: 138, endPoint x: 37, endPoint y: 130, distance: 253.5
click at [37, 130] on body "Toggle navigation Dashboard 50 Inbox Parties Agreements Coverages Documents Mes…" at bounding box center [618, 290] width 1237 height 581
paste input "Mastercraft Motors - Santa Barbara"
type input "Mastercraft Motors - Santa Barbara"
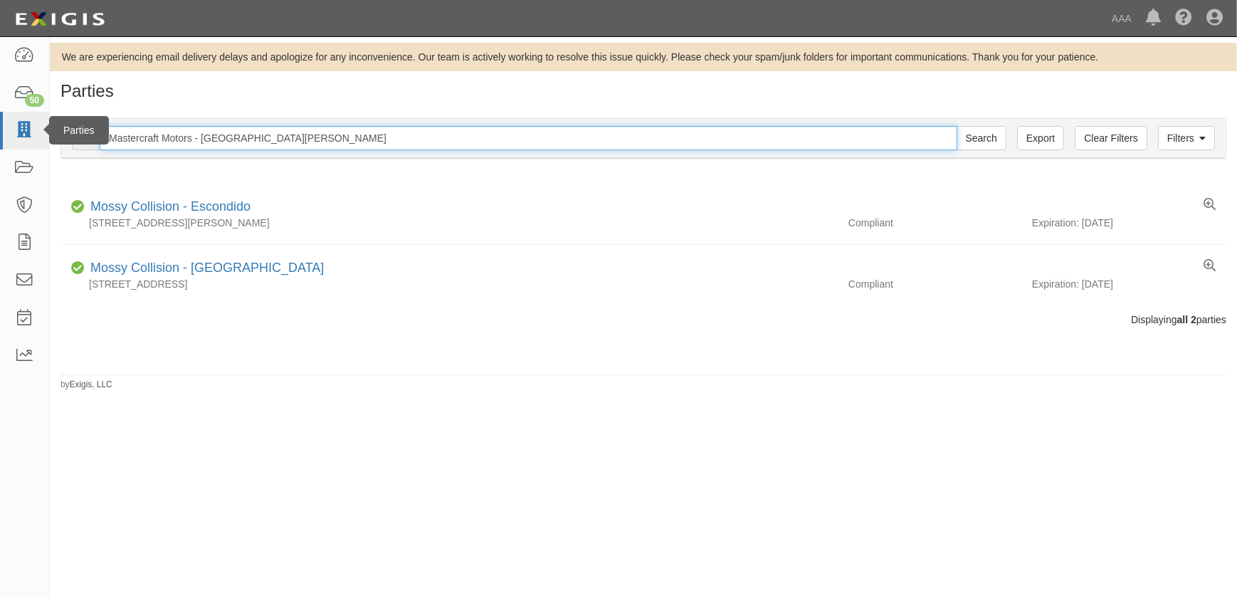
click at [957, 126] on input "Search" at bounding box center [982, 138] width 50 height 24
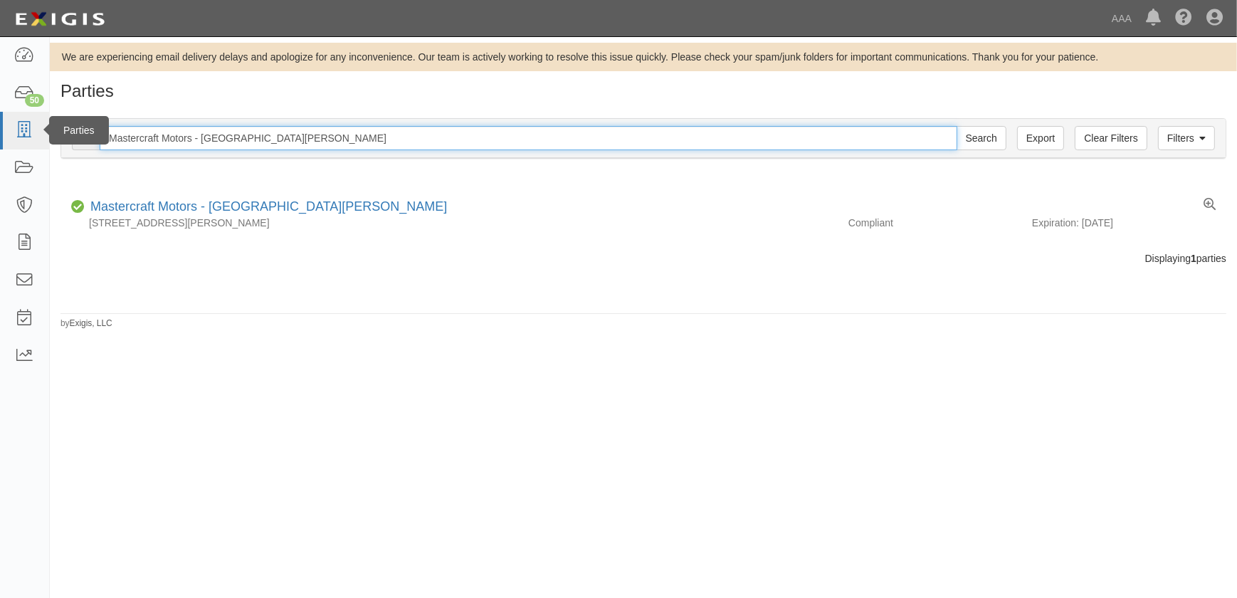
drag, startPoint x: 313, startPoint y: 136, endPoint x: 11, endPoint y: 126, distance: 302.7
click at [9, 129] on body "Toggle navigation Dashboard 50 Inbox Parties Agreements Coverages Documents Mes…" at bounding box center [618, 290] width 1237 height 581
paste input "Mascari Auto Body Inc"
type input "Mascari Auto Body Inc"
click at [957, 126] on input "Search" at bounding box center [982, 138] width 50 height 24
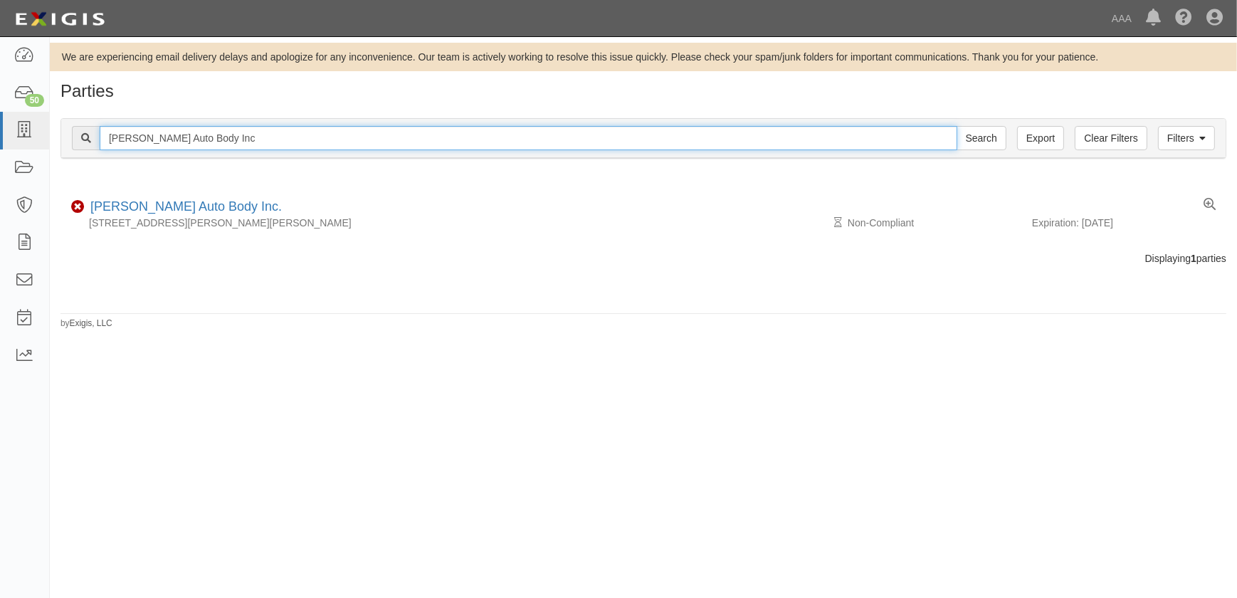
drag, startPoint x: 128, startPoint y: 136, endPoint x: 65, endPoint y: 135, distance: 63.4
click at [67, 135] on div "Filters Clear Filters Export Mascari Auto Body Inc Search Filters" at bounding box center [643, 138] width 1165 height 39
paste input "[PERSON_NAME] Collision Center"
type input "[PERSON_NAME] Collision Center"
click at [957, 126] on input "Search" at bounding box center [982, 138] width 50 height 24
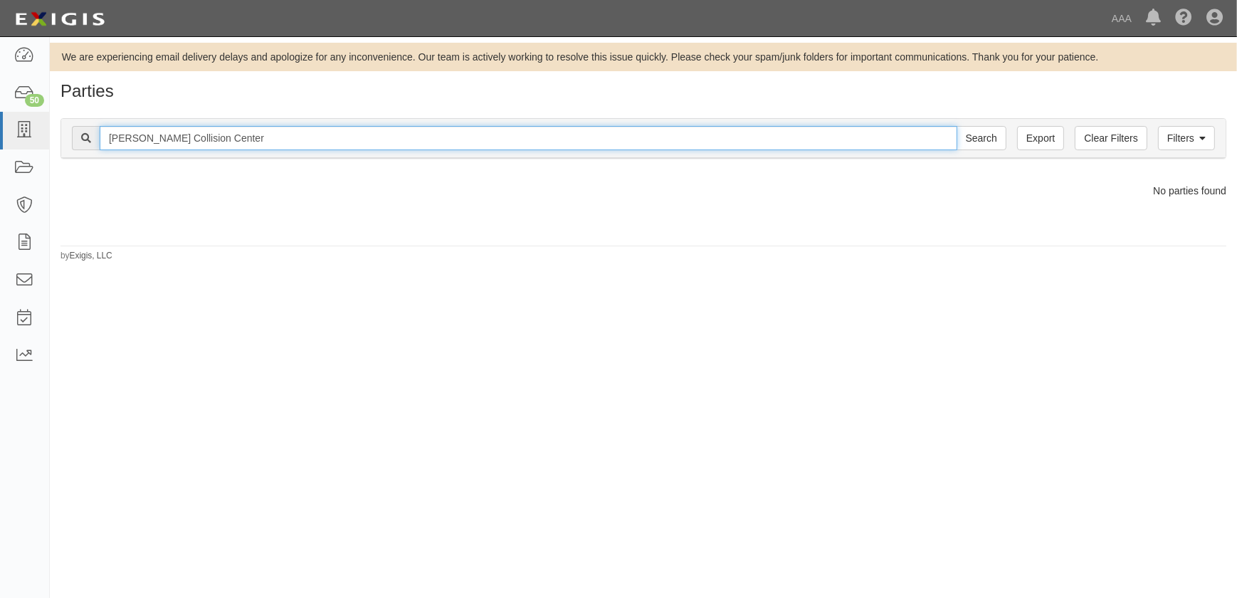
click at [241, 135] on input "[PERSON_NAME] Collision Center" at bounding box center [529, 138] width 858 height 24
drag, startPoint x: 241, startPoint y: 137, endPoint x: 149, endPoint y: 135, distance: 91.1
click at [149, 135] on input "[PERSON_NAME] Collision Center" at bounding box center [529, 138] width 858 height 24
type input "[PERSON_NAME]"
click at [957, 126] on input "Search" at bounding box center [982, 138] width 50 height 24
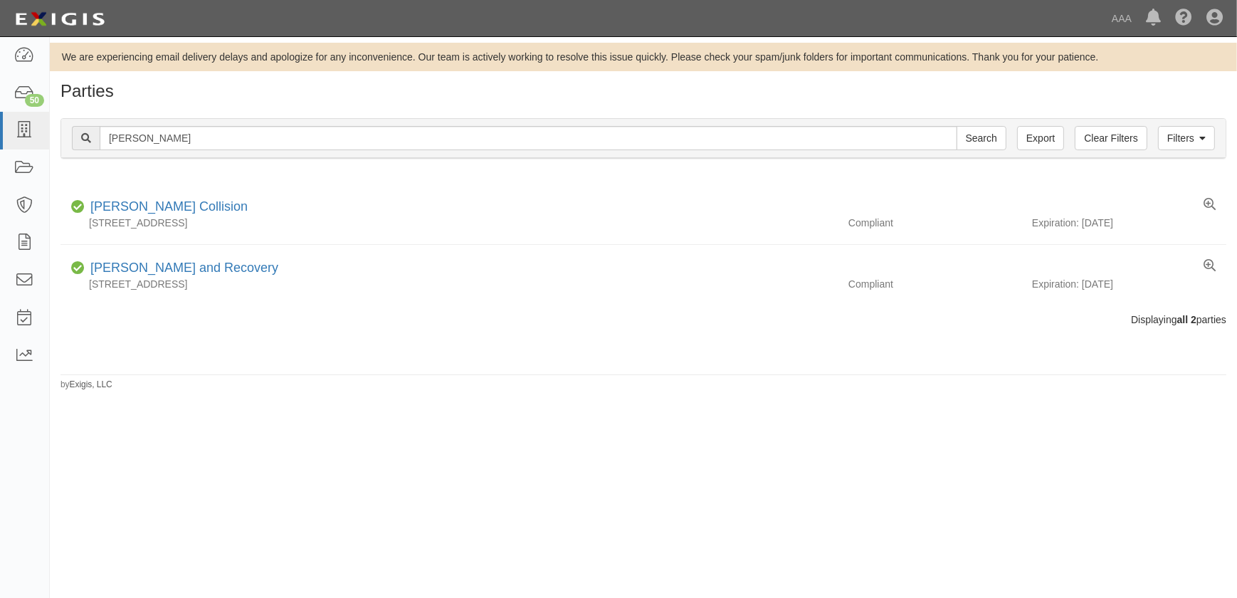
click at [202, 502] on div "We are experiencing email delivery delays and apologize for any inconvenience. …" at bounding box center [618, 312] width 1237 height 538
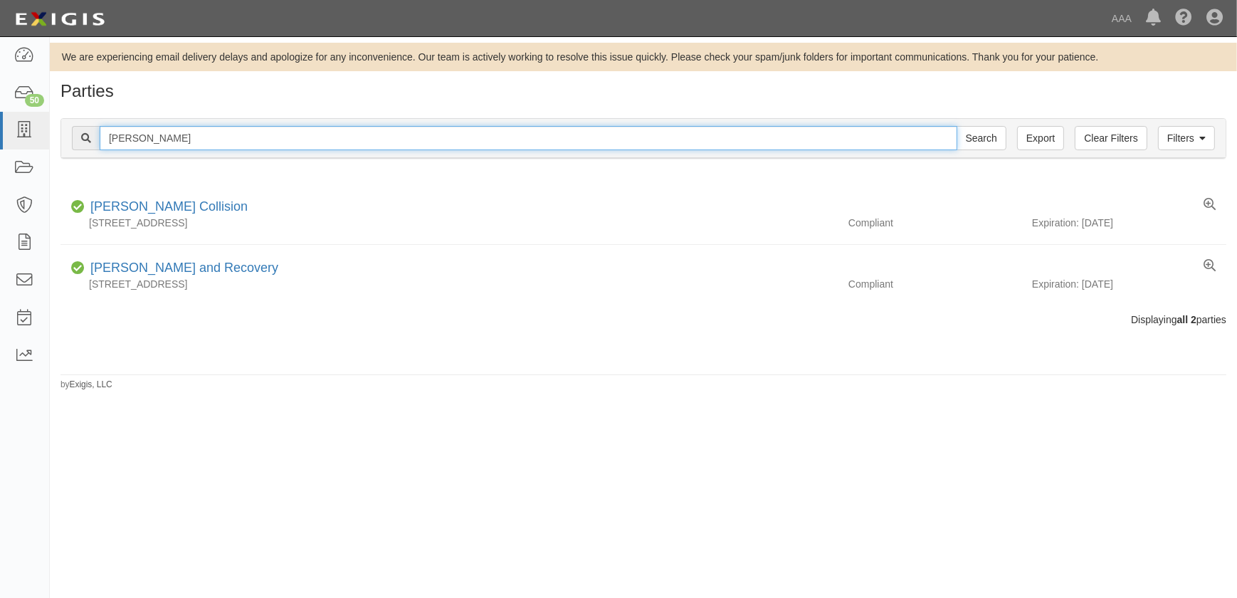
drag, startPoint x: 166, startPoint y: 147, endPoint x: 93, endPoint y: 135, distance: 74.2
click at [96, 139] on div "Faulkner Search" at bounding box center [539, 138] width 935 height 24
paste input "Ancira Winton Chevrolet Body Shop"
type input "Ancira Winton Chevrolet Body Shop"
click at [957, 126] on input "Search" at bounding box center [982, 138] width 50 height 24
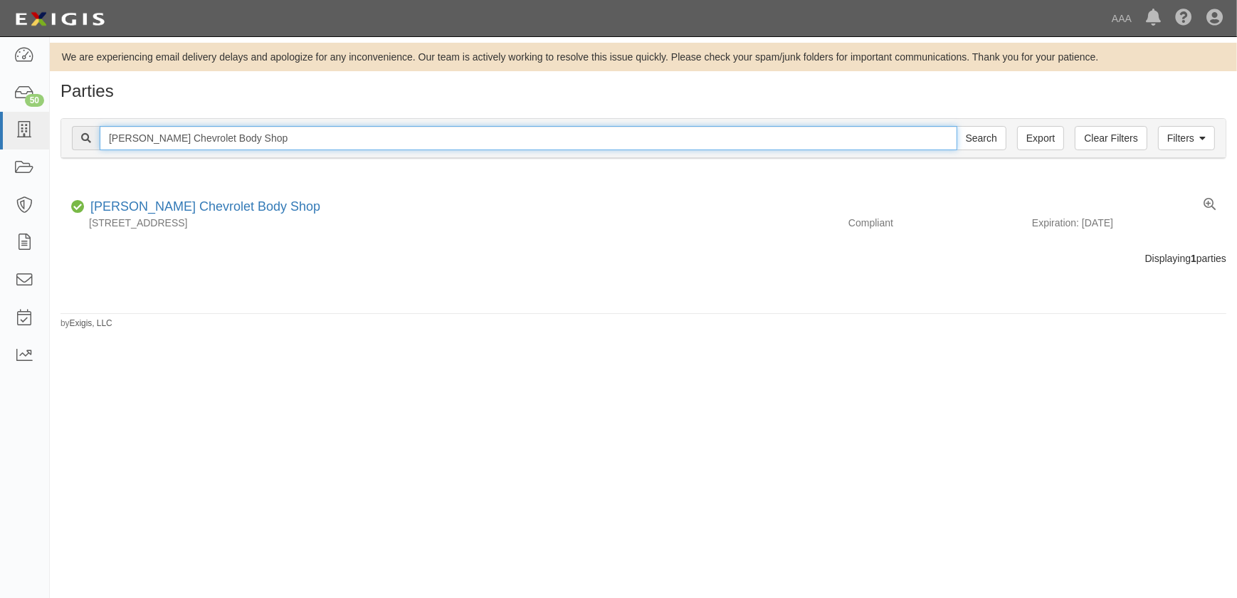
drag, startPoint x: 303, startPoint y: 129, endPoint x: 90, endPoint y: 130, distance: 212.8
click at [90, 130] on div "Ancira Winton Chevrolet Body Shop Search" at bounding box center [539, 138] width 935 height 24
paste input "Concierge Collision Repair"
type input "Concierge Collision Repair"
click at [957, 126] on input "Search" at bounding box center [982, 138] width 50 height 24
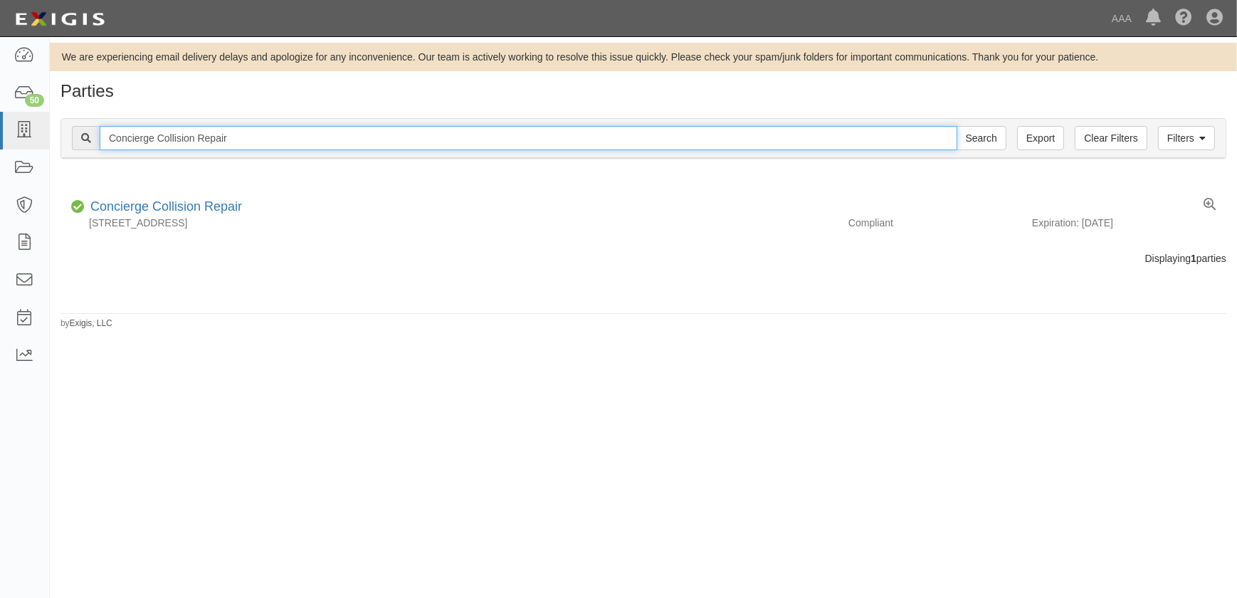
drag, startPoint x: 242, startPoint y: 139, endPoint x: 64, endPoint y: 140, distance: 178.0
click at [65, 140] on div "Filters Clear Filters Export Concierge Collision Repair Search Filters" at bounding box center [643, 138] width 1165 height 39
paste input "Nashua Collision Center Inc"
type input "Nashua Collision Center Inc"
click at [957, 126] on input "Search" at bounding box center [982, 138] width 50 height 24
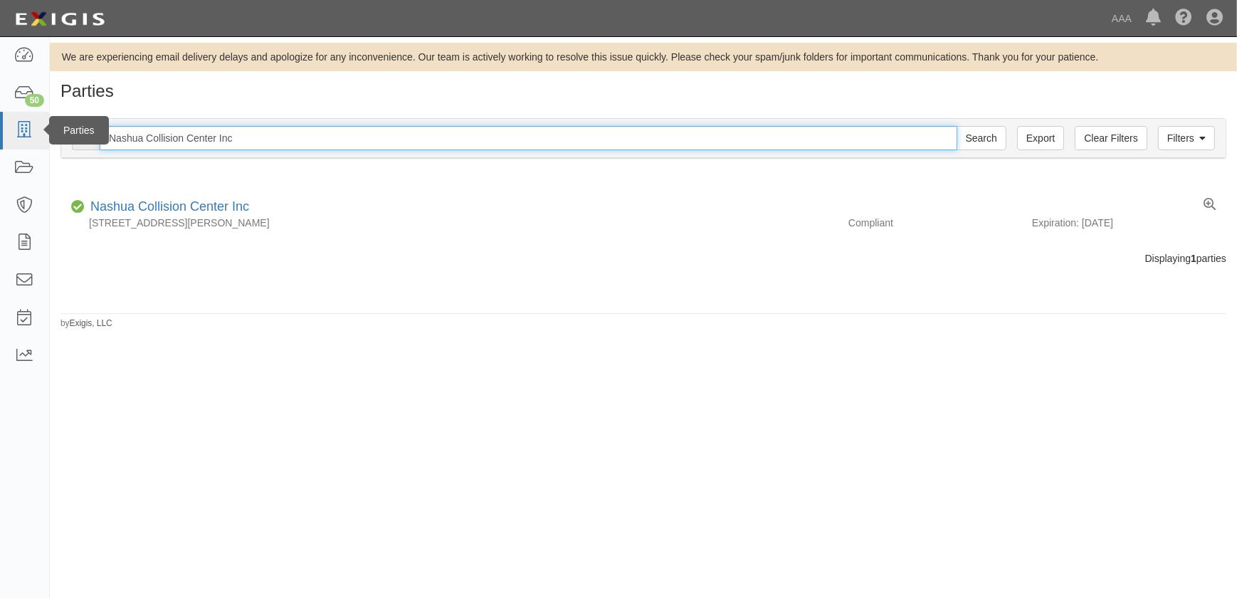
drag, startPoint x: 228, startPoint y: 139, endPoint x: 25, endPoint y: 138, distance: 203.6
click at [25, 138] on body "Toggle navigation Dashboard 50 Inbox Parties Agreements Coverages Documents Mes…" at bounding box center [618, 290] width 1237 height 581
paste input "Carstar [PERSON_NAME][GEOGRAPHIC_DATA]"
type input "Carstar Balch Springs"
click at [957, 126] on input "Search" at bounding box center [982, 138] width 50 height 24
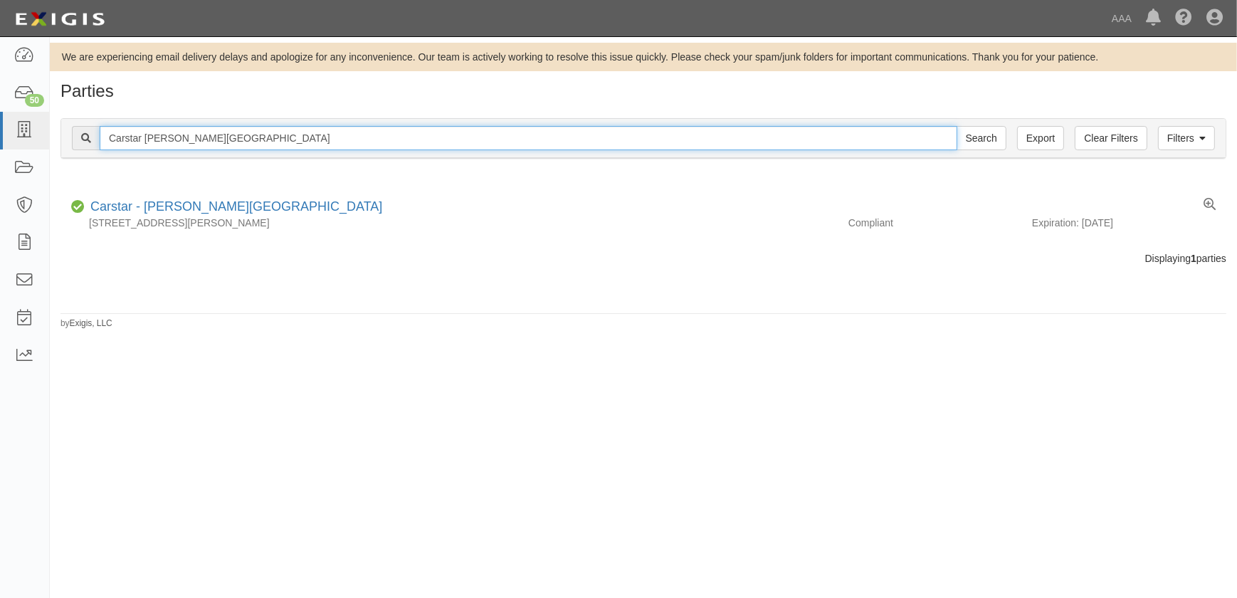
drag, startPoint x: 201, startPoint y: 137, endPoint x: 56, endPoint y: 135, distance: 146.0
click at [56, 135] on div "Filters Clear Filters Export Carstar [PERSON_NAME][GEOGRAPHIC_DATA] Search Filt…" at bounding box center [643, 139] width 1187 height 65
paste input "[PERSON_NAME] Auto Body"
type input "[PERSON_NAME] Auto Body"
click at [957, 126] on input "Search" at bounding box center [982, 138] width 50 height 24
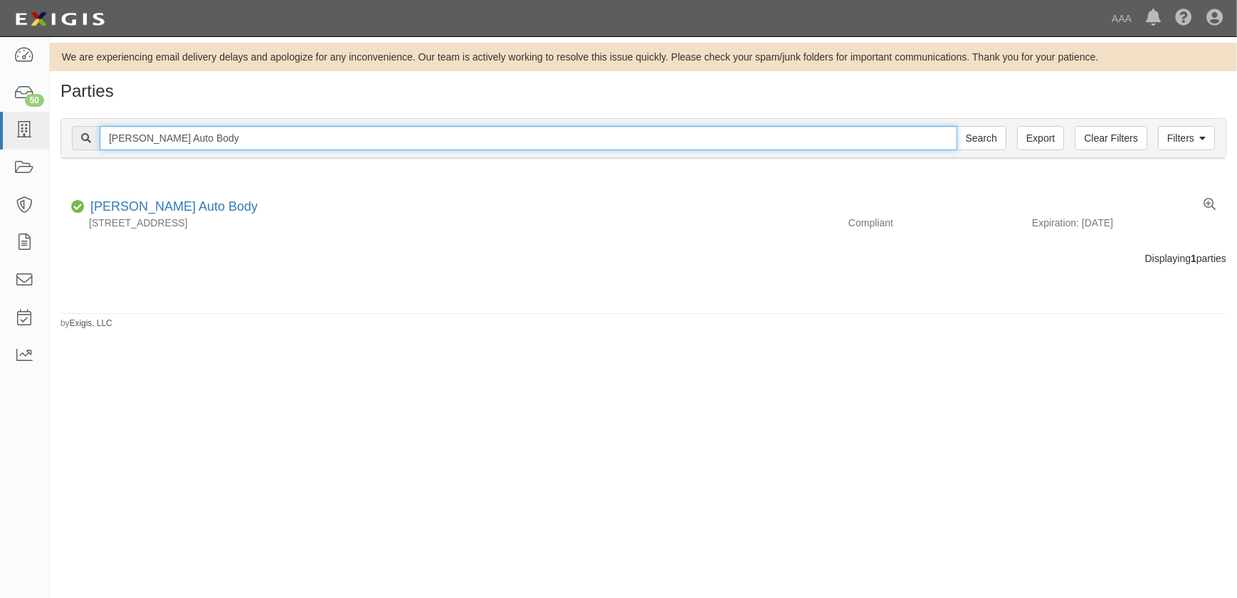
drag, startPoint x: 215, startPoint y: 139, endPoint x: 56, endPoint y: 142, distance: 158.8
click at [56, 142] on div "Filters Clear Filters Export Niebling Auto Body Search Filters Compliance Statu…" at bounding box center [643, 139] width 1187 height 65
paste input "Fix Auto - Yorba Linda (Puget)"
drag, startPoint x: 275, startPoint y: 140, endPoint x: 147, endPoint y: 144, distance: 128.2
click at [147, 144] on input "Fix Auto - Yorba Linda (Puget)" at bounding box center [529, 138] width 858 height 24
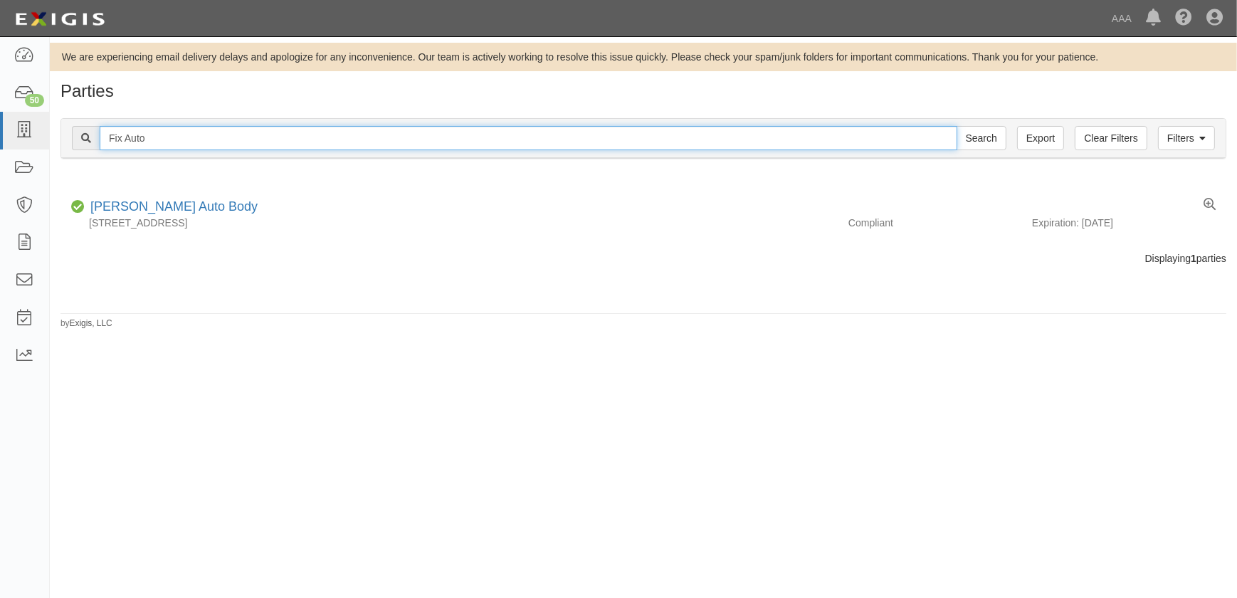
type input "Fix Auto"
click at [957, 126] on input "Search" at bounding box center [982, 138] width 50 height 24
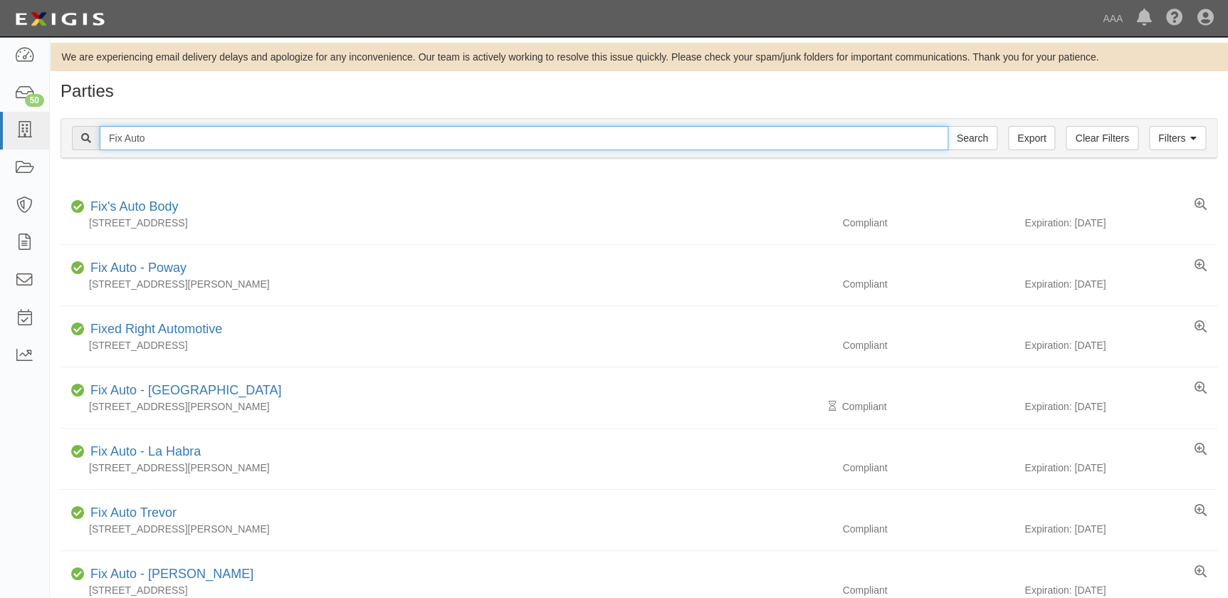
click at [190, 142] on input "Fix Auto" at bounding box center [524, 138] width 849 height 24
type input "Fix Auto - [PERSON_NAME]"
click at [947, 126] on input "Search" at bounding box center [972, 138] width 50 height 24
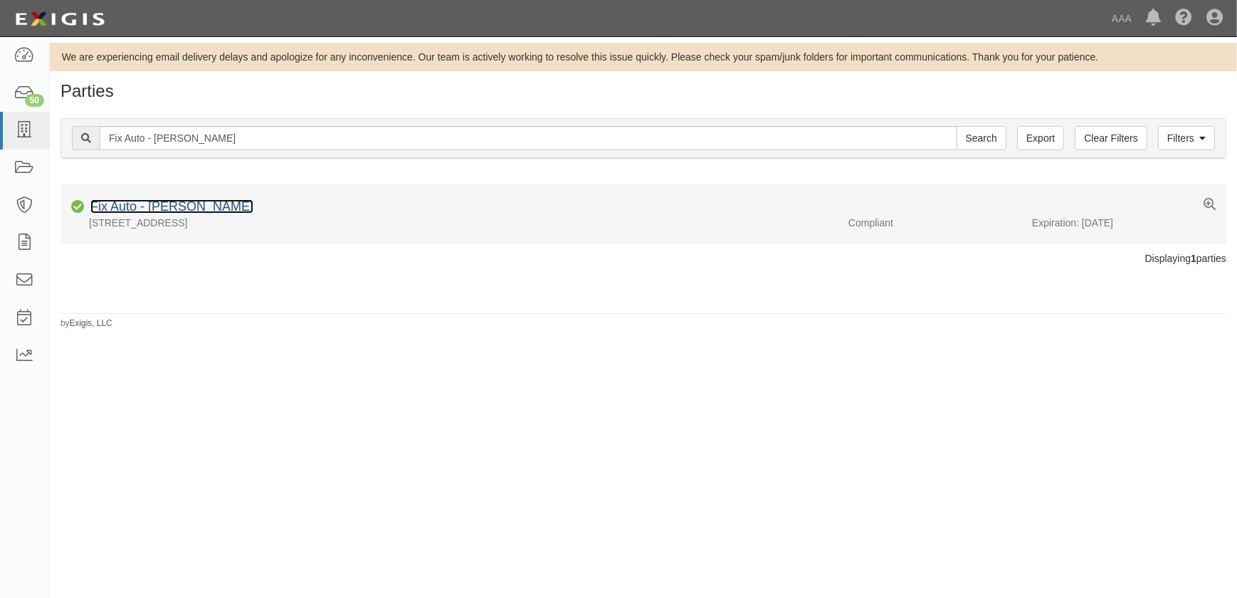
click at [199, 211] on link "Fix Auto - [PERSON_NAME]" at bounding box center [171, 206] width 163 height 14
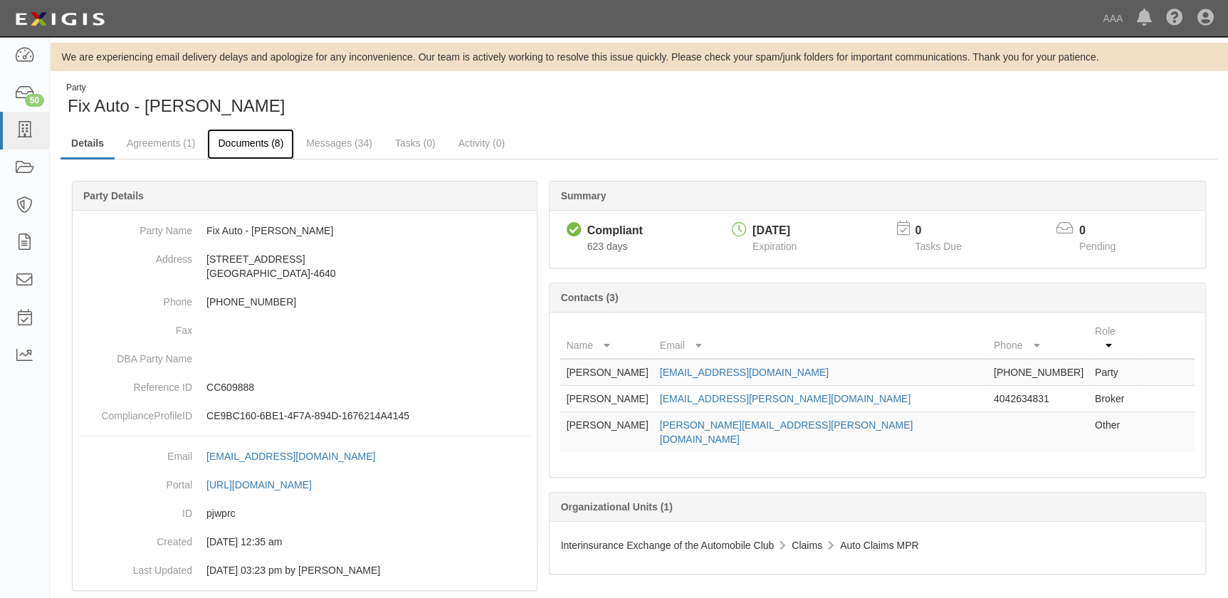
click at [251, 142] on link "Documents (8)" at bounding box center [250, 144] width 87 height 31
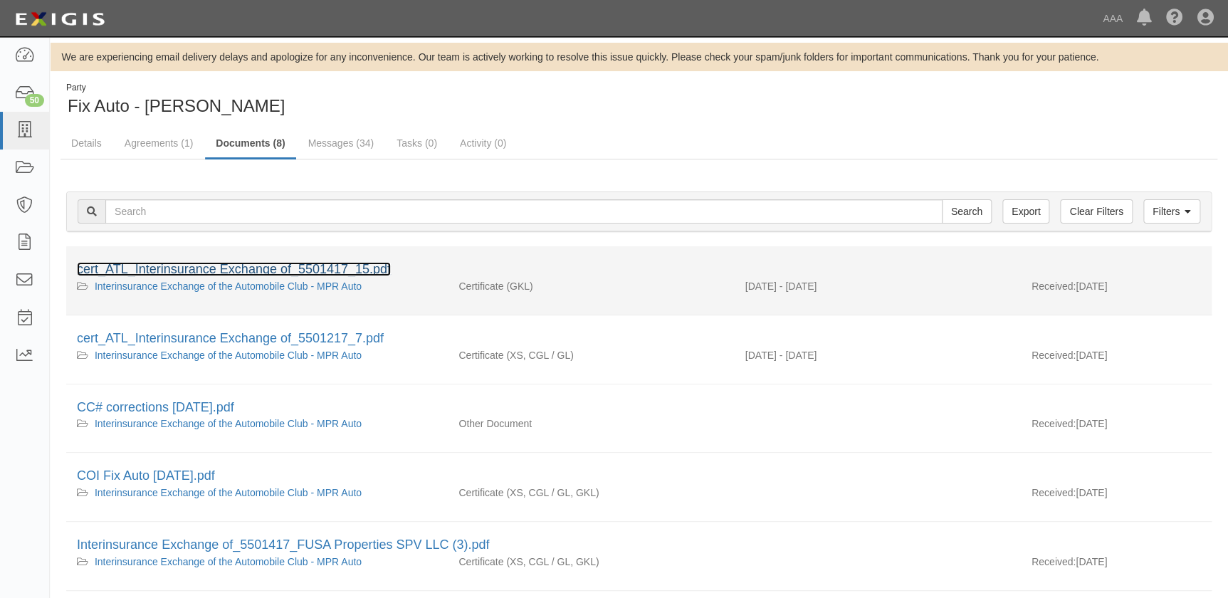
click at [221, 269] on link "cert_ATL_Interinsurance Exchange of_5501417_15.pdf" at bounding box center [234, 269] width 314 height 14
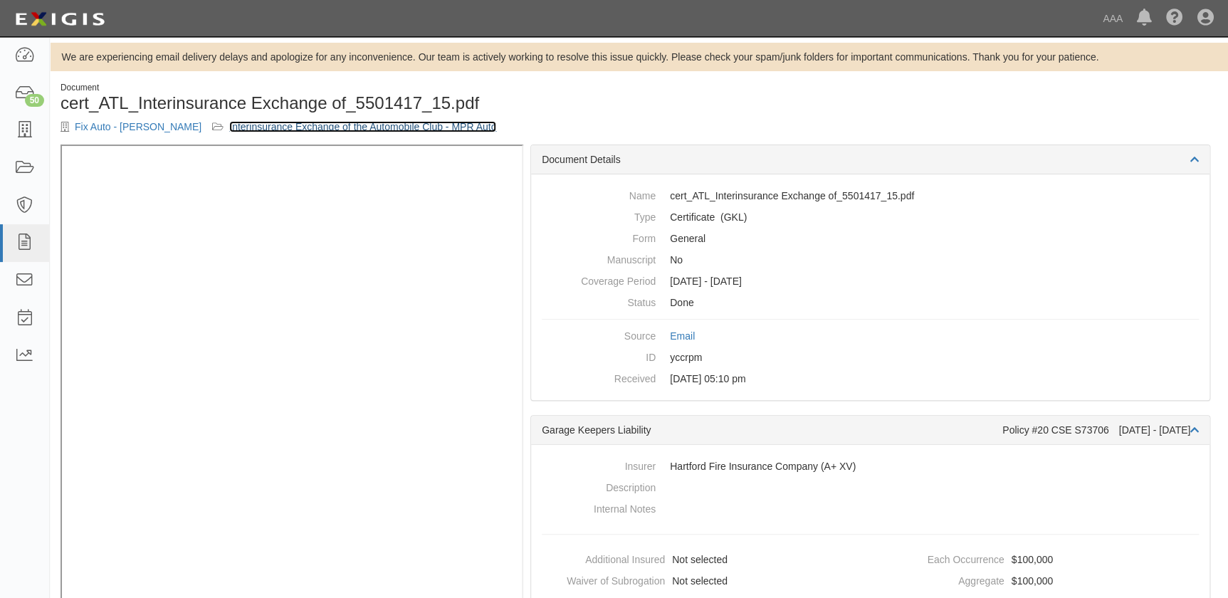
click at [300, 126] on link "Interinsurance Exchange of the Automobile Club - MPR Auto" at bounding box center [362, 126] width 267 height 11
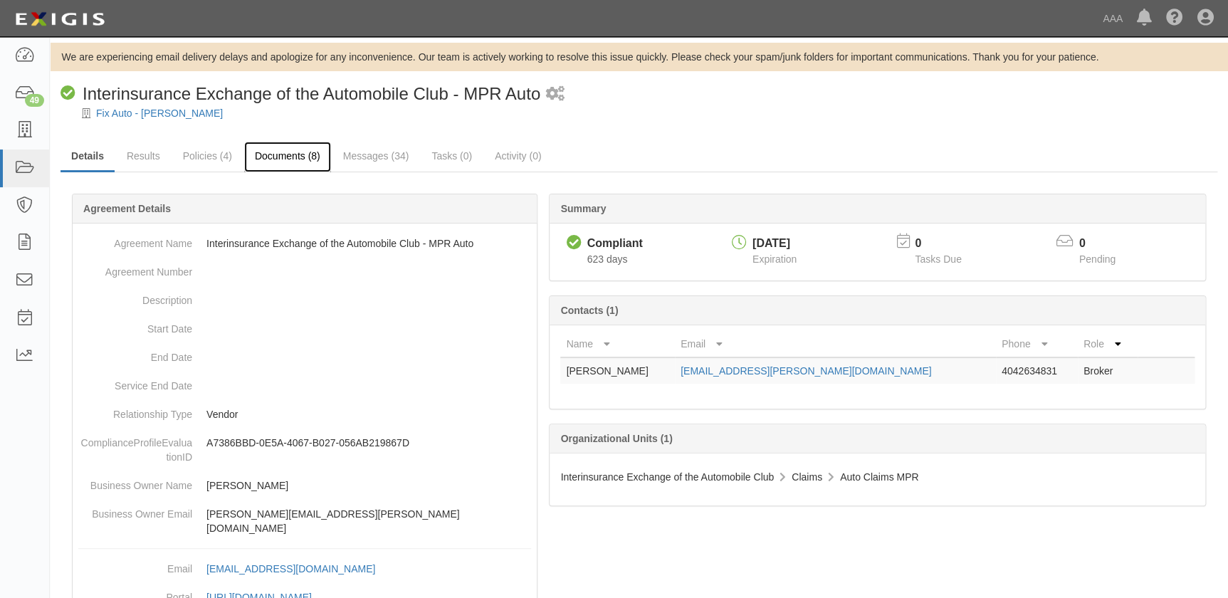
click at [256, 151] on link "Documents (8)" at bounding box center [287, 157] width 87 height 31
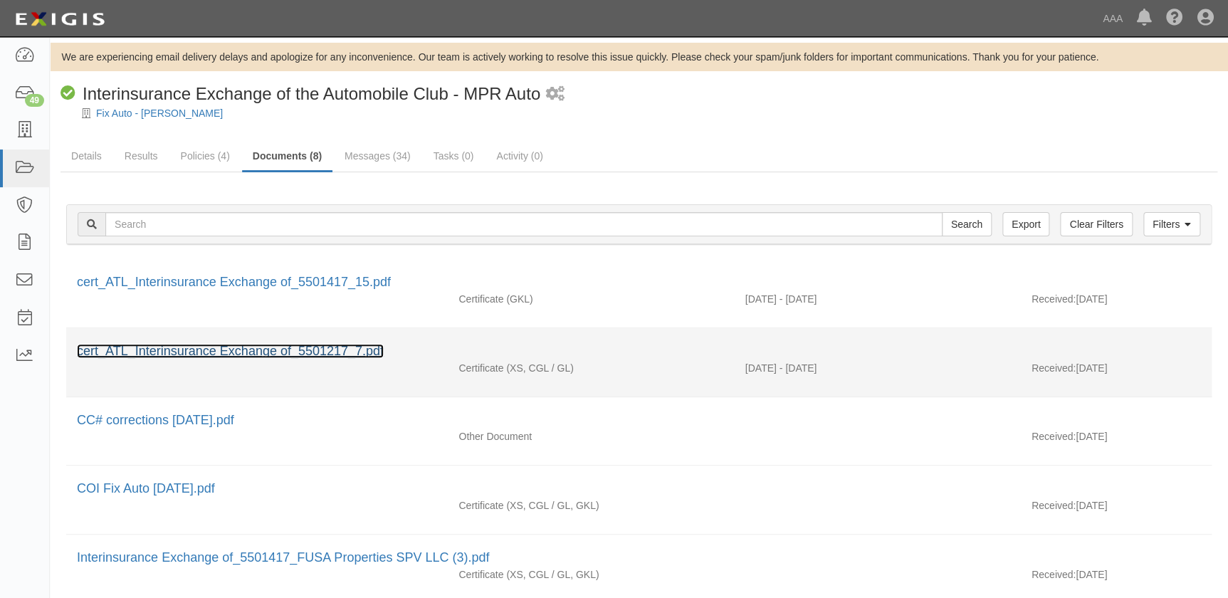
click at [249, 349] on link "cert_ATL_Interinsurance Exchange of_5501217_7.pdf" at bounding box center [230, 351] width 307 height 14
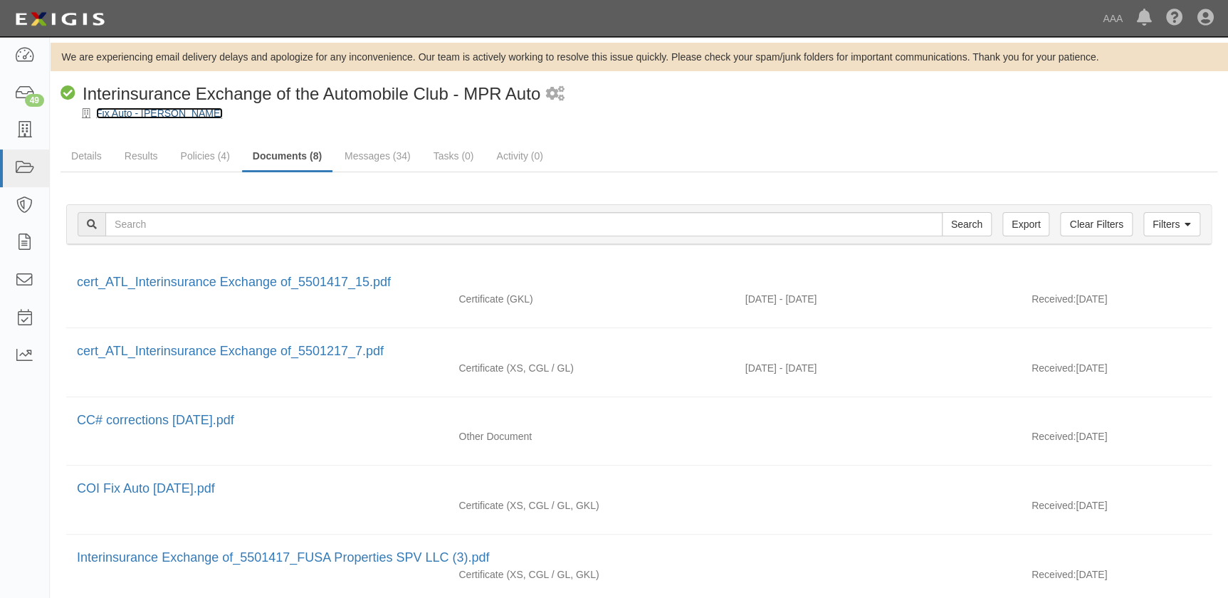
click at [146, 112] on link "Fix Auto - Yorba Linda" at bounding box center [159, 112] width 127 height 11
click at [86, 156] on link "Details" at bounding box center [87, 157] width 52 height 31
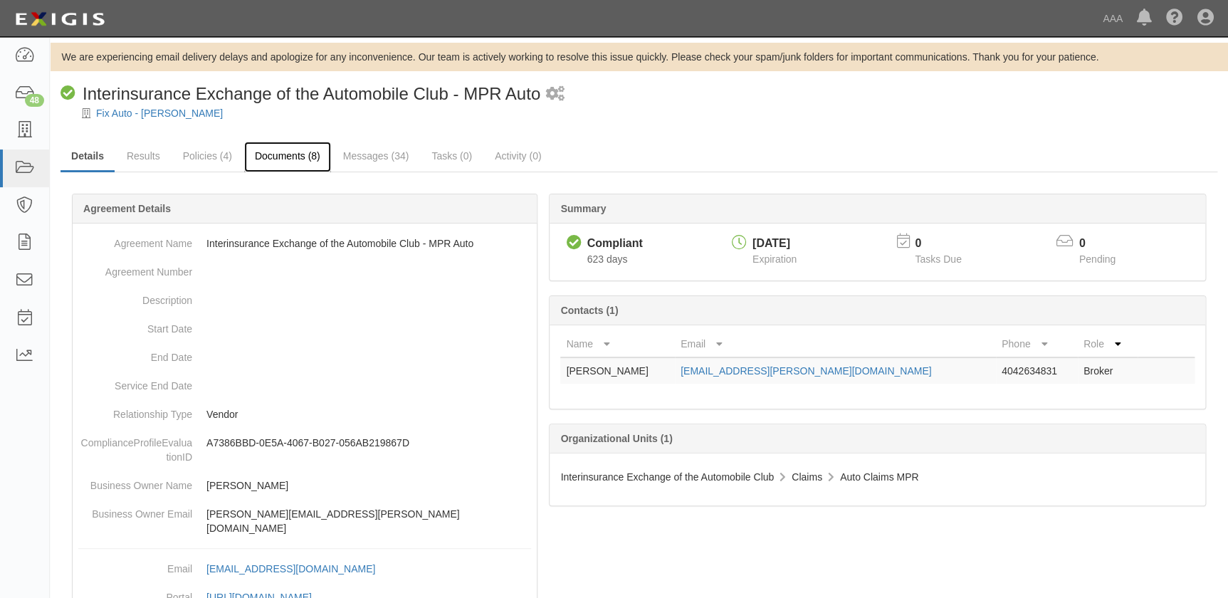
click at [276, 157] on link "Documents (8)" at bounding box center [287, 157] width 87 height 31
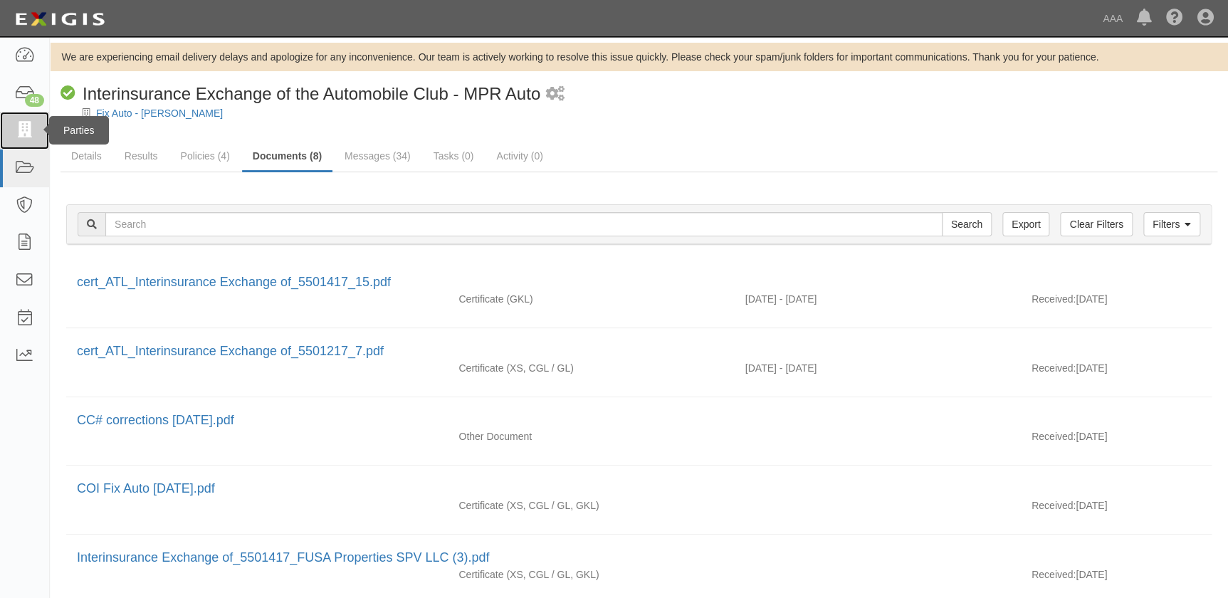
click at [19, 128] on icon at bounding box center [24, 130] width 20 height 16
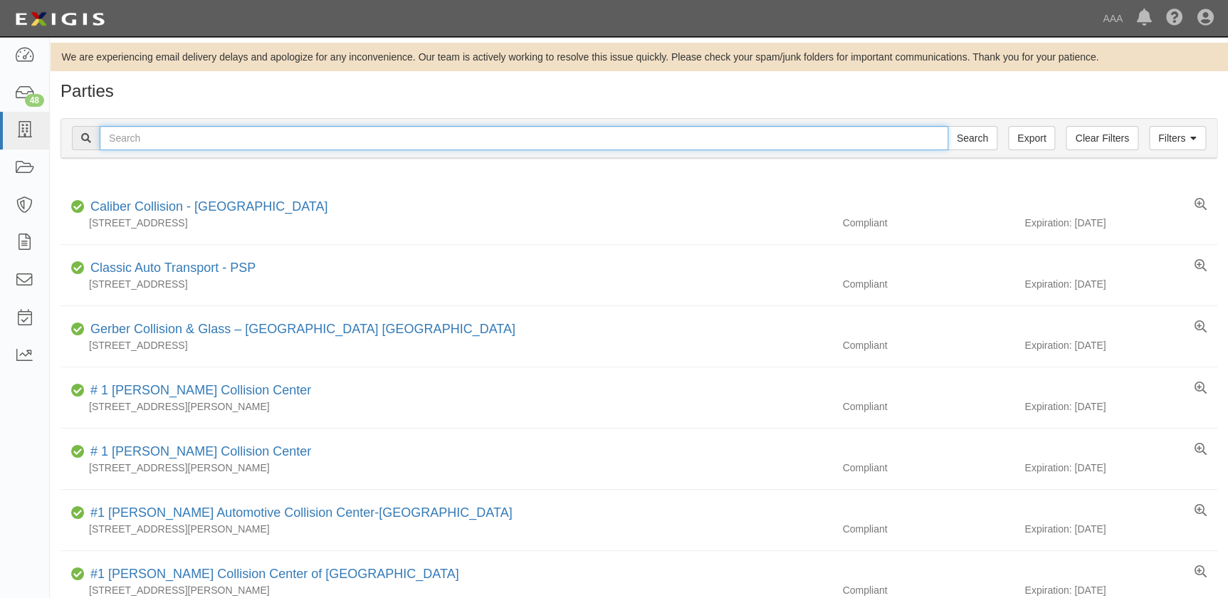
click at [196, 140] on input "text" at bounding box center [524, 138] width 849 height 24
type input "M&M"
click at [947, 126] on input "Search" at bounding box center [972, 138] width 50 height 24
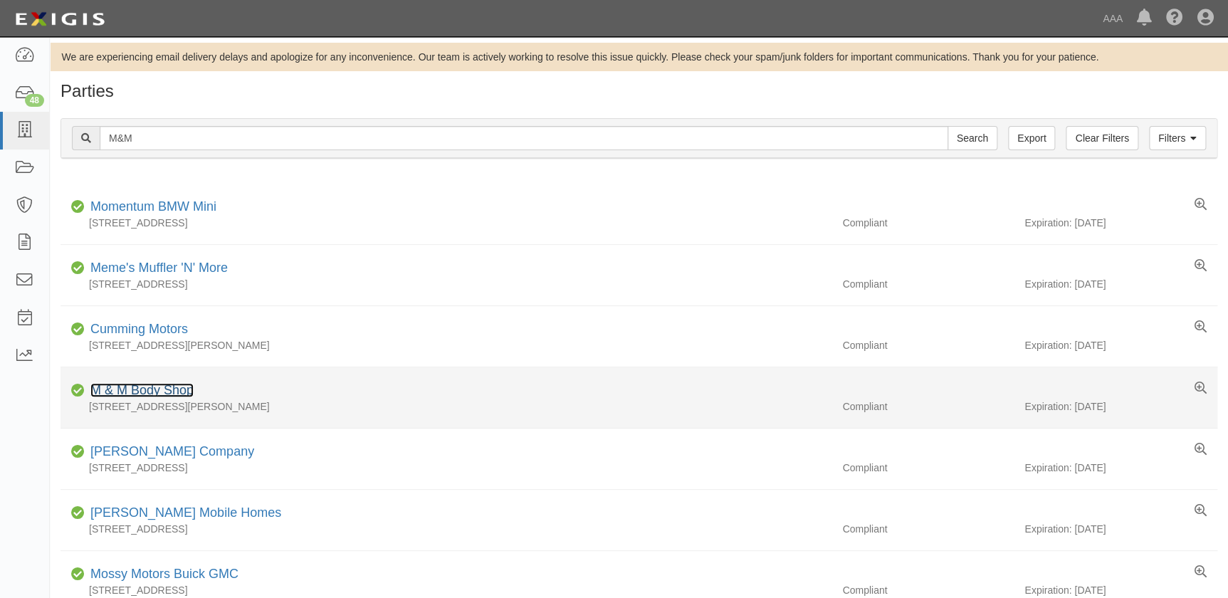
click at [135, 390] on link "M & M Body Shop" at bounding box center [141, 390] width 103 height 14
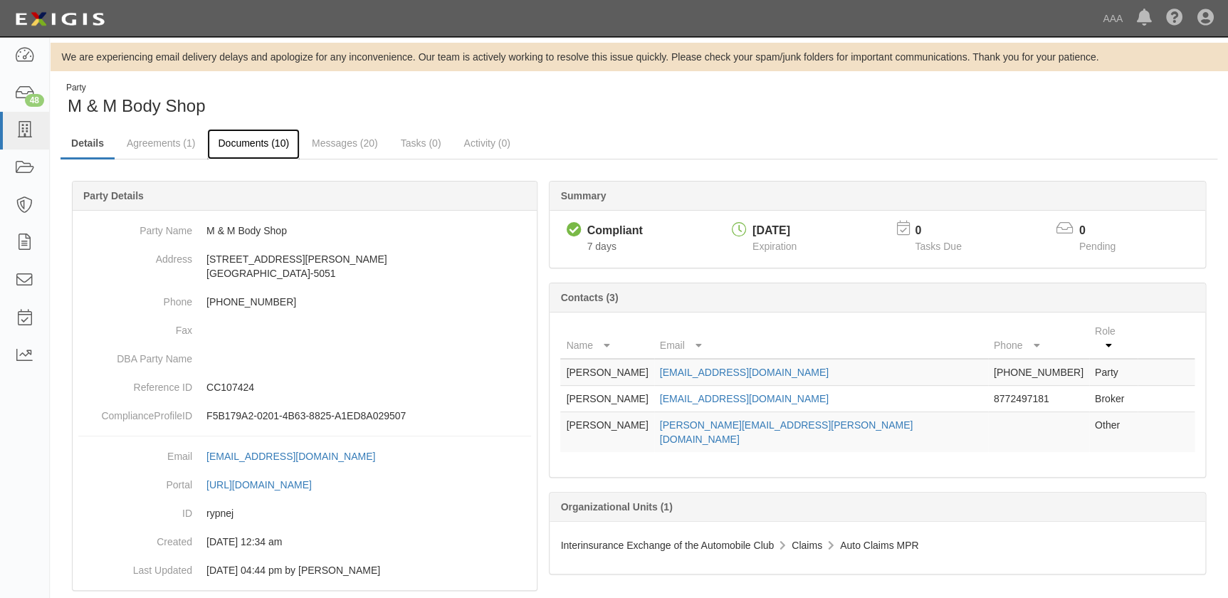
click at [247, 142] on link "Documents (10)" at bounding box center [253, 144] width 93 height 31
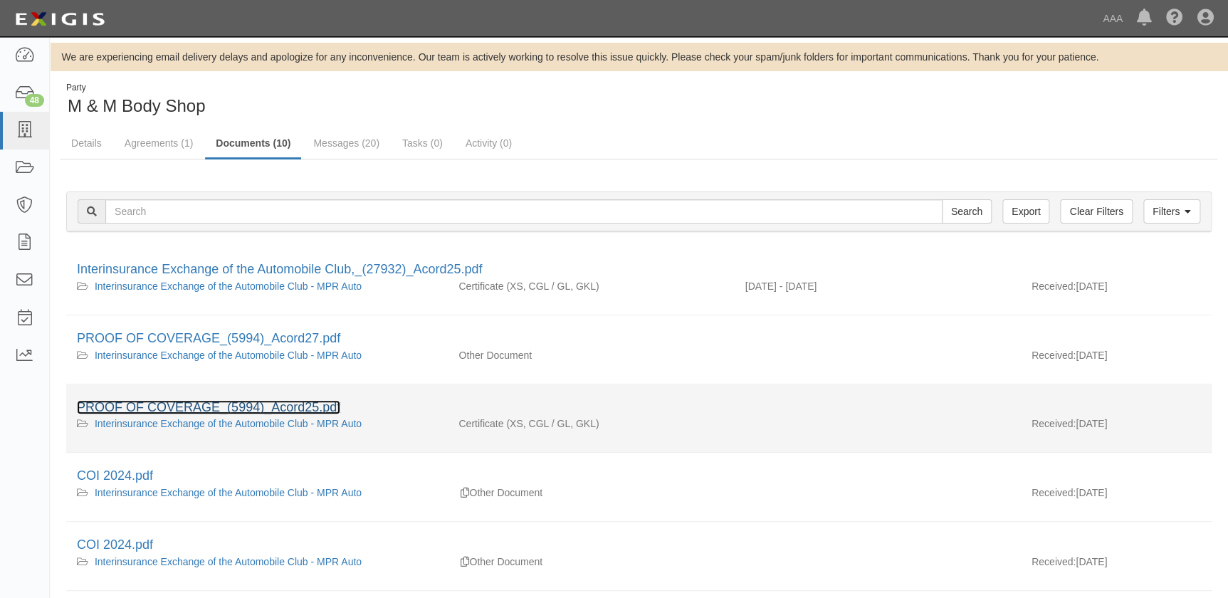
click at [221, 401] on link "PROOF OF COVERAGE_(5994)_Acord25.pdf" at bounding box center [208, 407] width 263 height 14
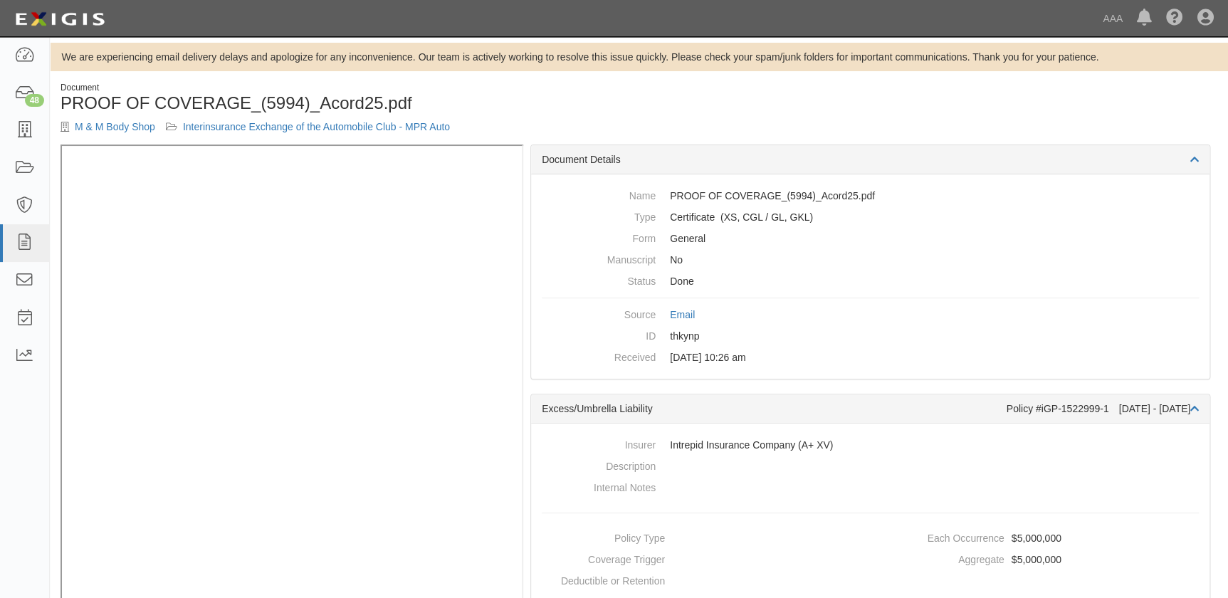
scroll to position [28, 0]
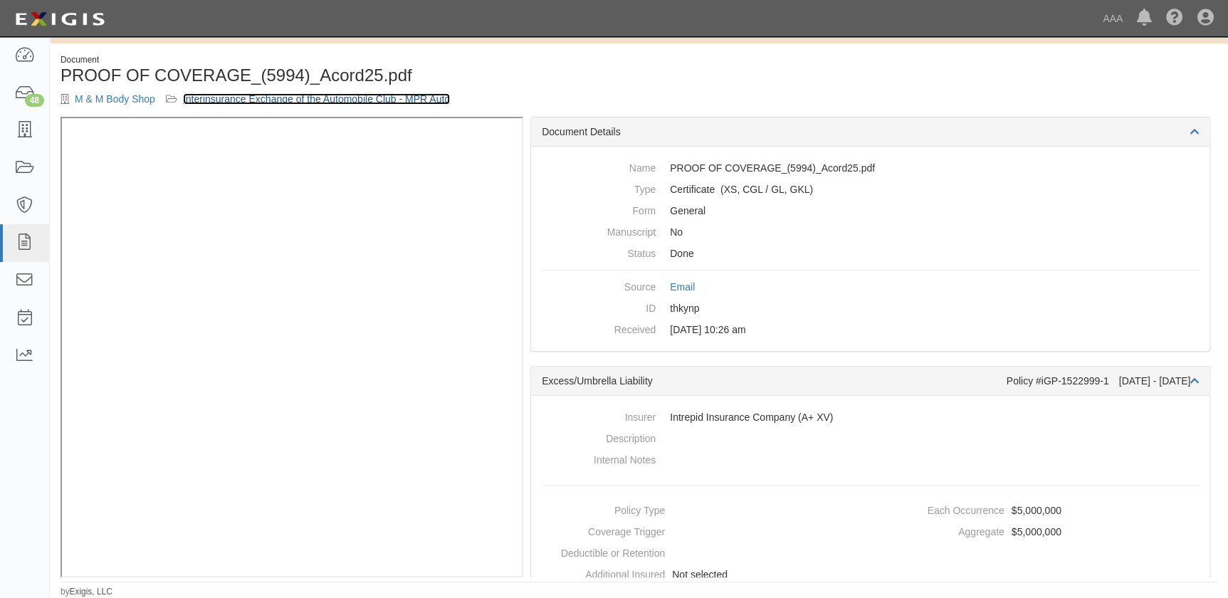
click at [242, 96] on link "Interinsurance Exchange of the Automobile Club - MPR Auto" at bounding box center [316, 98] width 267 height 11
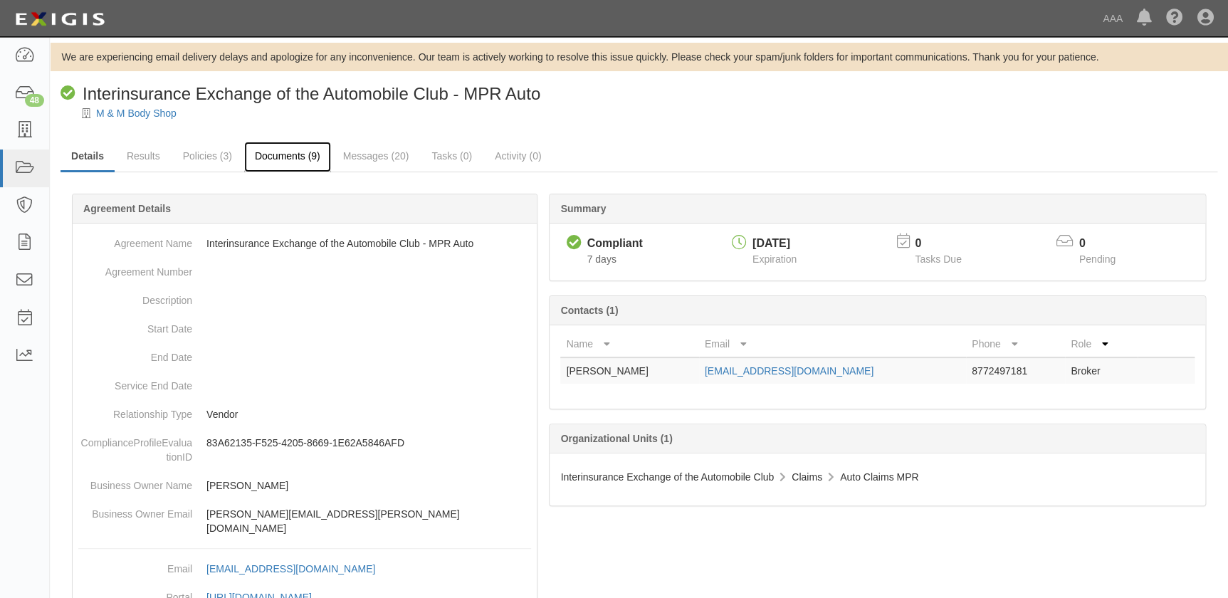
click at [274, 159] on link "Documents (9)" at bounding box center [287, 157] width 87 height 31
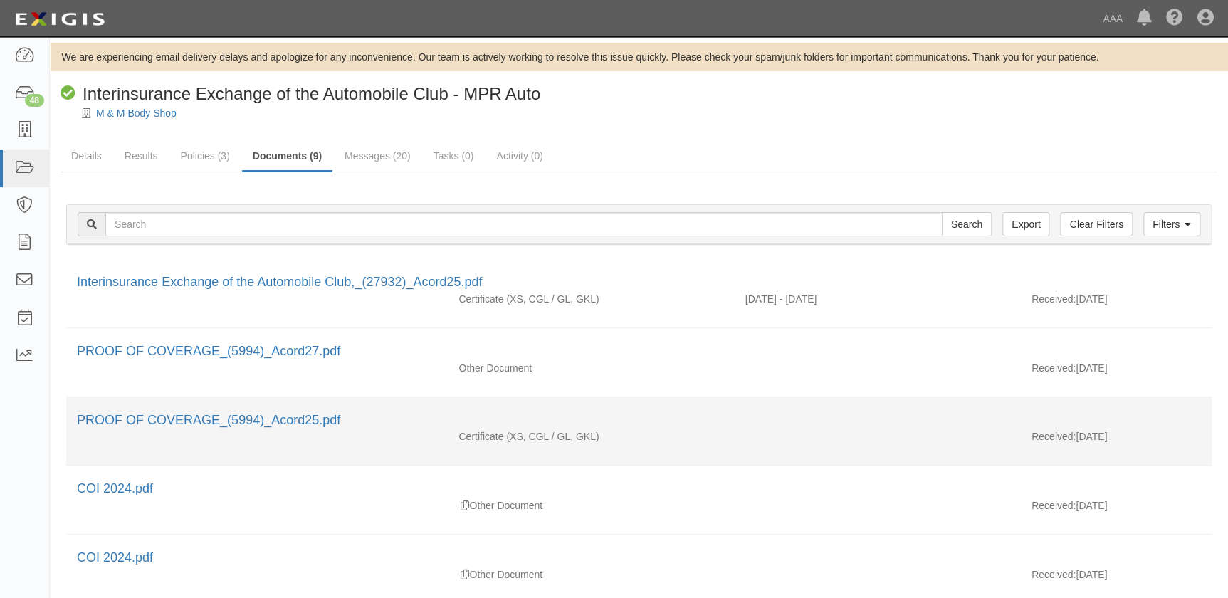
click at [235, 411] on div "PROOF OF COVERAGE_(5994)_Acord25.pdf" at bounding box center [639, 420] width 1124 height 19
click at [234, 414] on link "PROOF OF COVERAGE_(5994)_Acord25.pdf" at bounding box center [208, 420] width 263 height 14
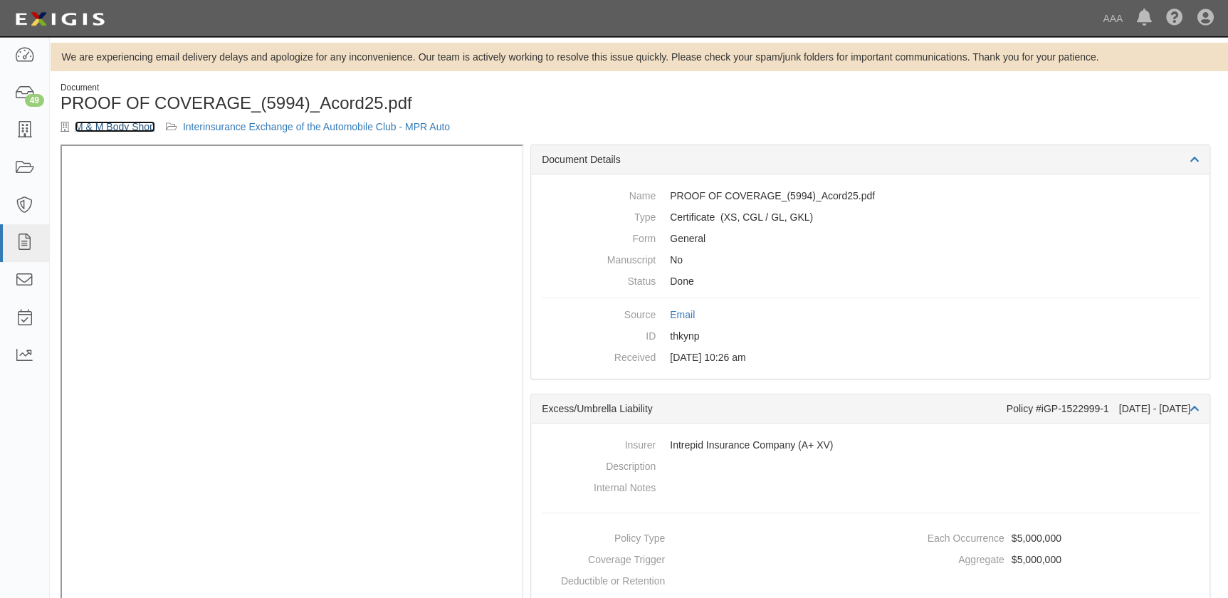
click at [106, 127] on link "M & M Body Shop" at bounding box center [115, 126] width 80 height 11
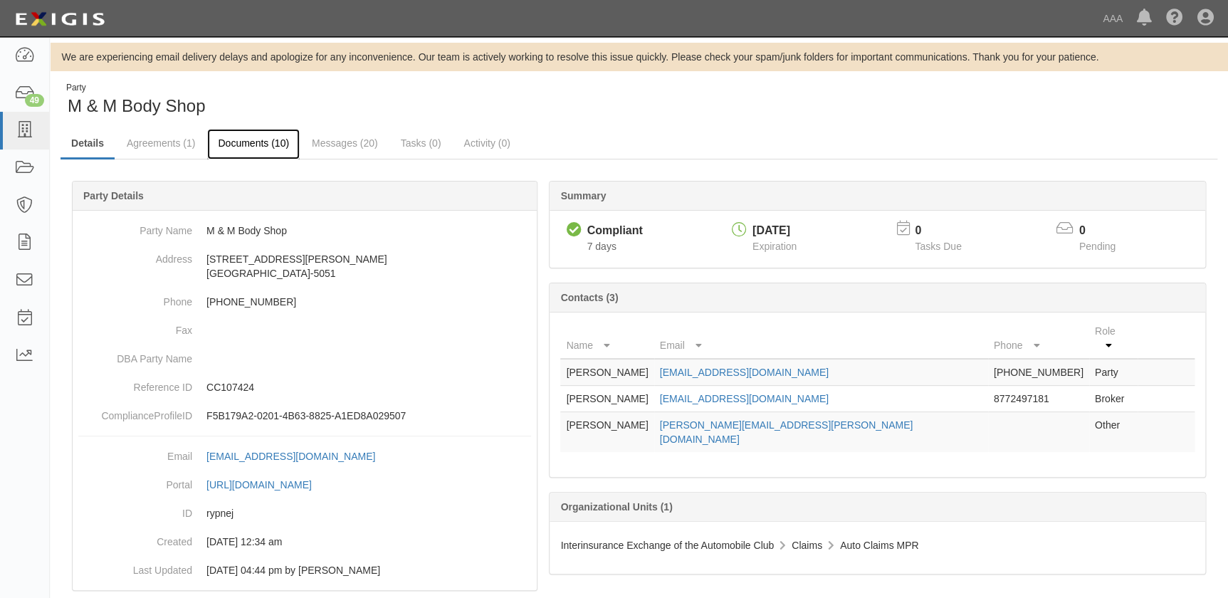
click at [250, 148] on link "Documents (10)" at bounding box center [253, 144] width 93 height 31
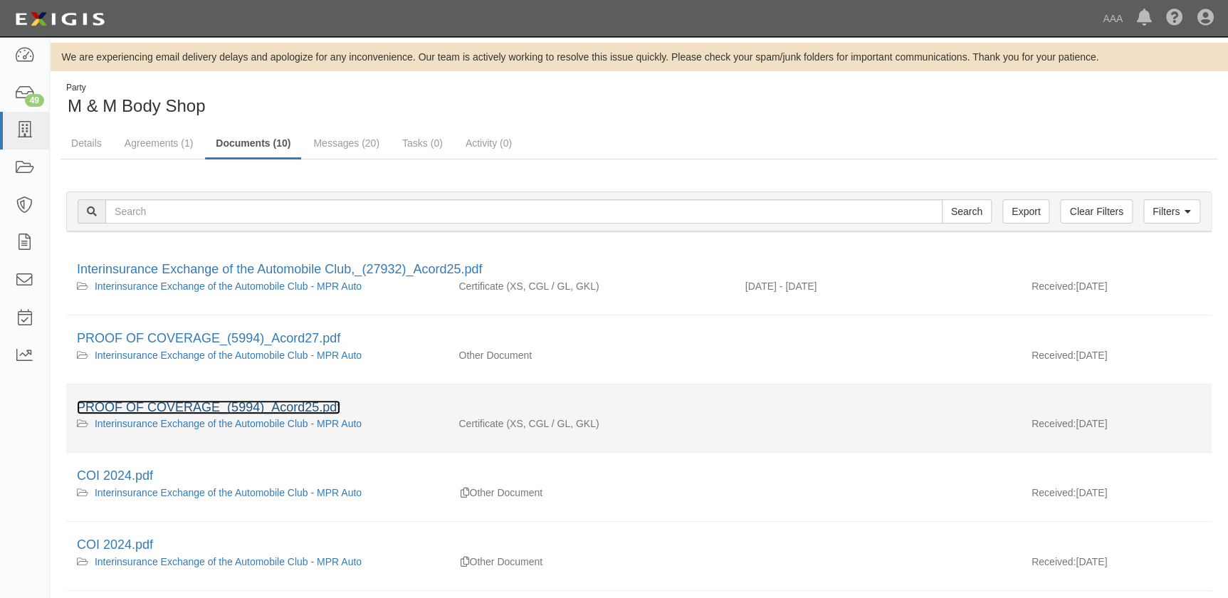
click at [184, 408] on link "PROOF OF COVERAGE_(5994)_Acord25.pdf" at bounding box center [208, 407] width 263 height 14
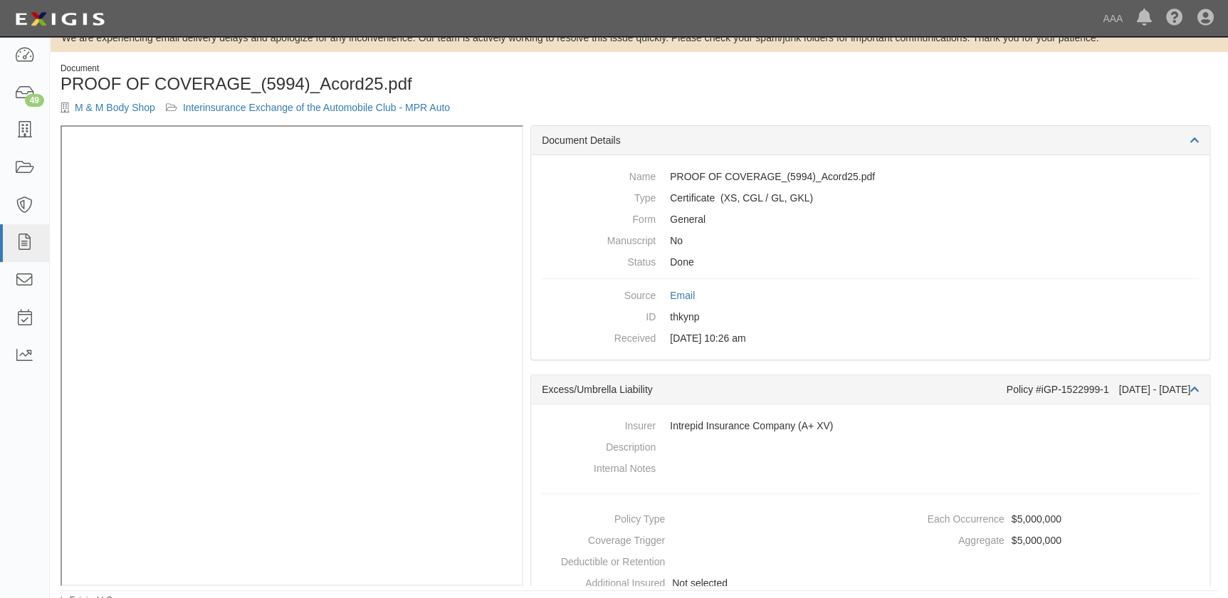
scroll to position [28, 0]
